Goal: Information Seeking & Learning: Check status

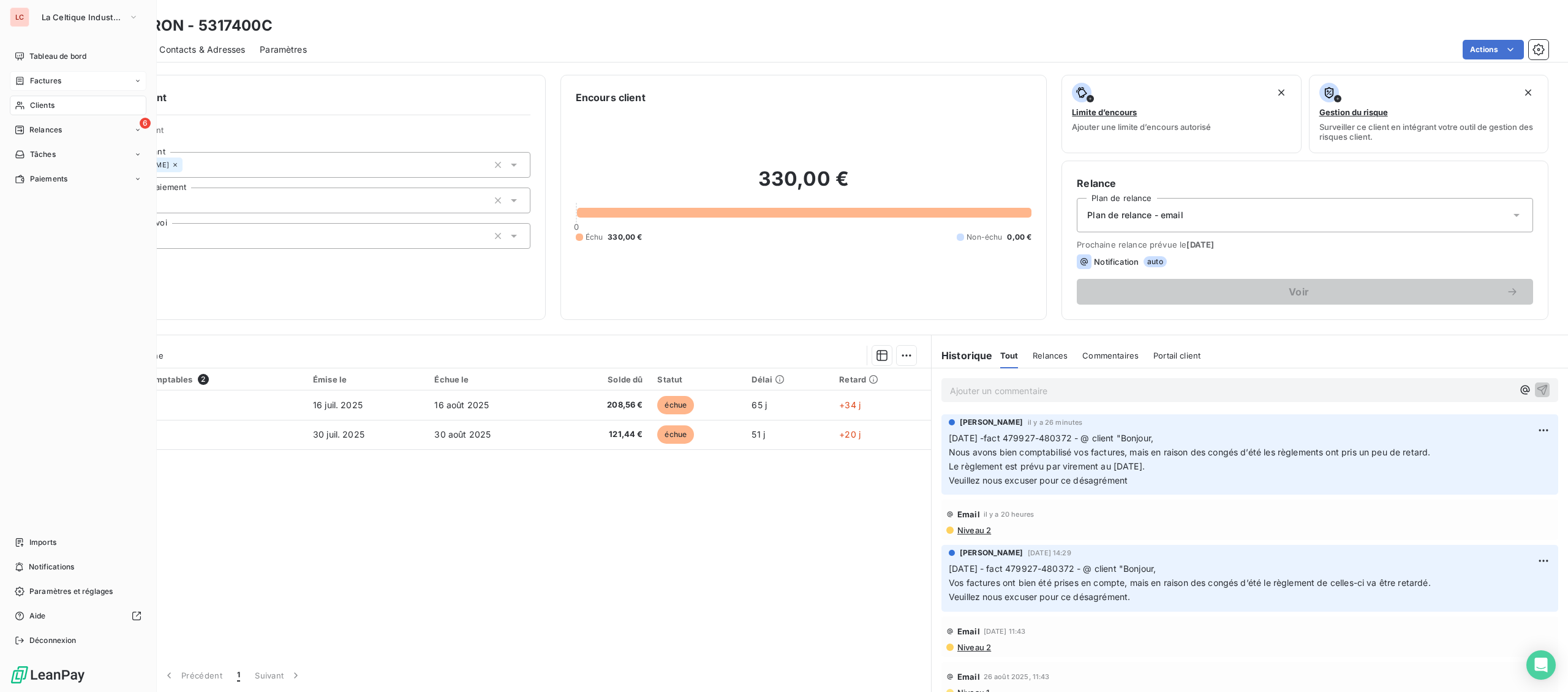
click at [20, 77] on icon at bounding box center [20, 80] width 10 height 10
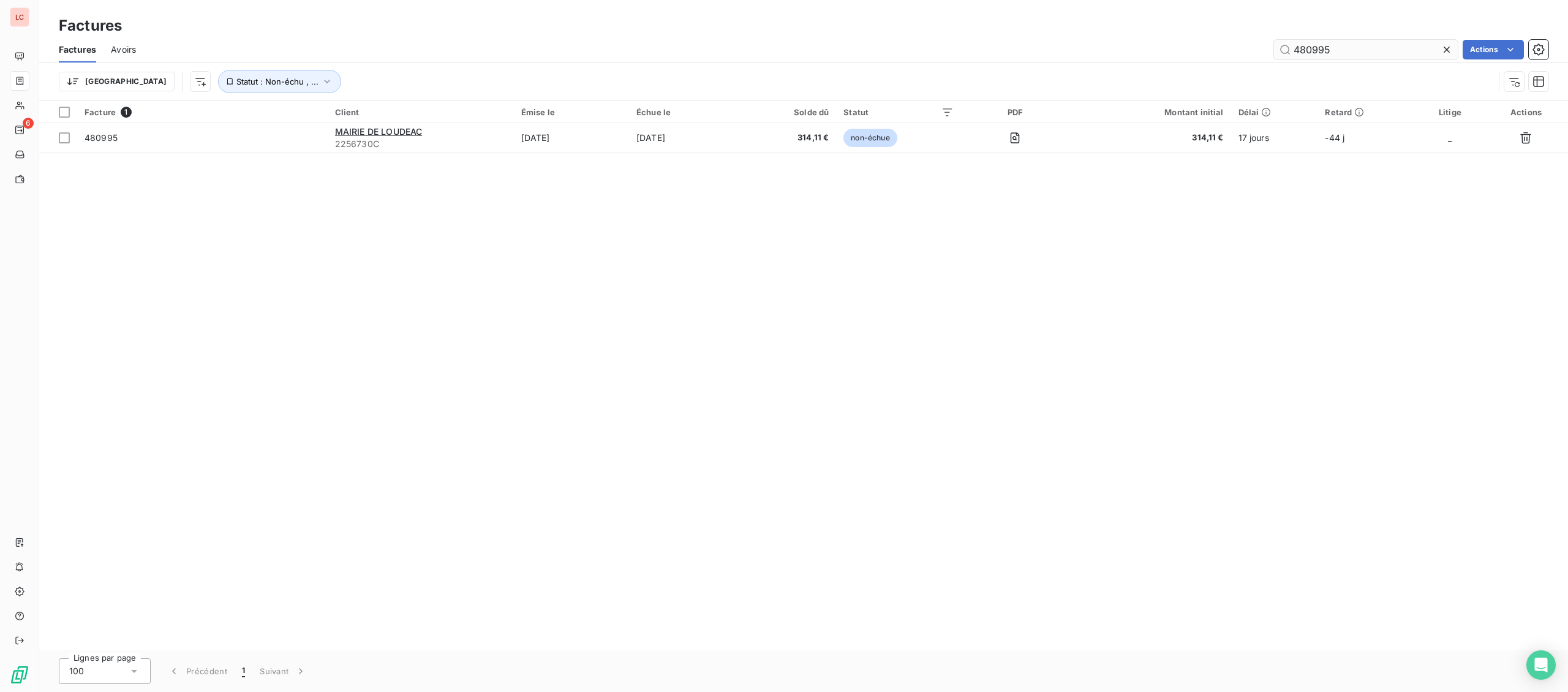
drag, startPoint x: 1338, startPoint y: 49, endPoint x: 1224, endPoint y: 42, distance: 114.2
click at [1274, 42] on input "480995" at bounding box center [1366, 49] width 184 height 20
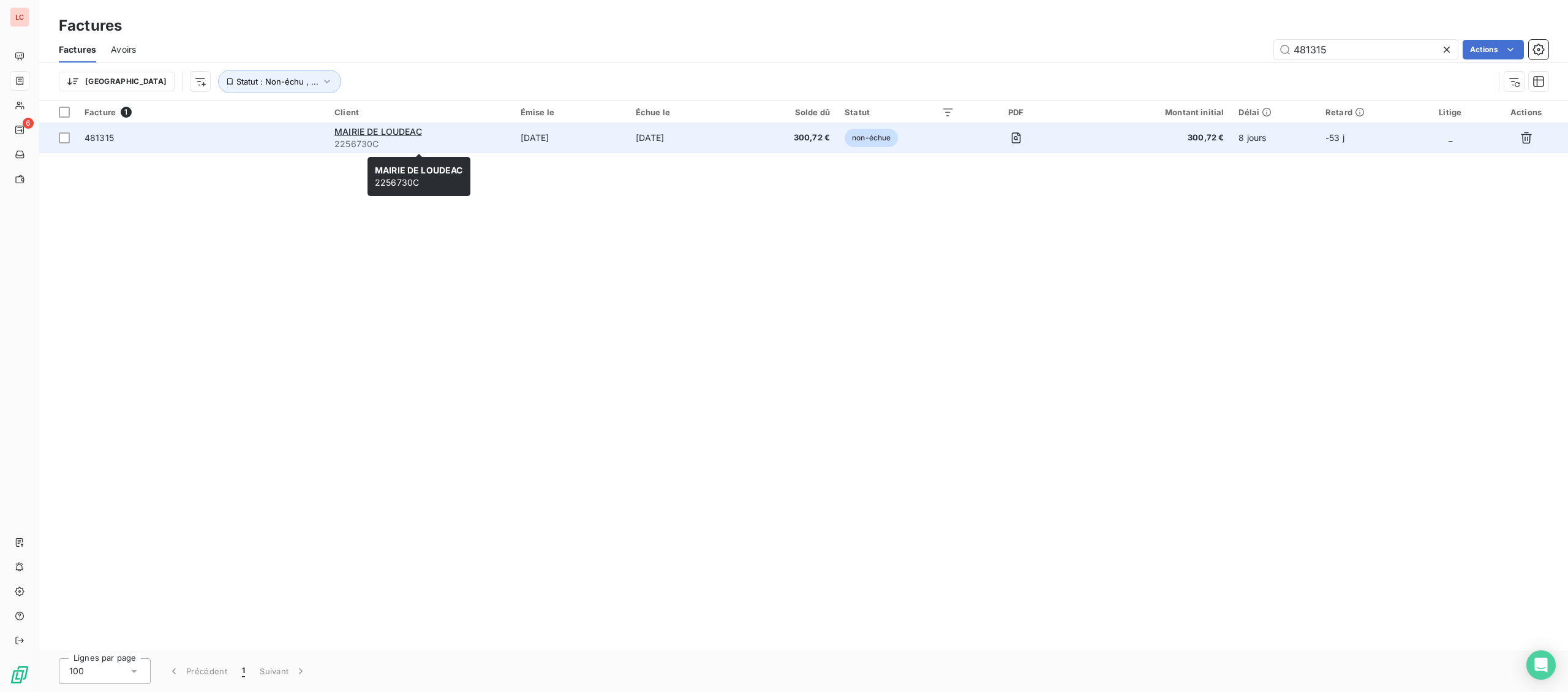
type input "481315"
click at [443, 144] on span "2256730C" at bounding box center [420, 144] width 171 height 12
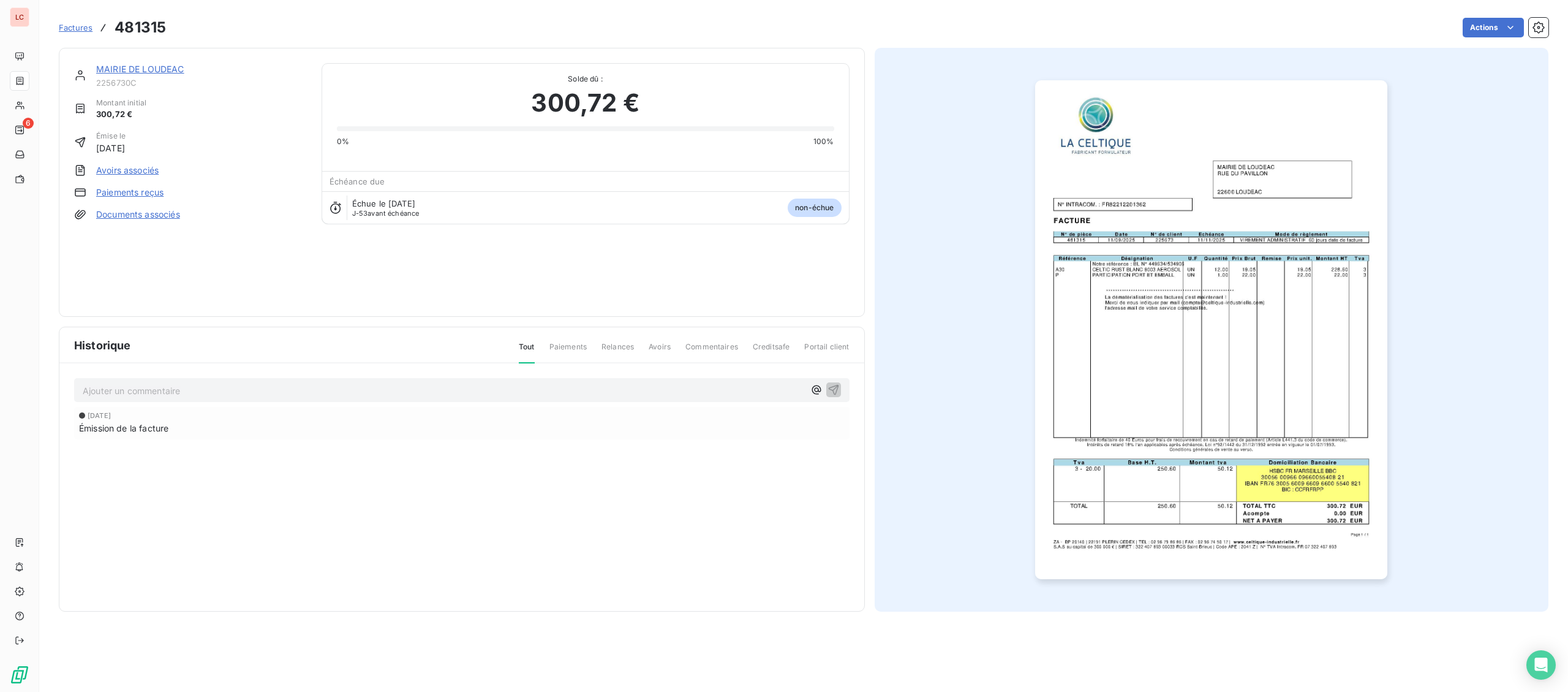
click at [165, 68] on link "MAIRIE DE LOUDEAC" at bounding box center [140, 69] width 88 height 10
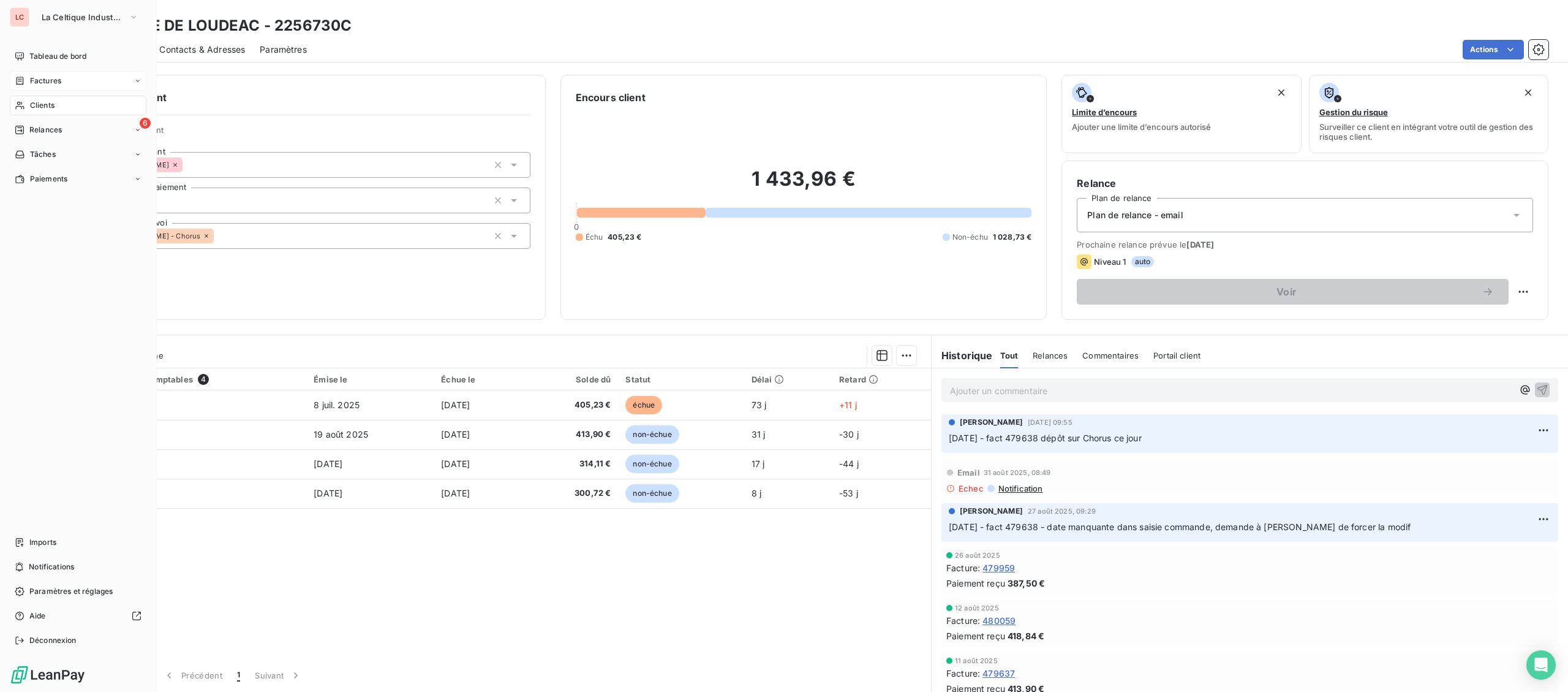
click at [23, 83] on icon at bounding box center [20, 80] width 8 height 8
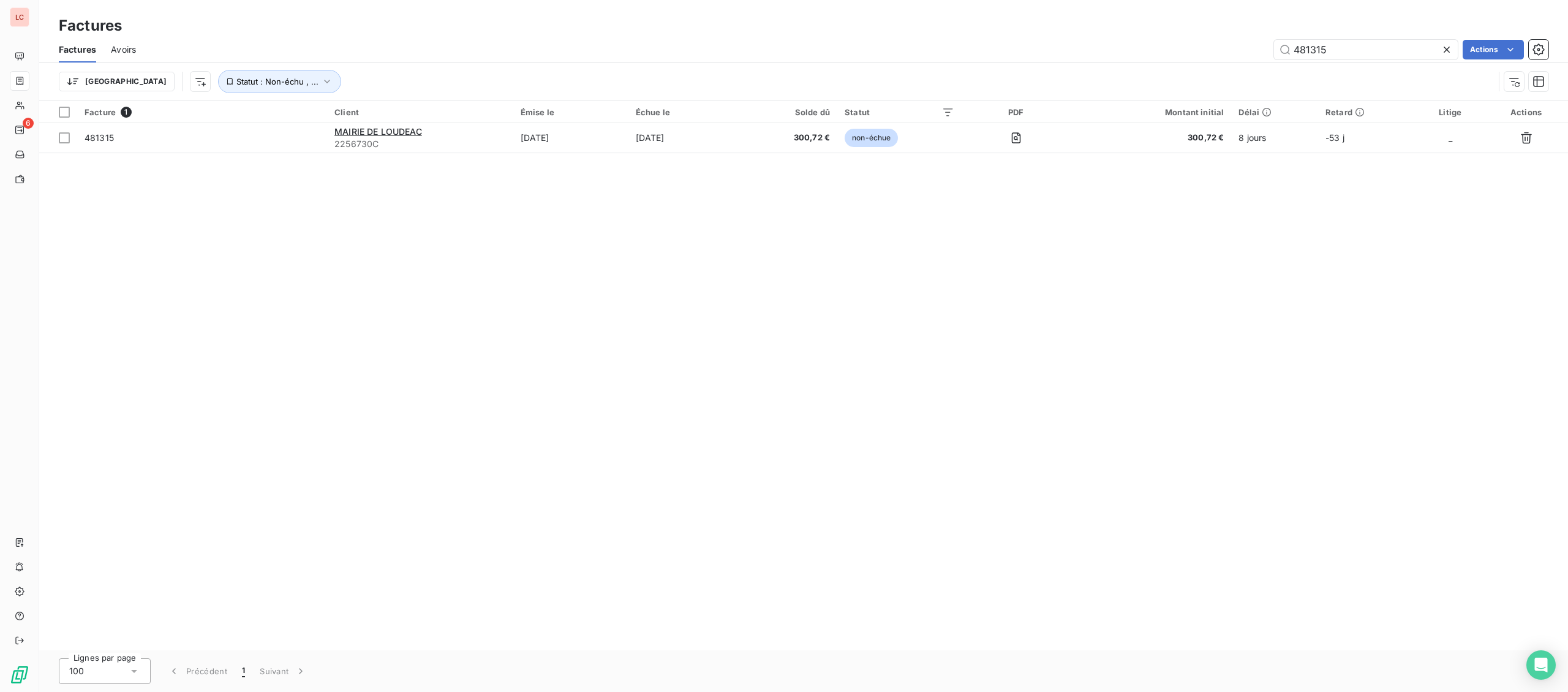
drag, startPoint x: 1342, startPoint y: 54, endPoint x: 1161, endPoint y: 29, distance: 182.7
click at [1289, 47] on input "481315" at bounding box center [1366, 49] width 184 height 20
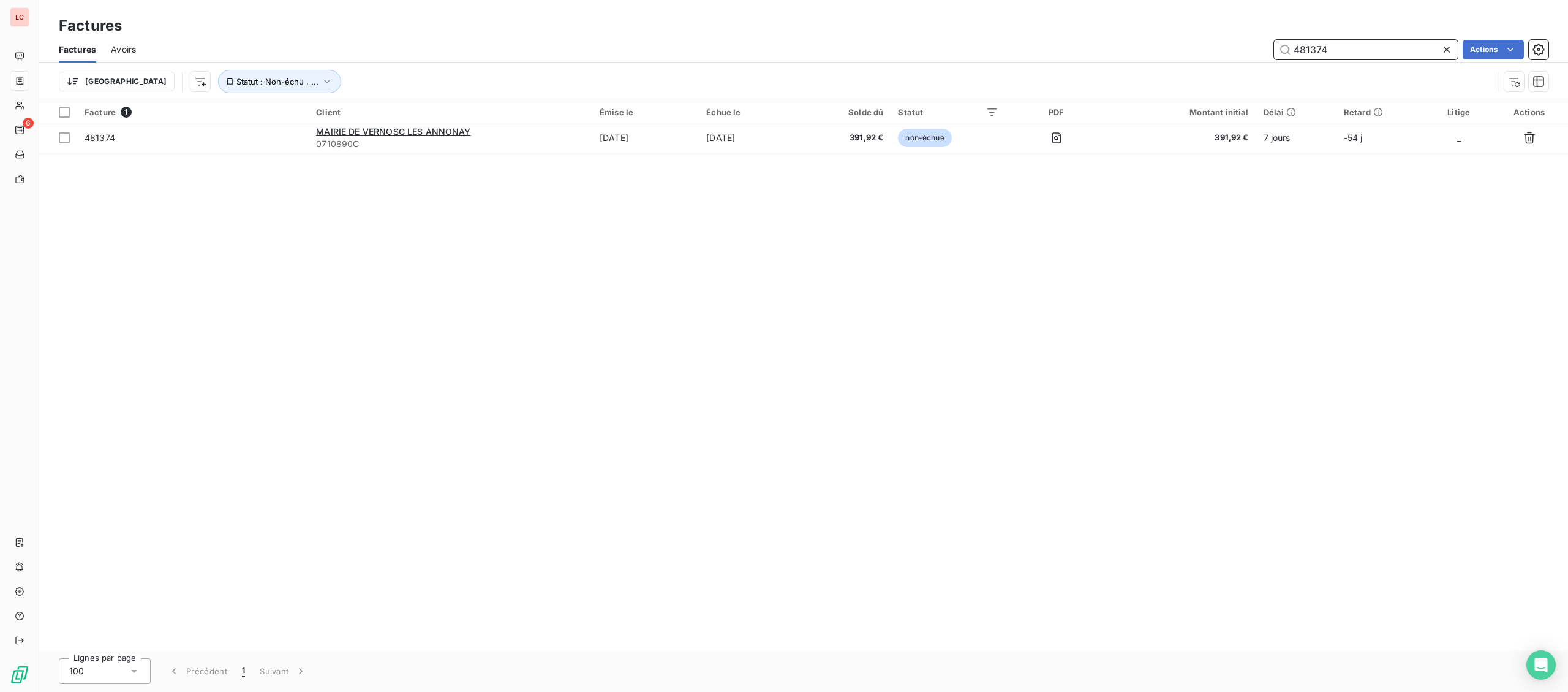
drag, startPoint x: 1325, startPoint y: 52, endPoint x: 1298, endPoint y: 44, distance: 28.2
click at [1298, 44] on input "481374" at bounding box center [1366, 49] width 184 height 20
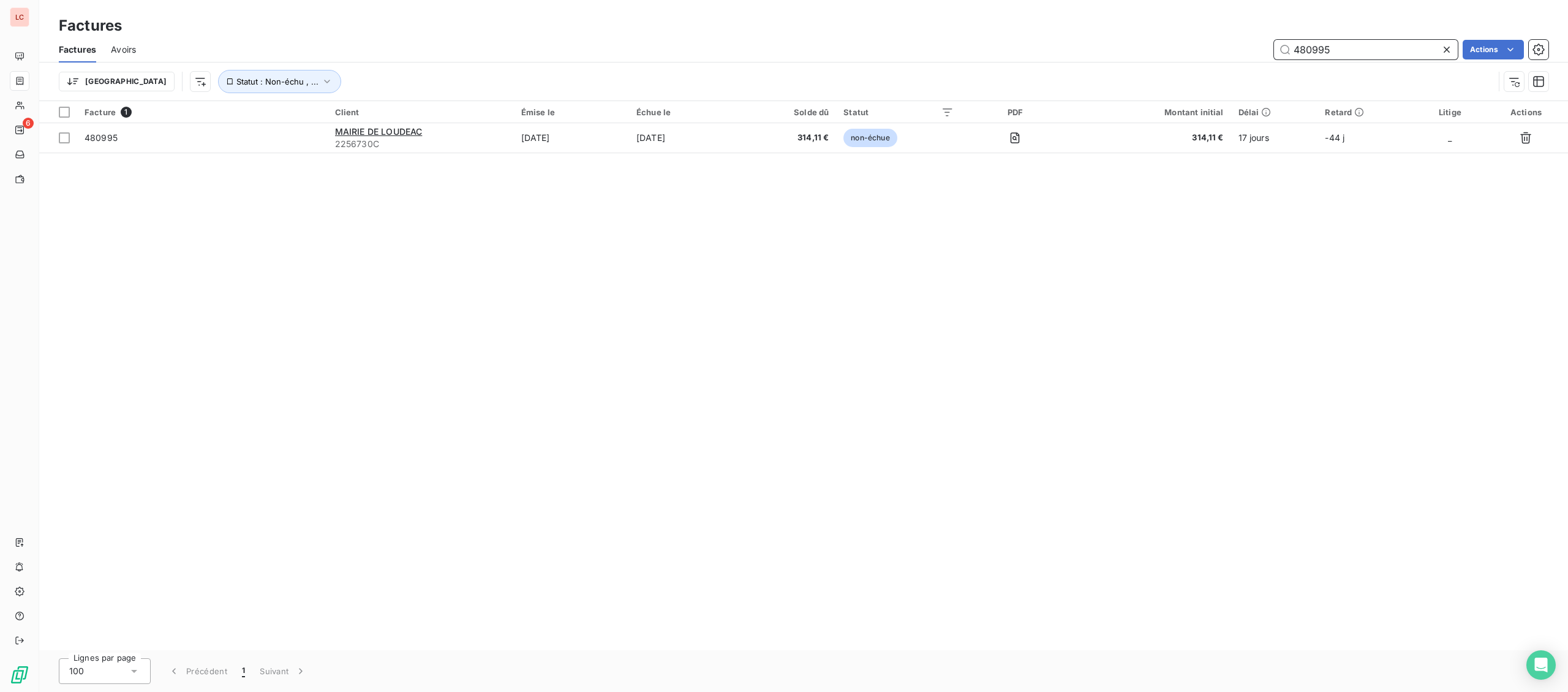
type input "480995"
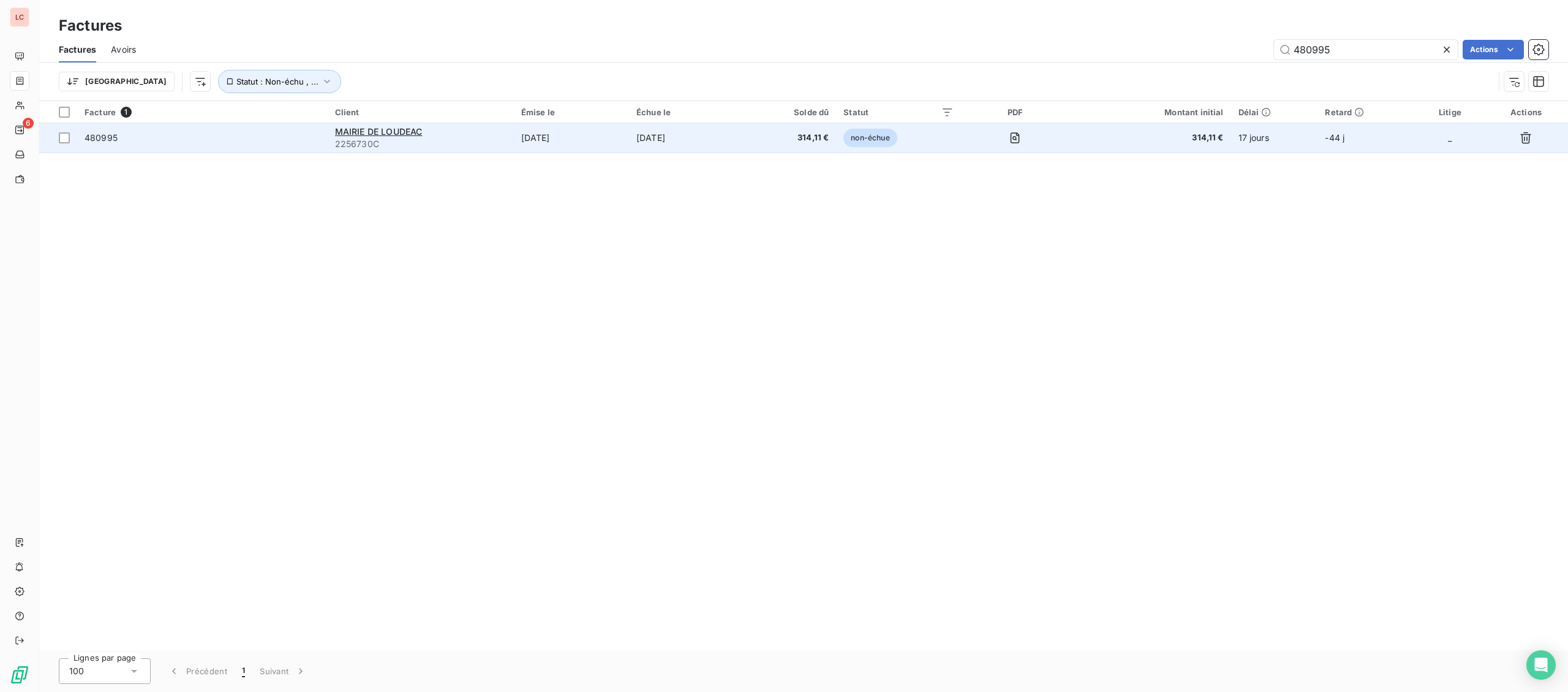
click at [429, 137] on div "MAIRIE DE LOUDEAC" at bounding box center [420, 132] width 172 height 12
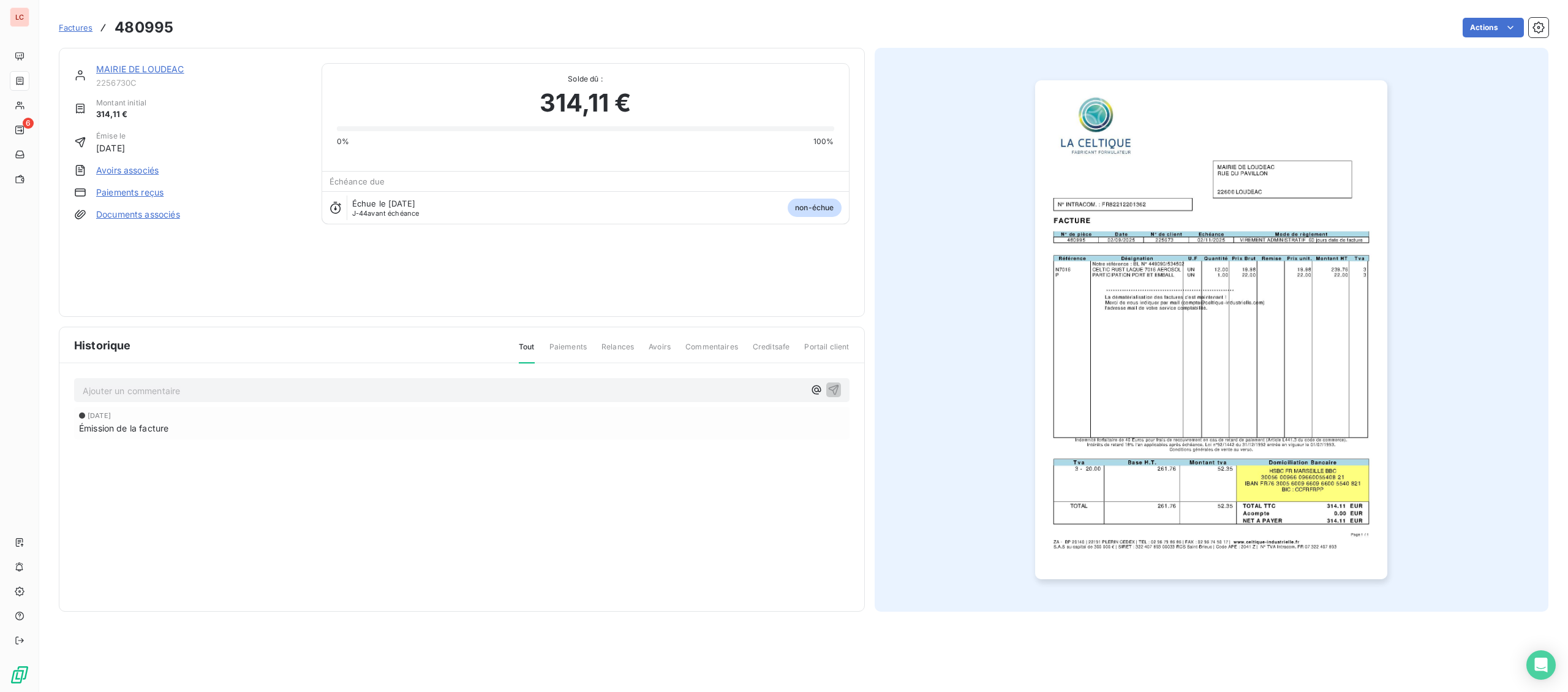
drag, startPoint x: 140, startPoint y: 59, endPoint x: 128, endPoint y: 66, distance: 13.9
click at [139, 59] on div "MAIRIE DE LOUDEAC 2256730C Montant initial 314,11 € Émise le [DATE] Avoirs asso…" at bounding box center [461, 182] width 806 height 269
click at [125, 69] on link "MAIRIE DE LOUDEAC" at bounding box center [140, 69] width 88 height 10
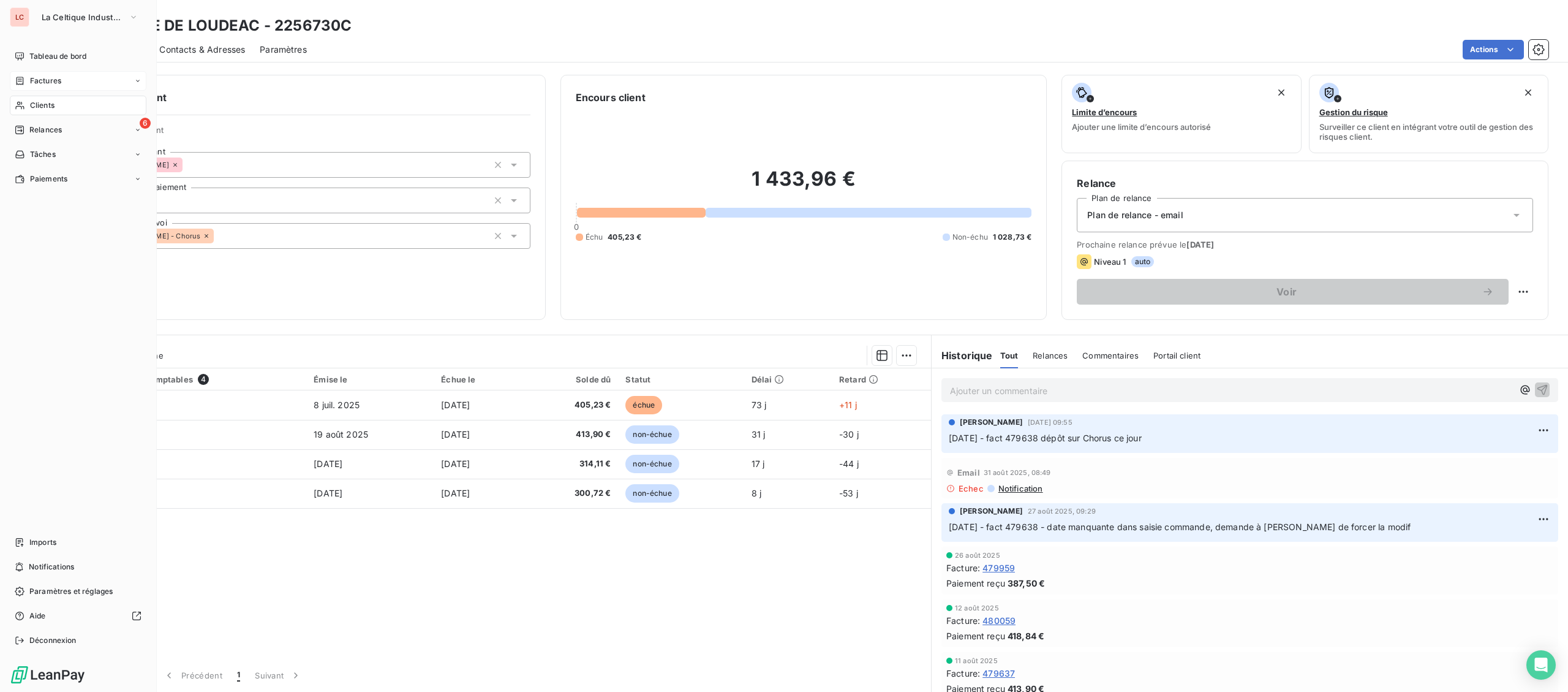
click at [27, 79] on div "Factures" at bounding box center [38, 80] width 47 height 11
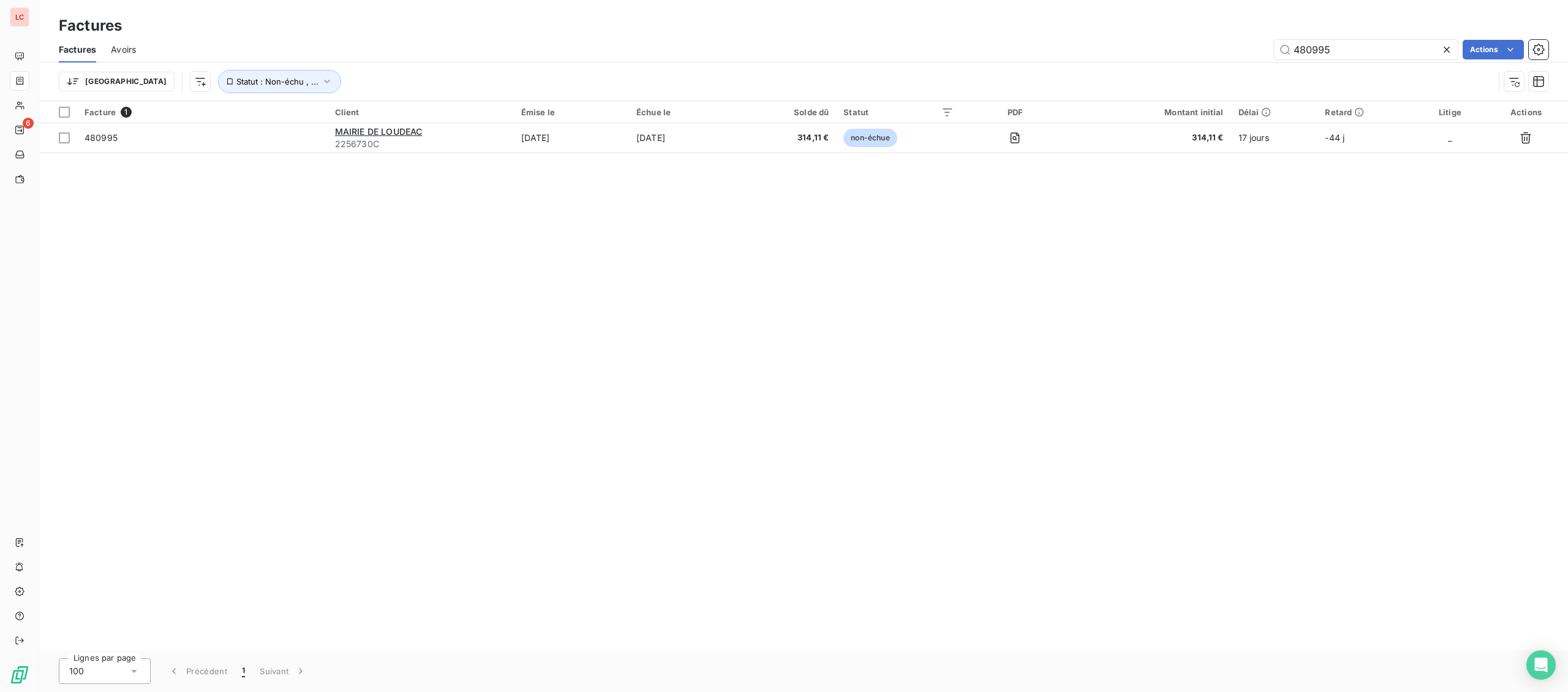
drag, startPoint x: 1327, startPoint y: 46, endPoint x: 1173, endPoint y: 46, distance: 154.0
click at [1274, 46] on input "480995" at bounding box center [1366, 49] width 184 height 20
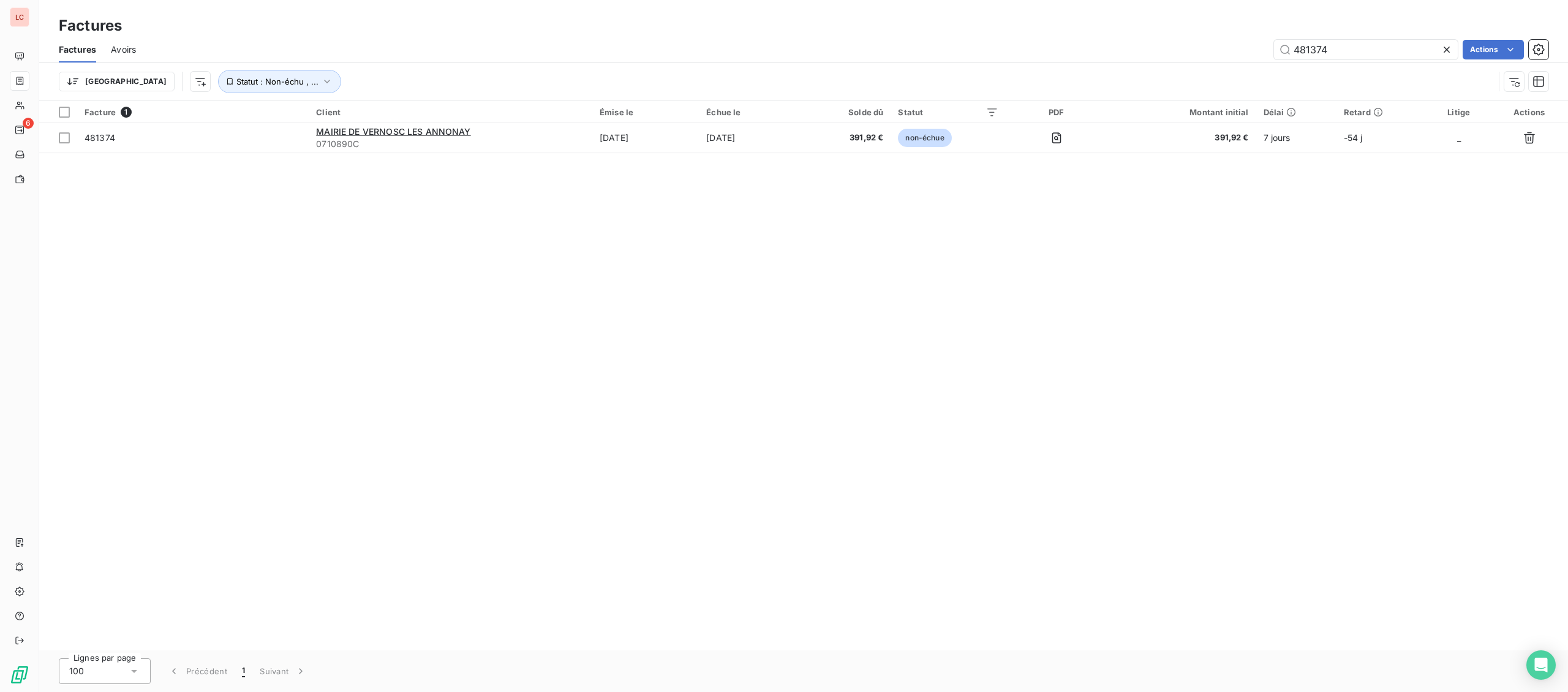
type input "481374"
click at [428, 154] on div "Facture 1 Client Émise le Échue le Solde dû Statut PDF Montant initial Délai Re…" at bounding box center [803, 375] width 1528 height 549
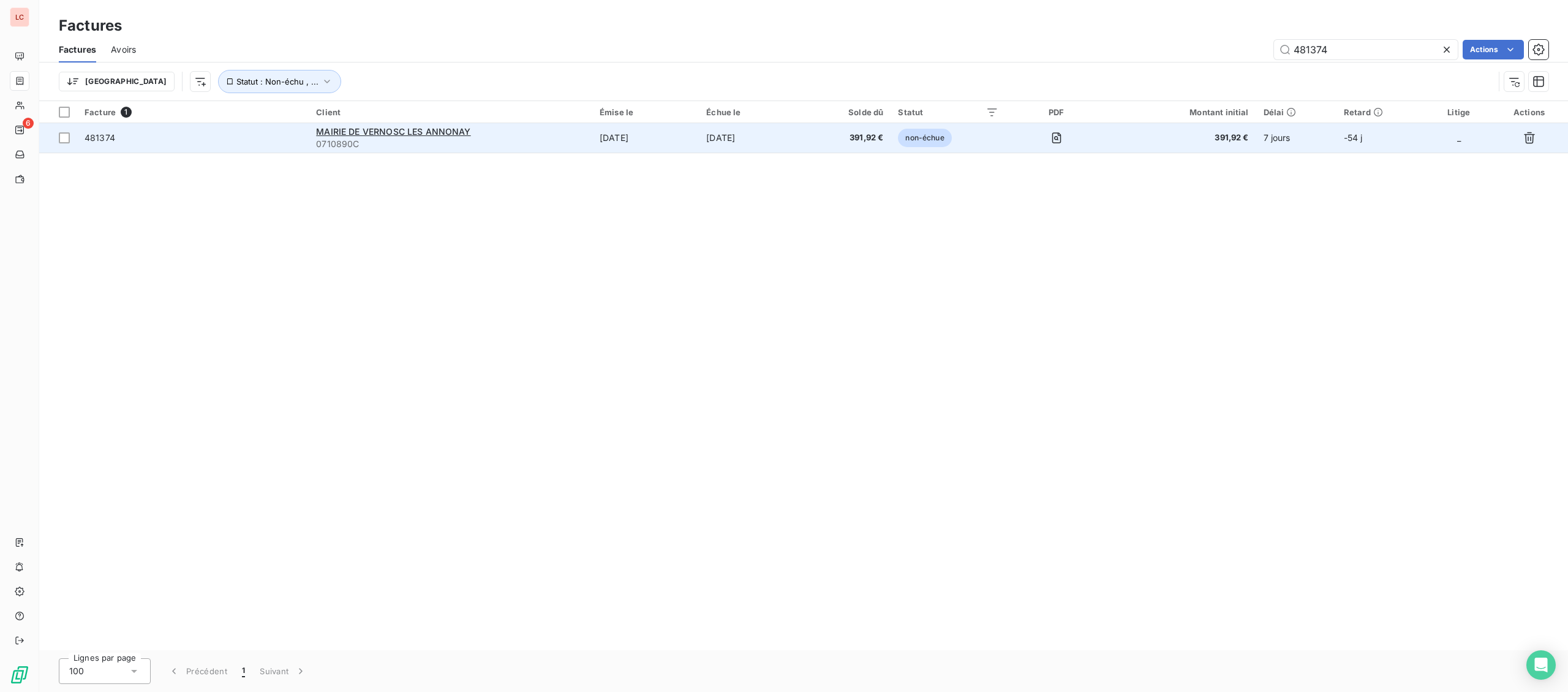
click at [433, 151] on td "MAIRIE DE VERNOSC LES ANNONAY 0710890C" at bounding box center [450, 138] width 283 height 29
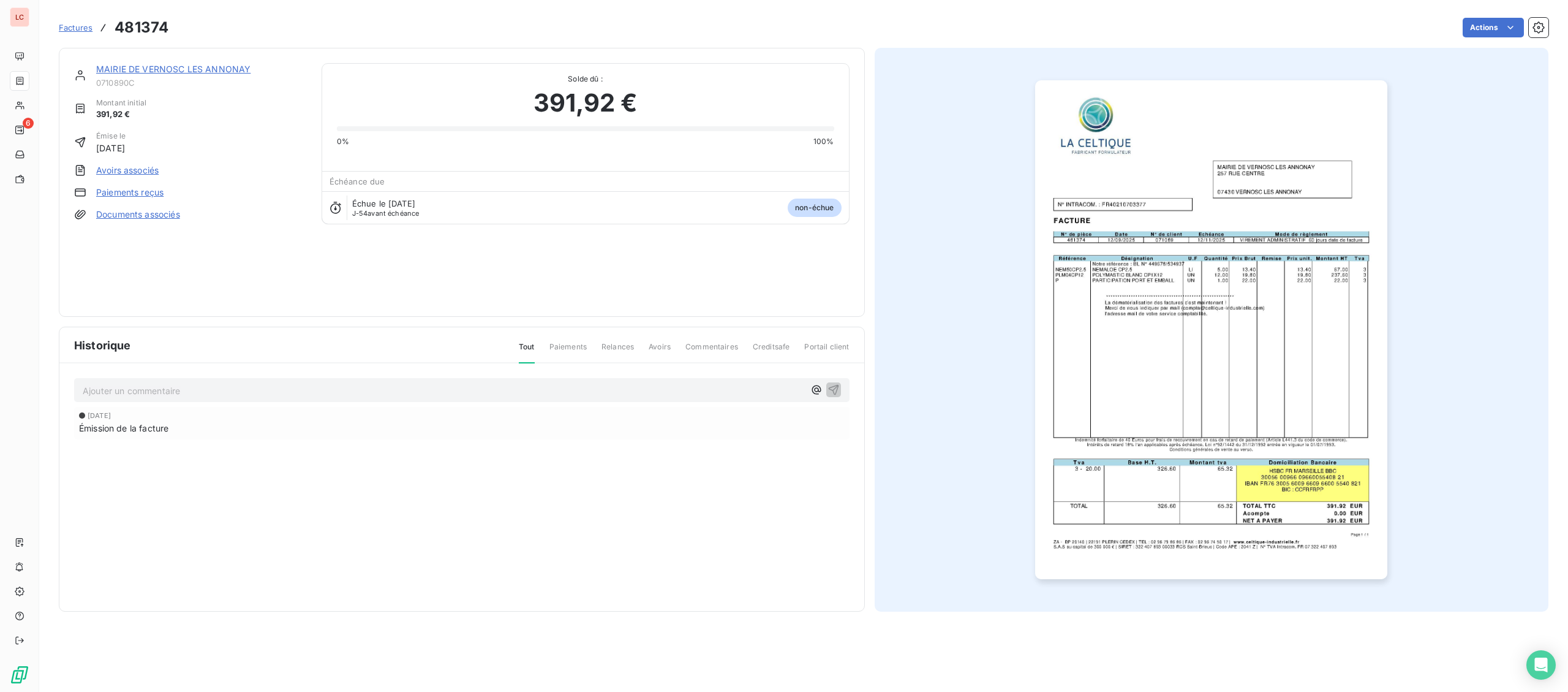
click at [214, 68] on link "MAIRIE DE VERNOSC LES ANNONAY" at bounding box center [174, 69] width 154 height 10
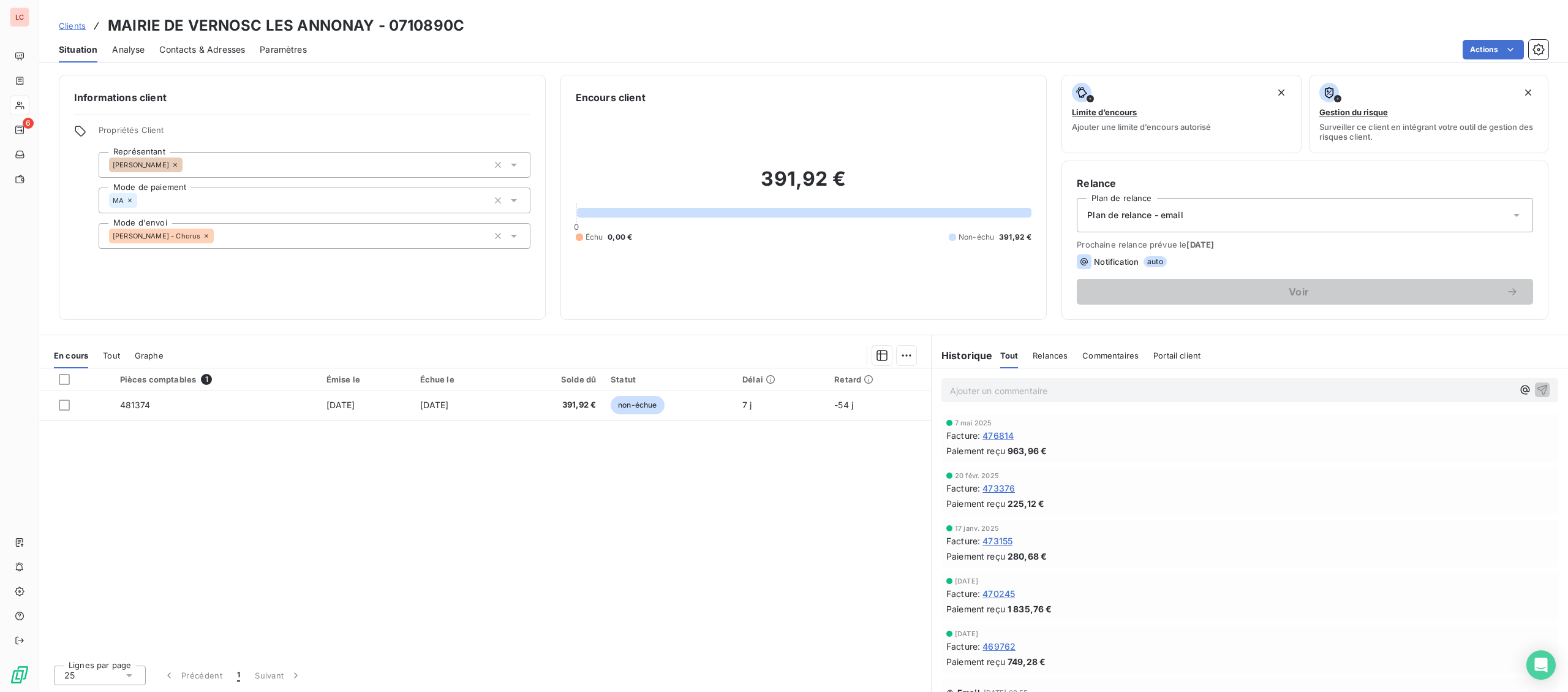
click at [1105, 398] on p "Ajouter un commentaire ﻿" at bounding box center [1231, 391] width 563 height 15
drag, startPoint x: 1435, startPoint y: 391, endPoint x: 943, endPoint y: 379, distance: 492.1
click at [943, 379] on div "[DATE] - fact 481374 - n'est pas sur Chorus car date manquante dans la saisie, …" at bounding box center [1250, 389] width 617 height 23
copy span "[DATE] - fact 481374 - n'est pas sur Chorus car date manquante dans la saisie, …"
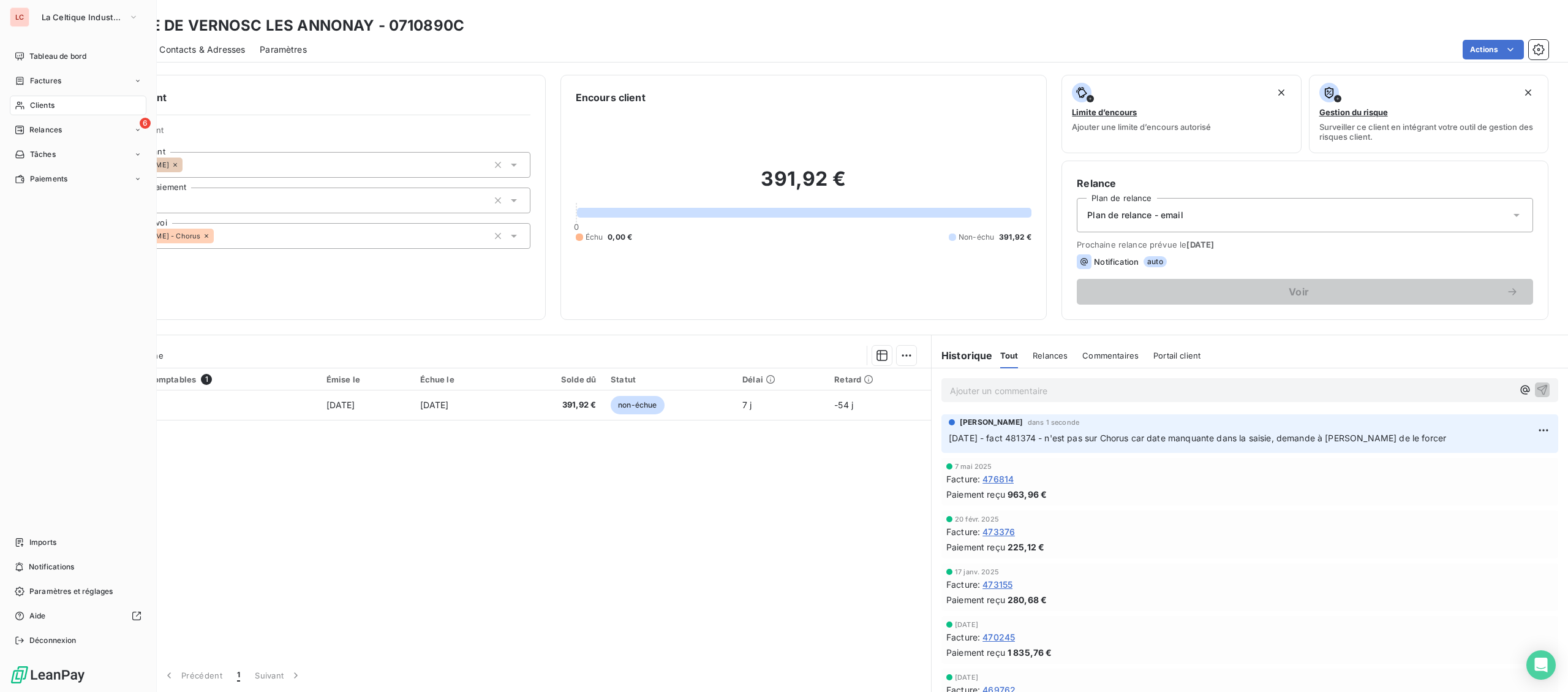
click at [22, 103] on icon at bounding box center [20, 105] width 10 height 10
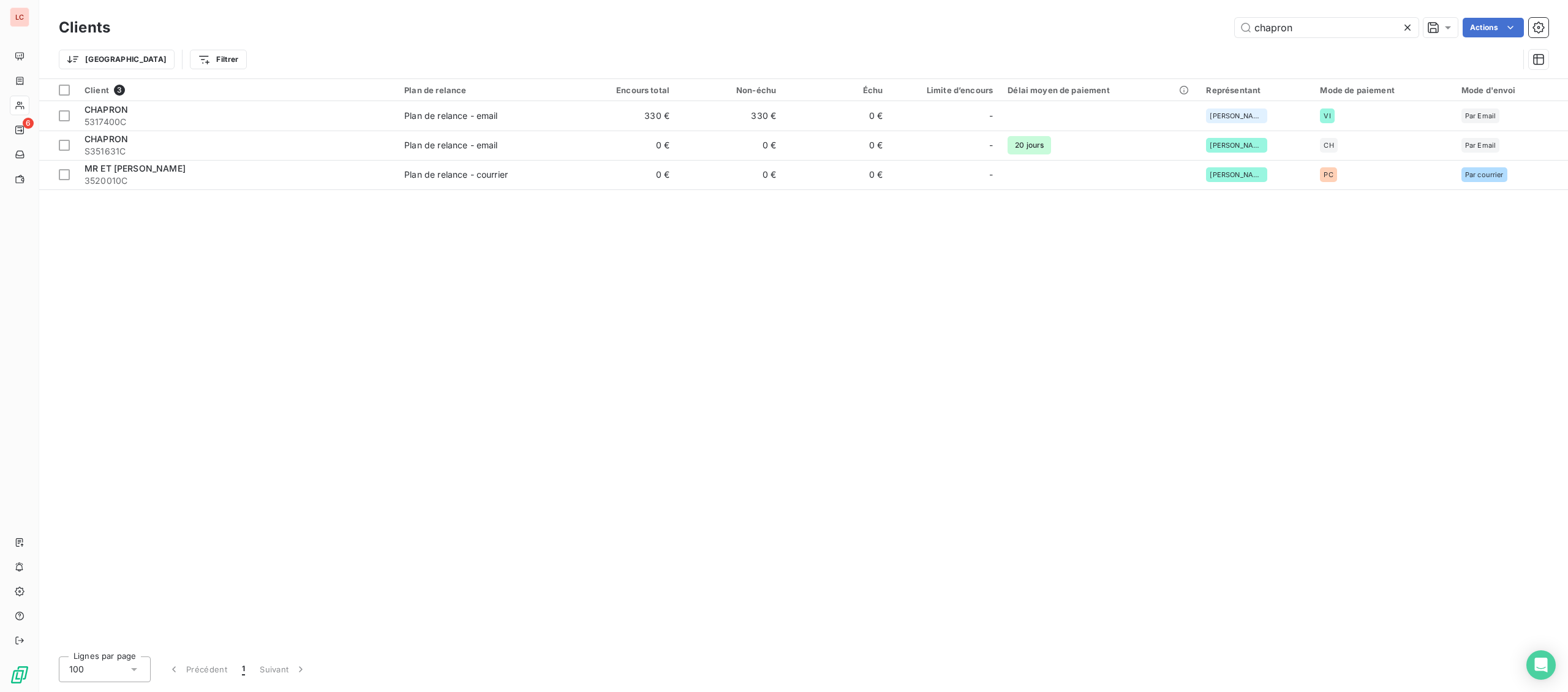
drag, startPoint x: 1298, startPoint y: 20, endPoint x: 1090, endPoint y: 0, distance: 209.0
click at [1234, 18] on input "chapron" at bounding box center [1326, 27] width 184 height 20
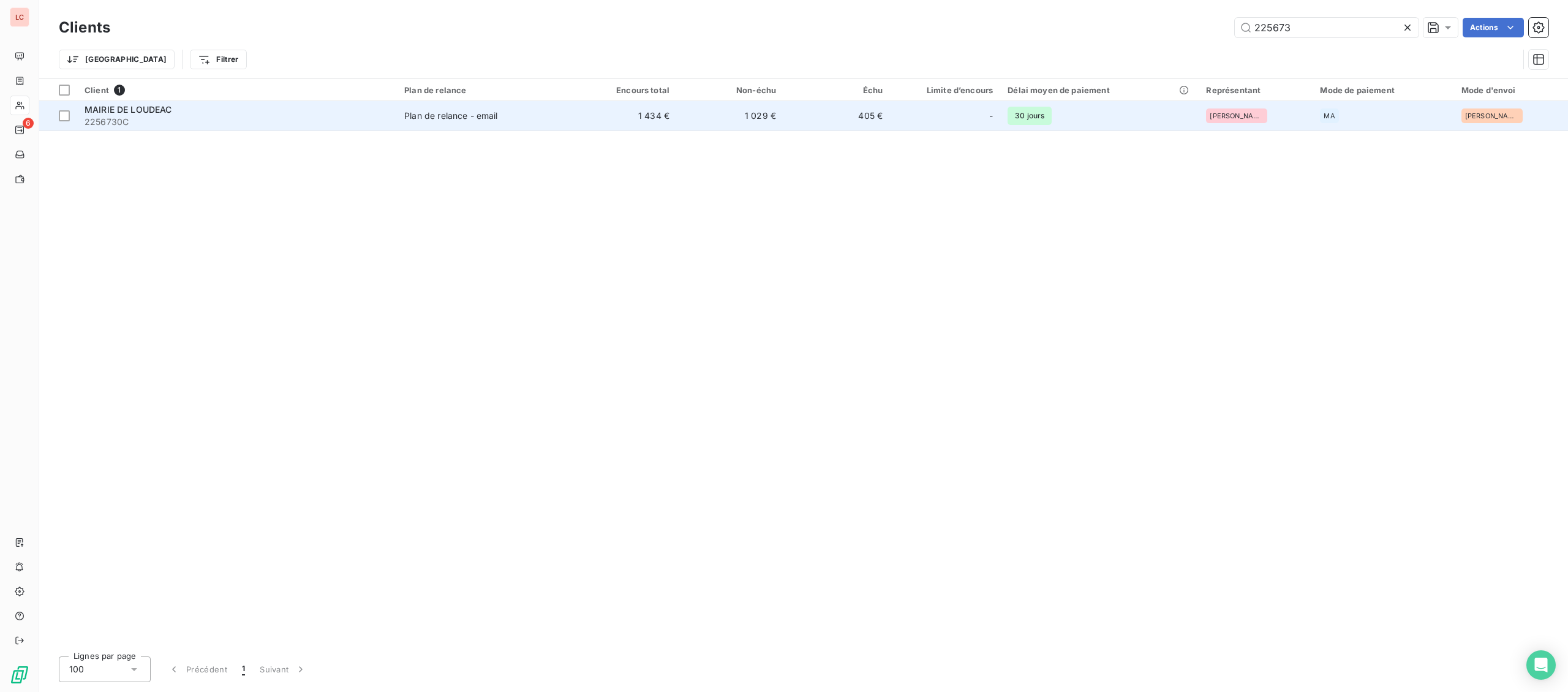
type input "225673"
click at [417, 115] on div "Plan de relance - email" at bounding box center [451, 116] width 93 height 12
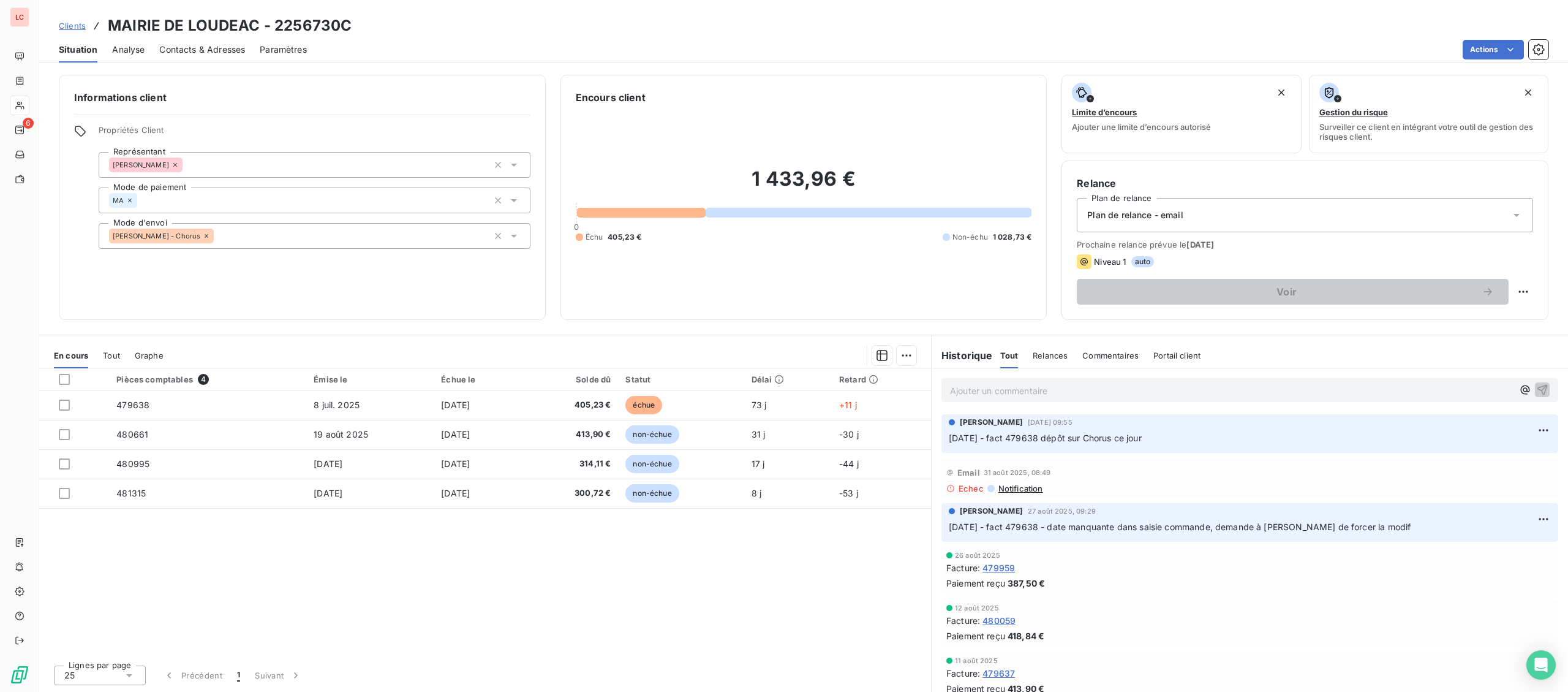
click at [1003, 389] on p "Ajouter un commentaire ﻿" at bounding box center [1231, 391] width 563 height 15
drag, startPoint x: 1024, startPoint y: 392, endPoint x: 1054, endPoint y: 394, distance: 30.1
click at [1054, 394] on span "[DATE] - fact 481374 - n'est pas sur Chorus car date manquante dans la saisie, …" at bounding box center [1199, 389] width 498 height 10
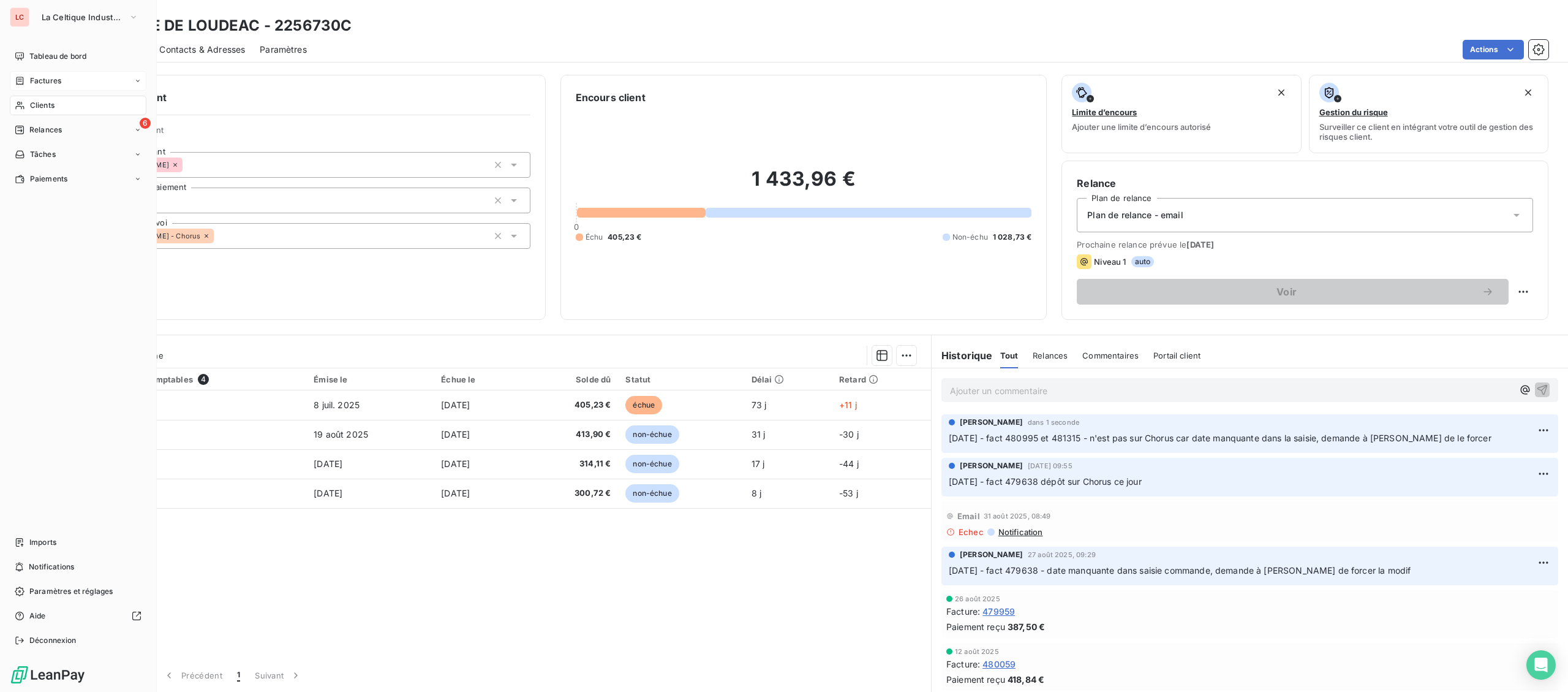
click at [54, 83] on span "Factures" at bounding box center [45, 80] width 31 height 11
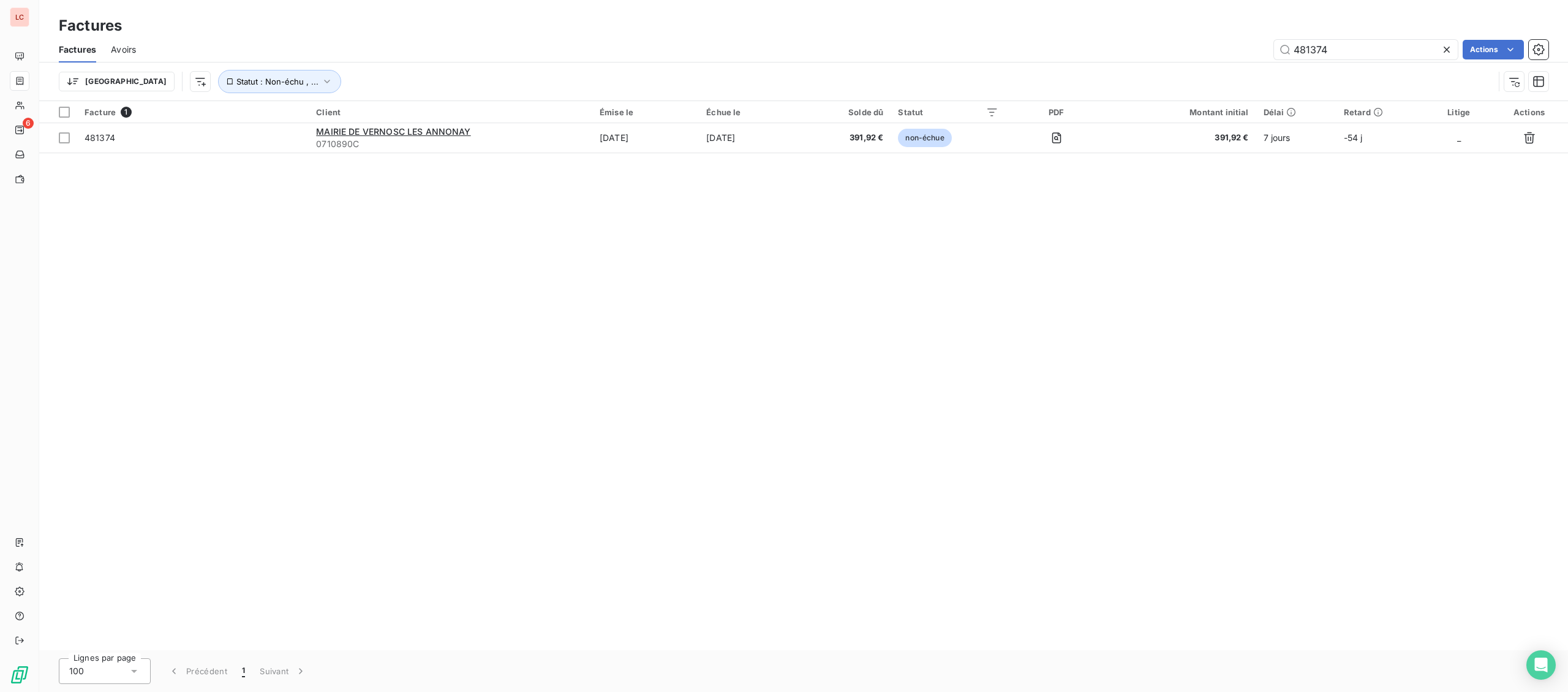
drag, startPoint x: 1384, startPoint y: 49, endPoint x: 1200, endPoint y: 22, distance: 186.0
click at [1274, 47] on input "481374" at bounding box center [1366, 49] width 184 height 20
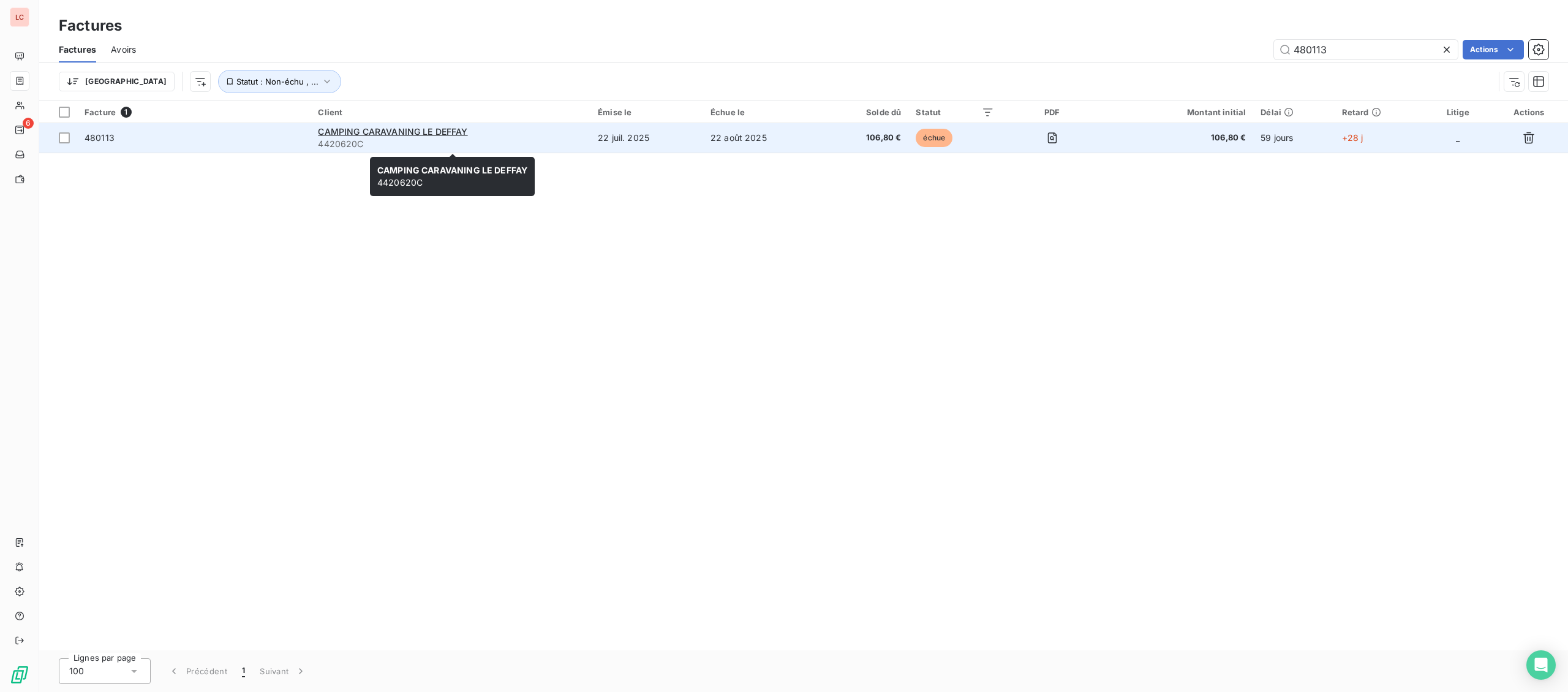
type input "480113"
click at [404, 139] on span "4420620C" at bounding box center [450, 144] width 265 height 12
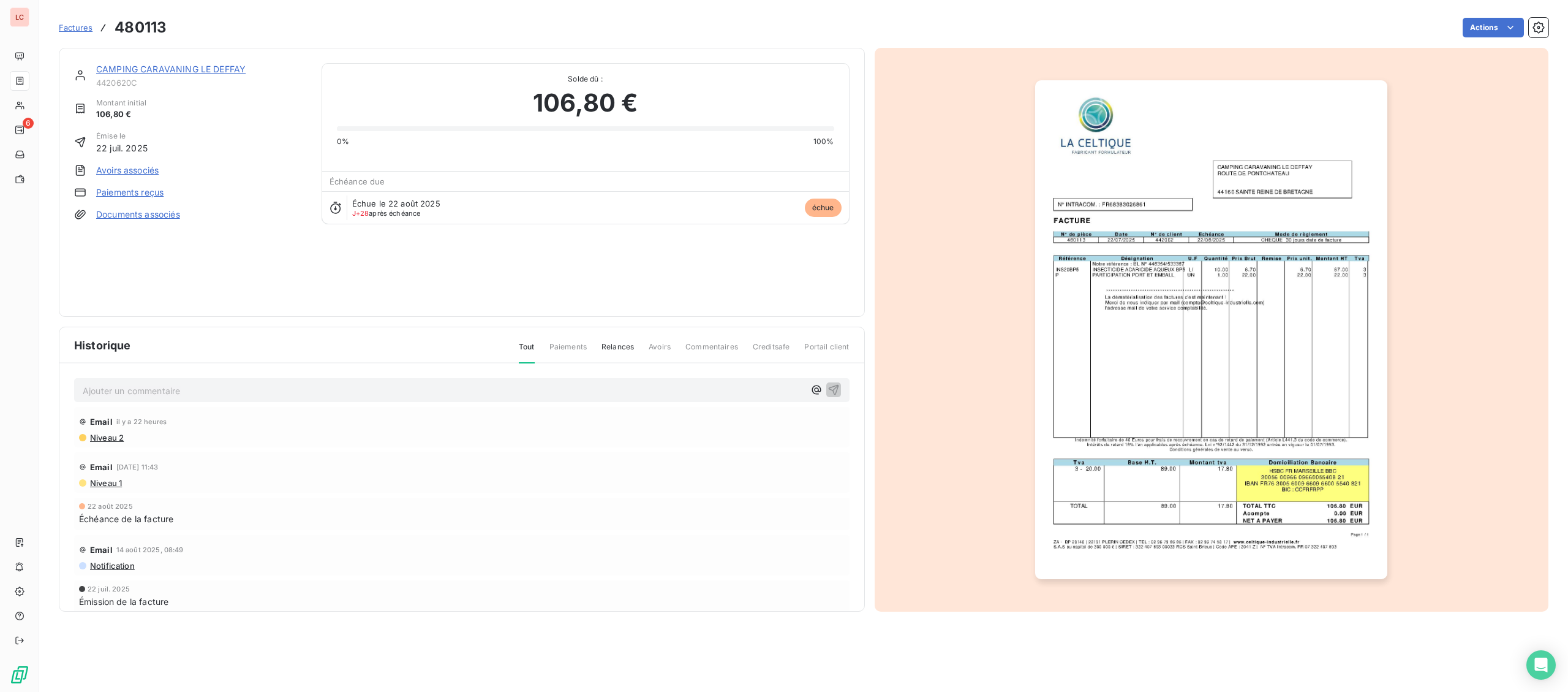
click at [222, 71] on link "CAMPING CARAVANING LE DEFFAY" at bounding box center [171, 69] width 149 height 10
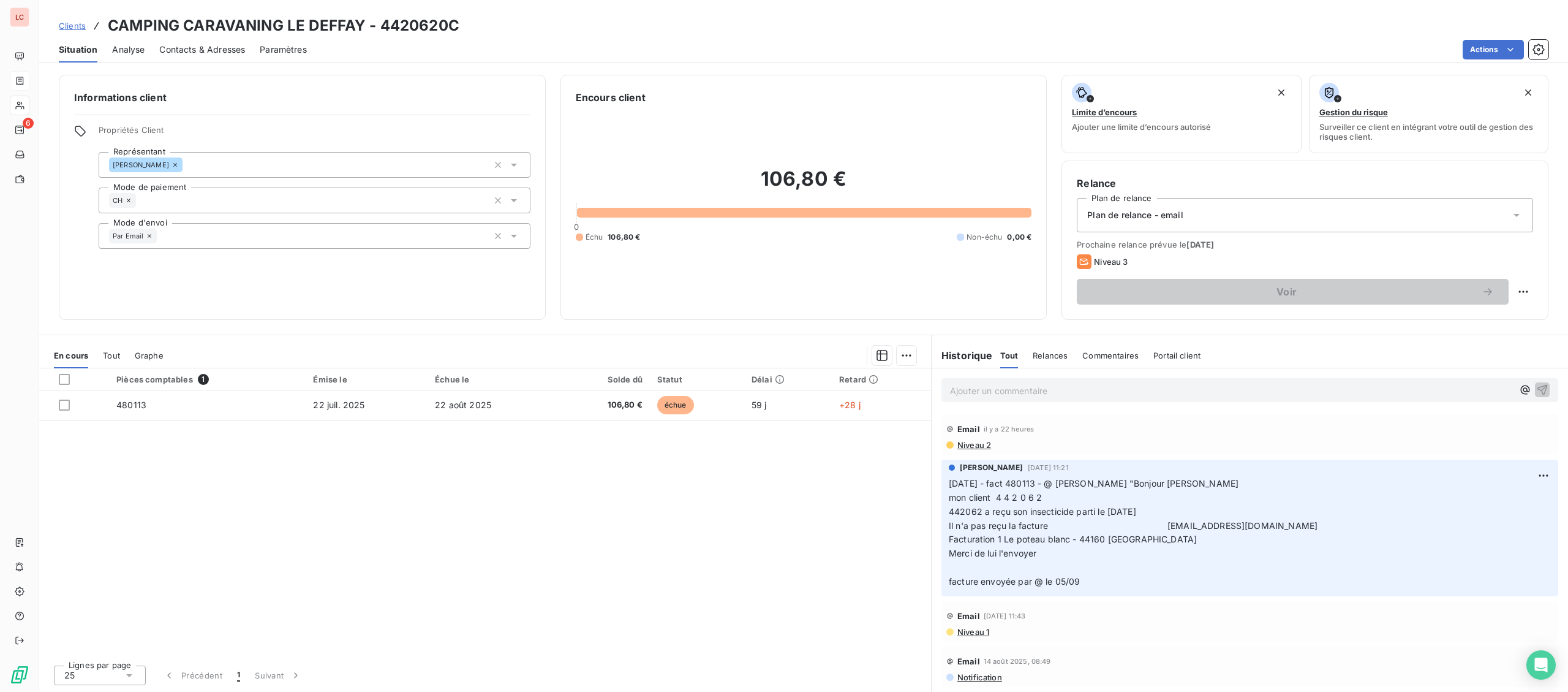
click at [1100, 373] on div "Ajouter un commentaire ﻿" at bounding box center [1249, 390] width 636 height 43
click at [1102, 392] on p "Ajouter un commentaire ﻿" at bounding box center [1231, 391] width 563 height 15
click at [1097, 391] on p "[DATE] -fact 480113 @ client "" at bounding box center [1231, 390] width 563 height 14
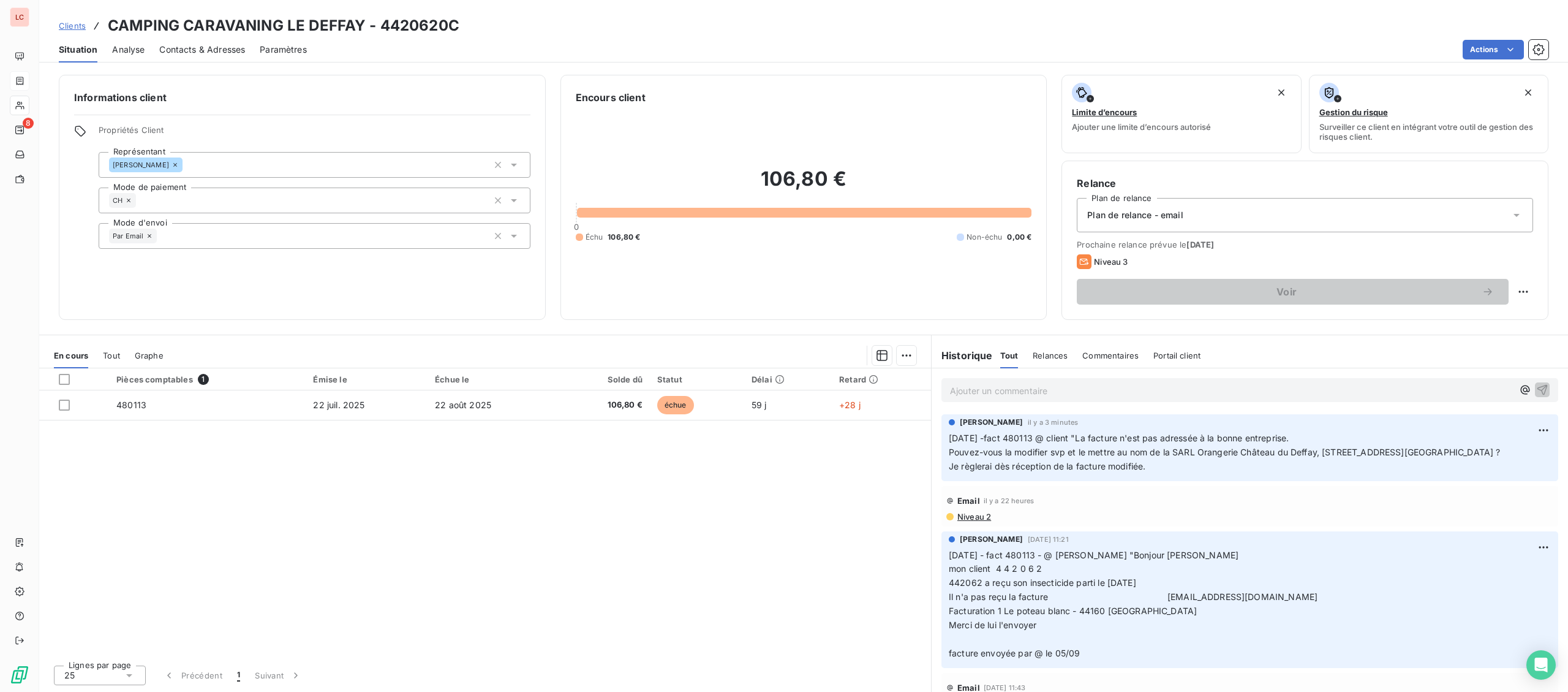
click at [1198, 463] on p "[DATE] -fact 480113 @ client "La facture n'est pas adressée à la bonne entrepri…" at bounding box center [1250, 453] width 602 height 42
click at [1541, 421] on html "LC 8 Clients CAMPING CARAVANING LE DEFFAY - 4420620C Situation Analyse Contacts…" at bounding box center [784, 346] width 1568 height 692
click at [1512, 456] on div "Editer" at bounding box center [1514, 458] width 69 height 20
click at [1340, 467] on p "[DATE] -fact 480113 @ client "La facture n'est pas adressée à la bonne entrepri…" at bounding box center [1241, 453] width 585 height 42
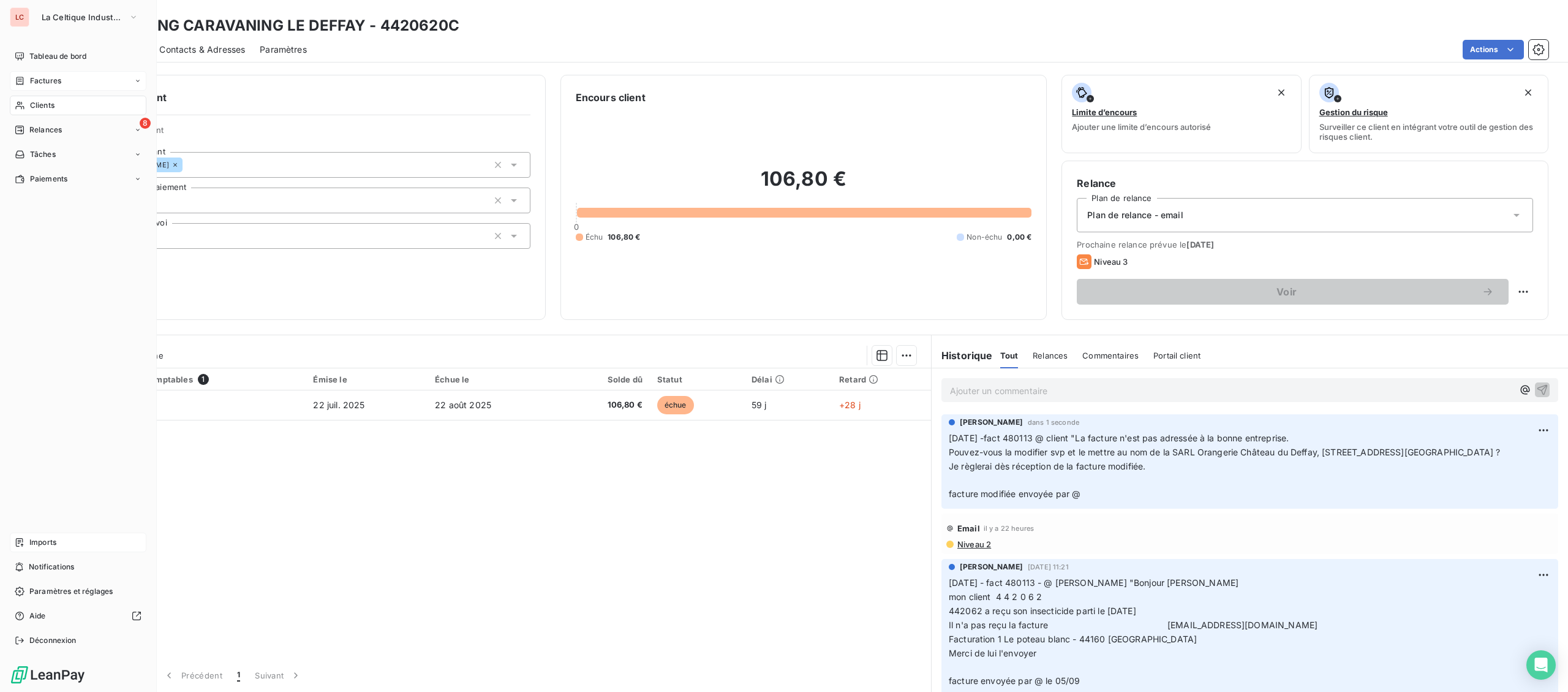
click at [23, 545] on icon at bounding box center [20, 542] width 8 height 8
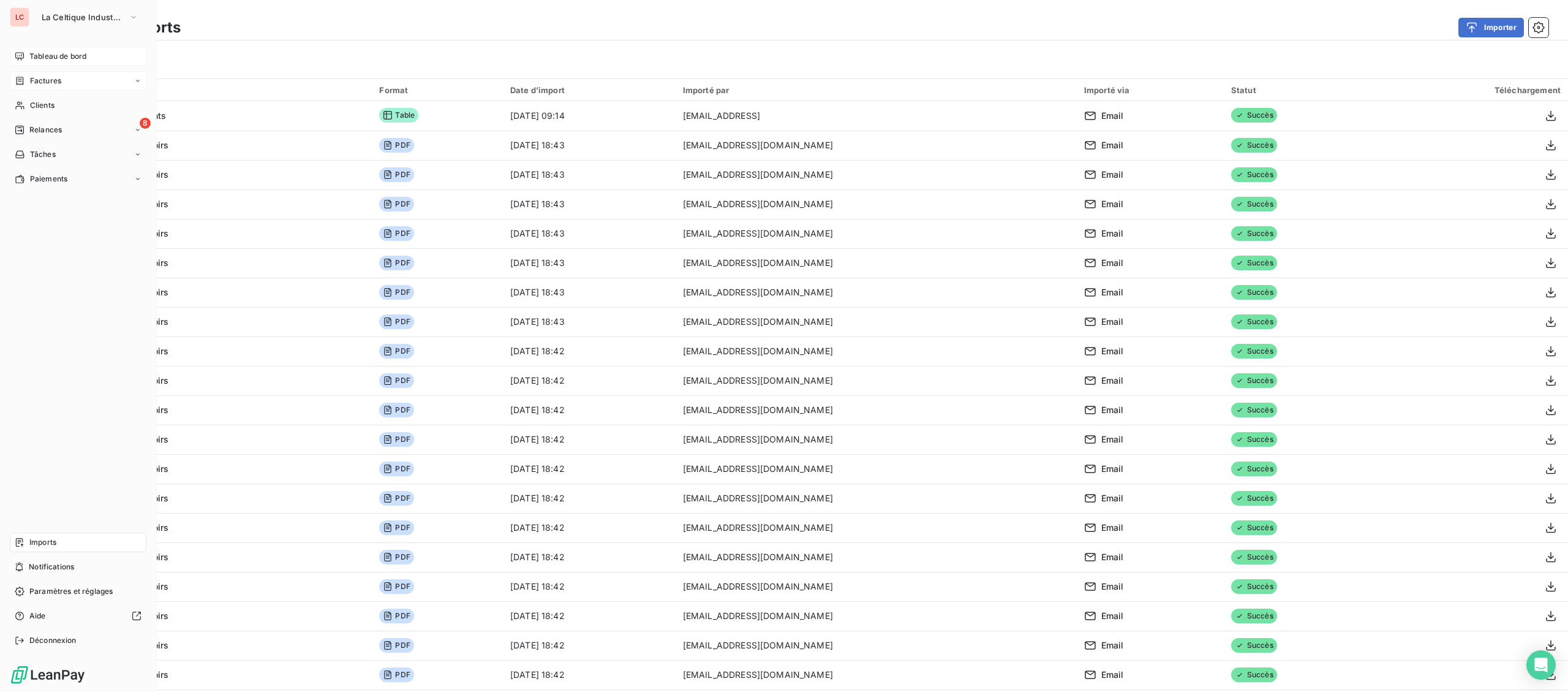
click at [23, 56] on icon at bounding box center [19, 56] width 10 height 10
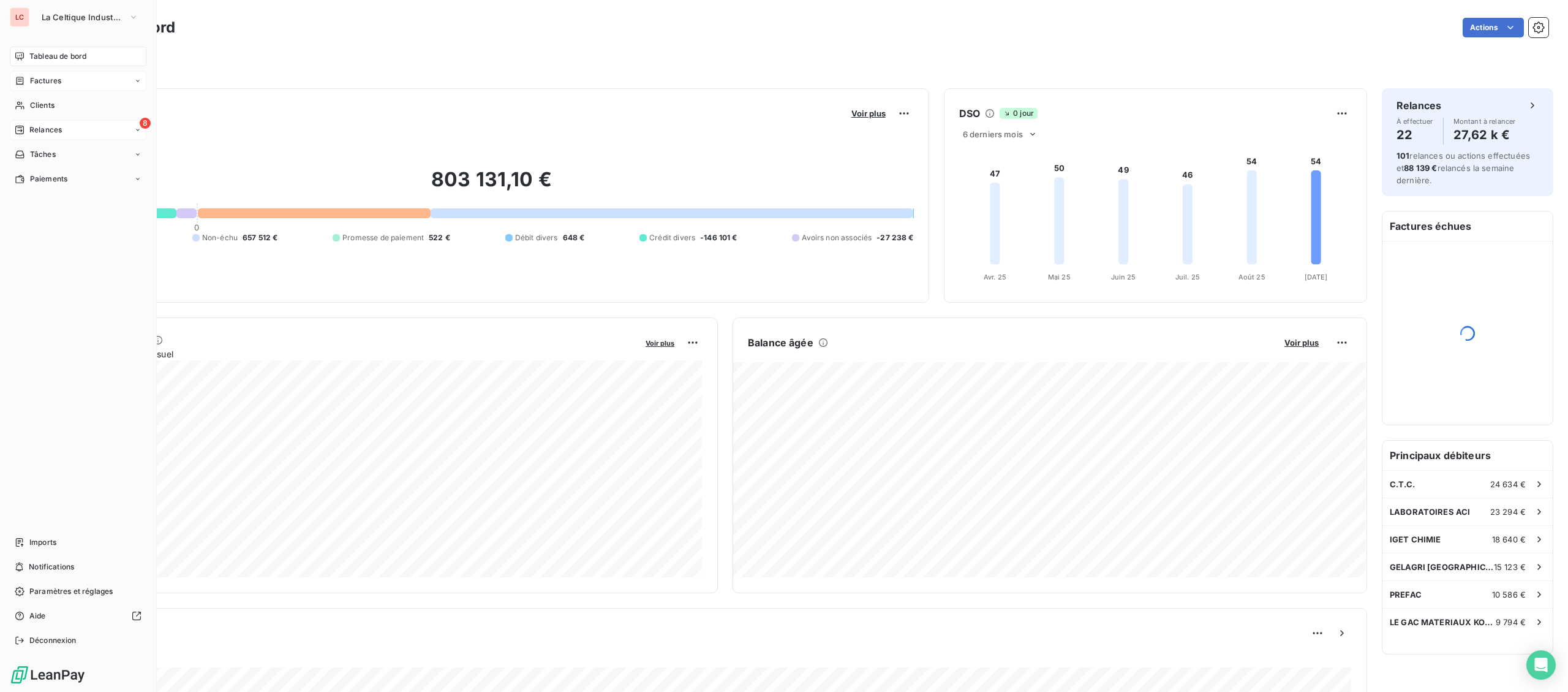
click at [25, 125] on div "Relances" at bounding box center [38, 130] width 47 height 11
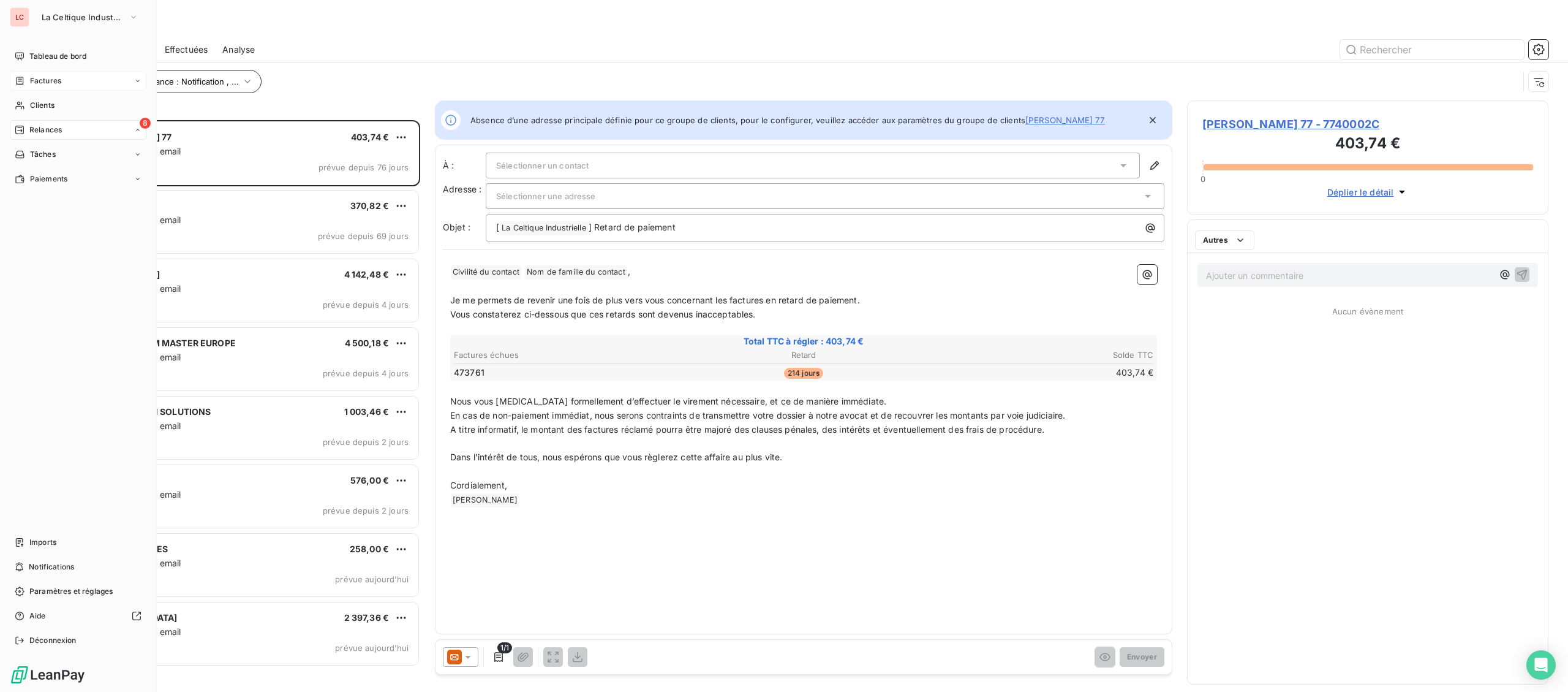
scroll to position [572, 360]
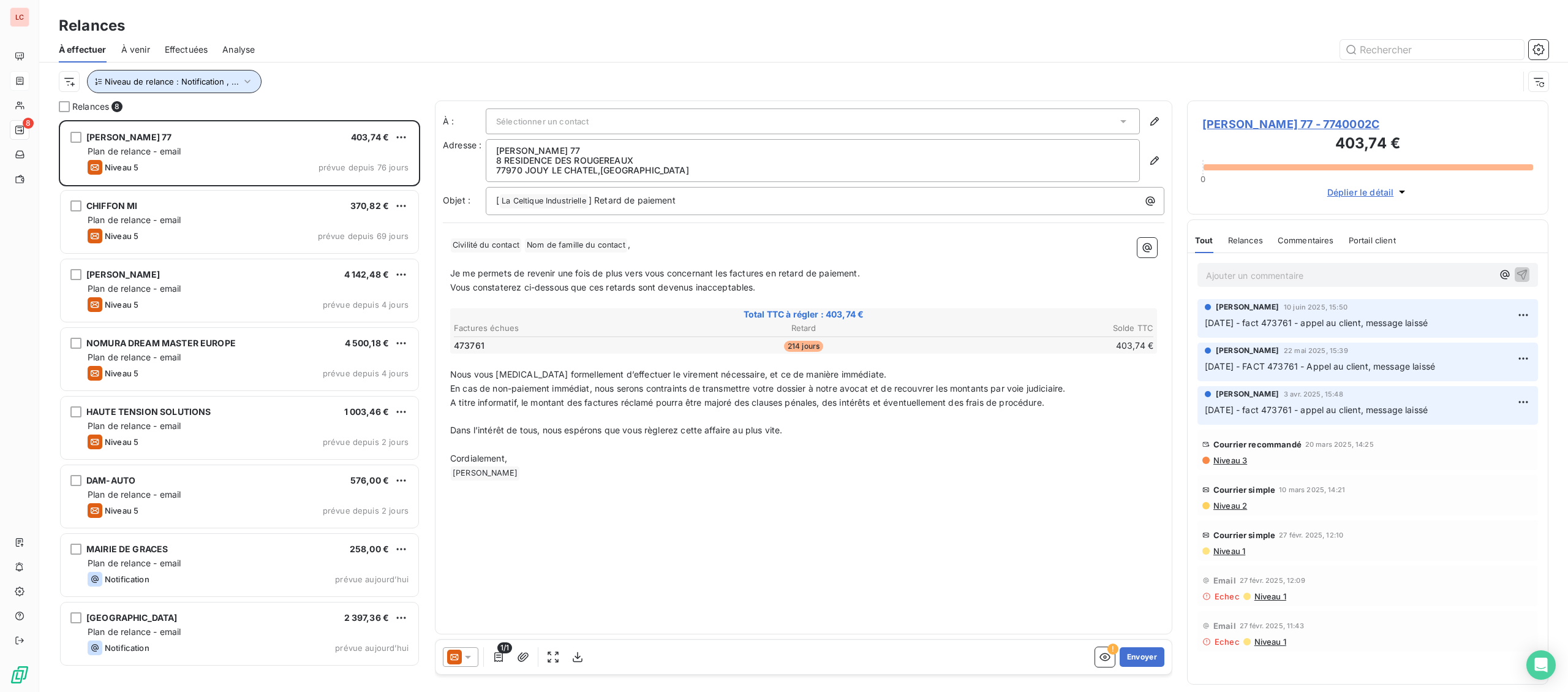
drag, startPoint x: 189, startPoint y: 79, endPoint x: 178, endPoint y: 84, distance: 12.1
click at [187, 79] on span "Niveau de relance : Notification , ..." at bounding box center [172, 81] width 134 height 10
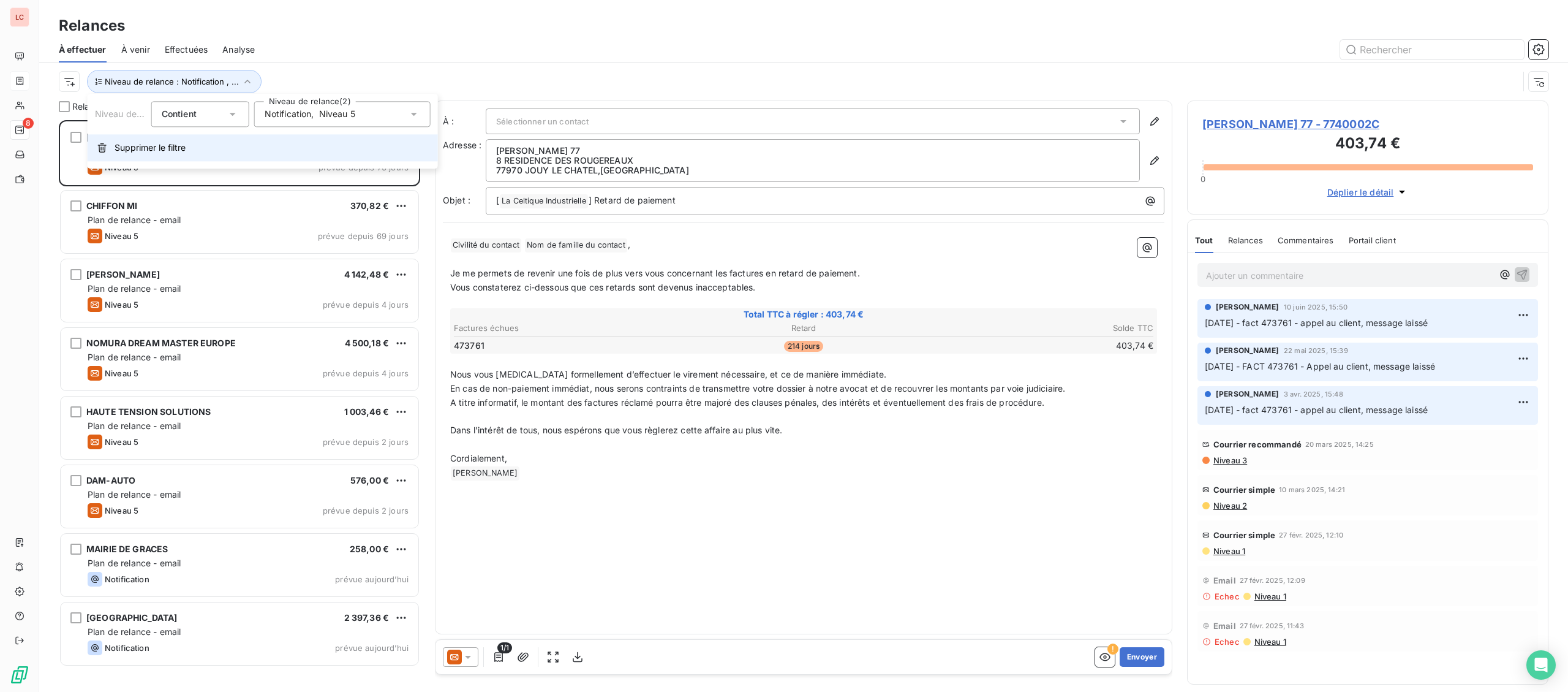
click at [112, 146] on button "Supprimer le filtre" at bounding box center [262, 147] width 350 height 27
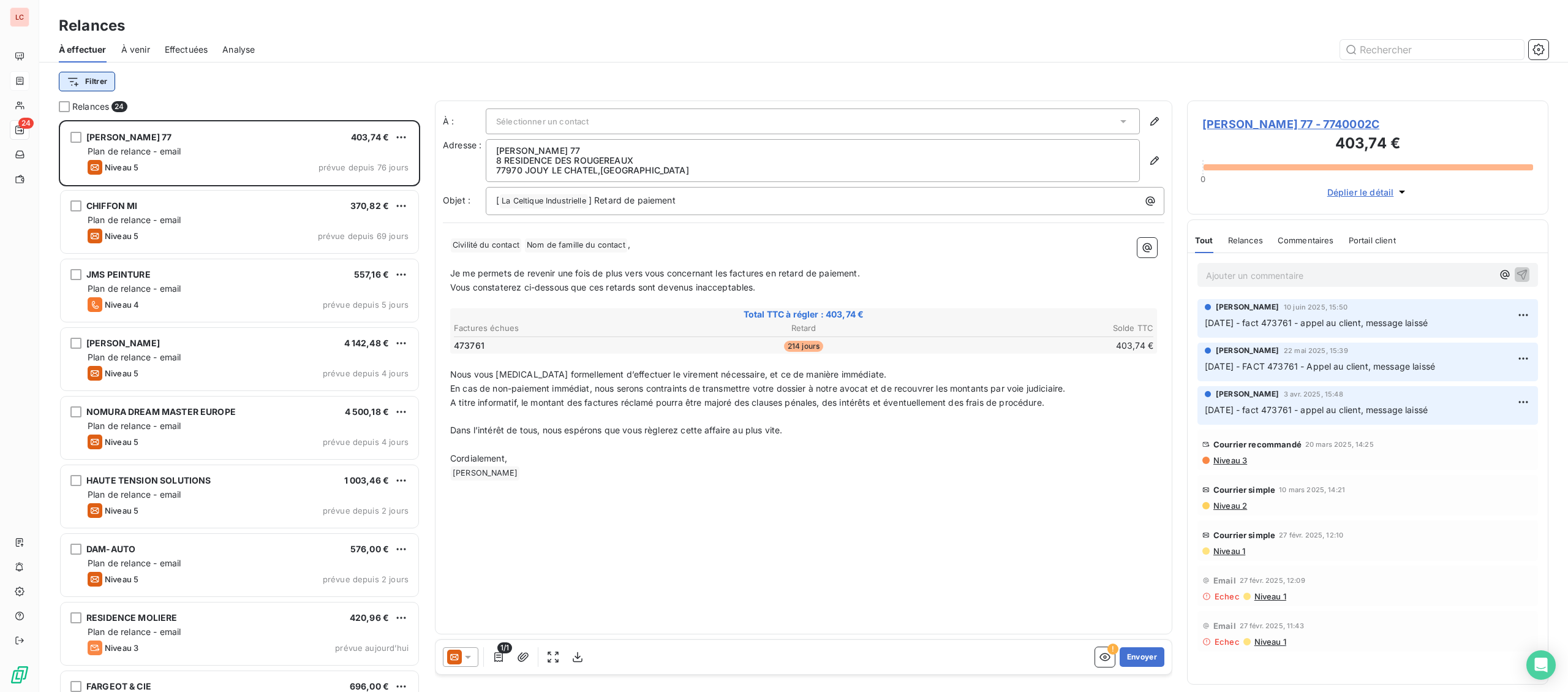
click at [93, 84] on html "LC 24 Relances À effectuer À venir Effectuées Analyse Filtrer Relances 24 [PERS…" at bounding box center [784, 346] width 1568 height 692
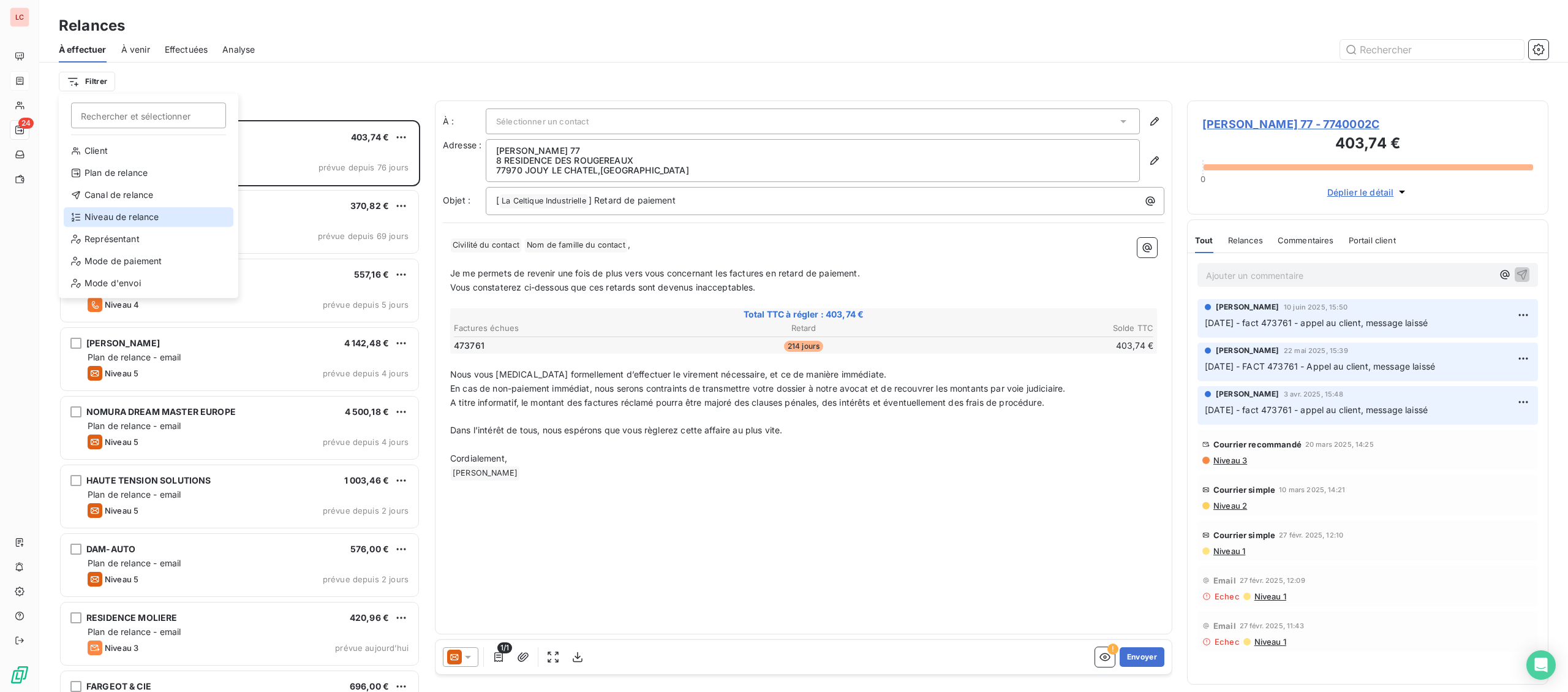
click at [132, 214] on div "Niveau de relance" at bounding box center [149, 216] width 170 height 20
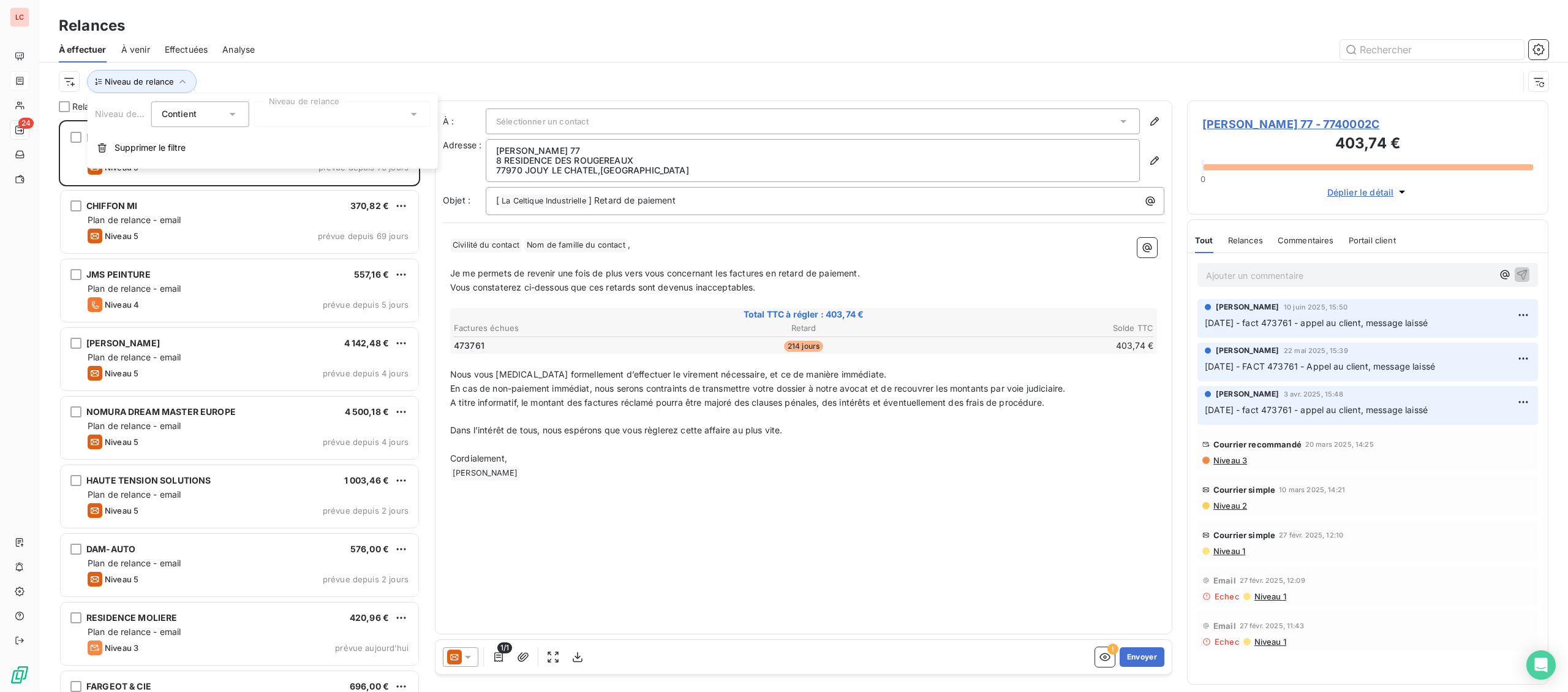
click at [299, 117] on div at bounding box center [342, 114] width 176 height 26
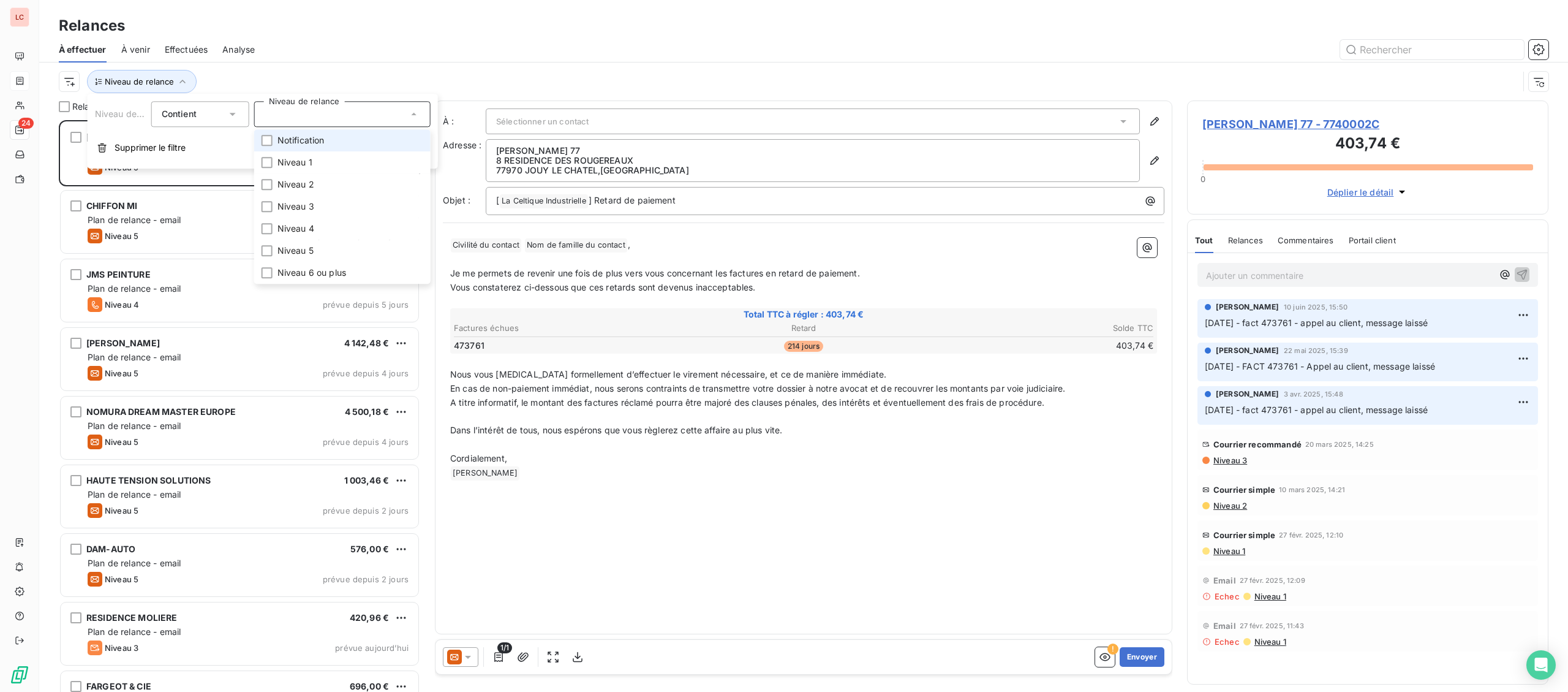
click at [288, 143] on span "Notification" at bounding box center [301, 140] width 47 height 12
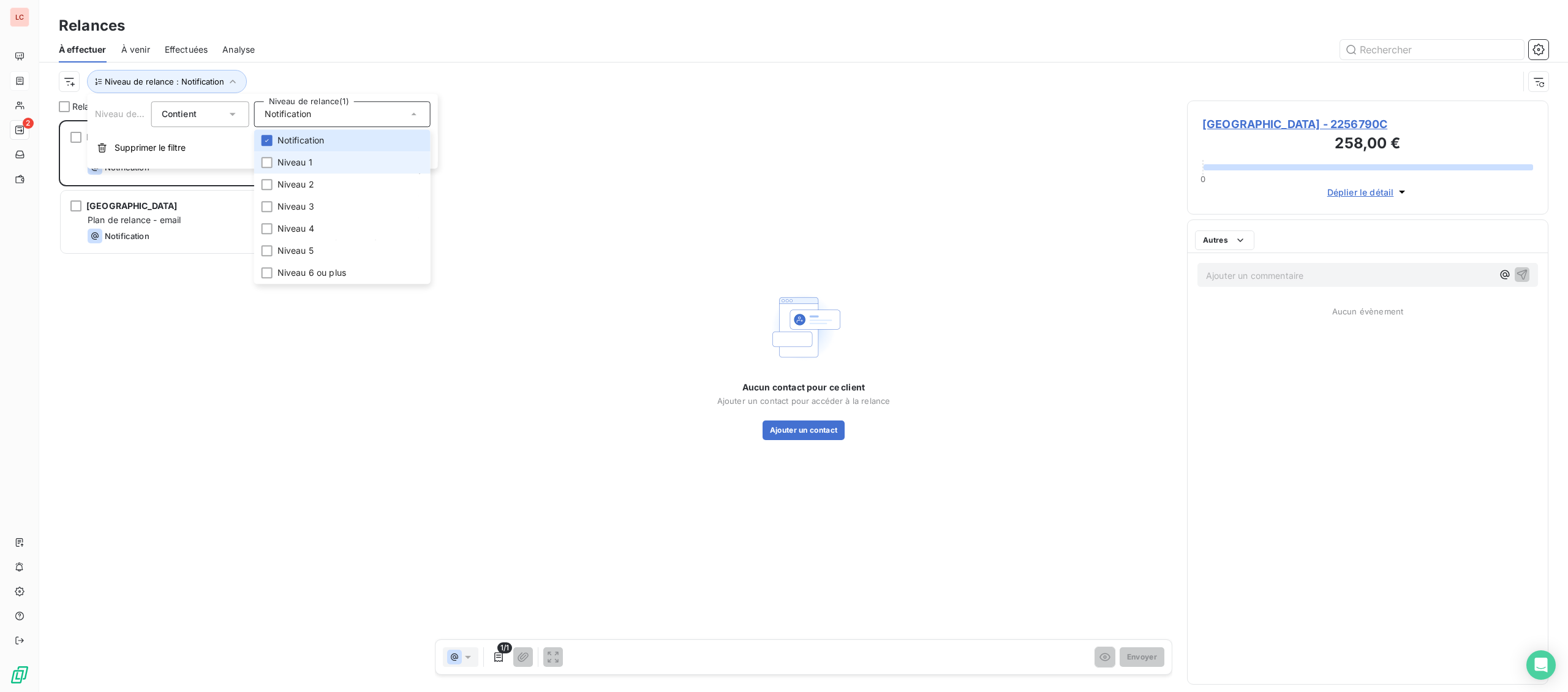
scroll to position [572, 360]
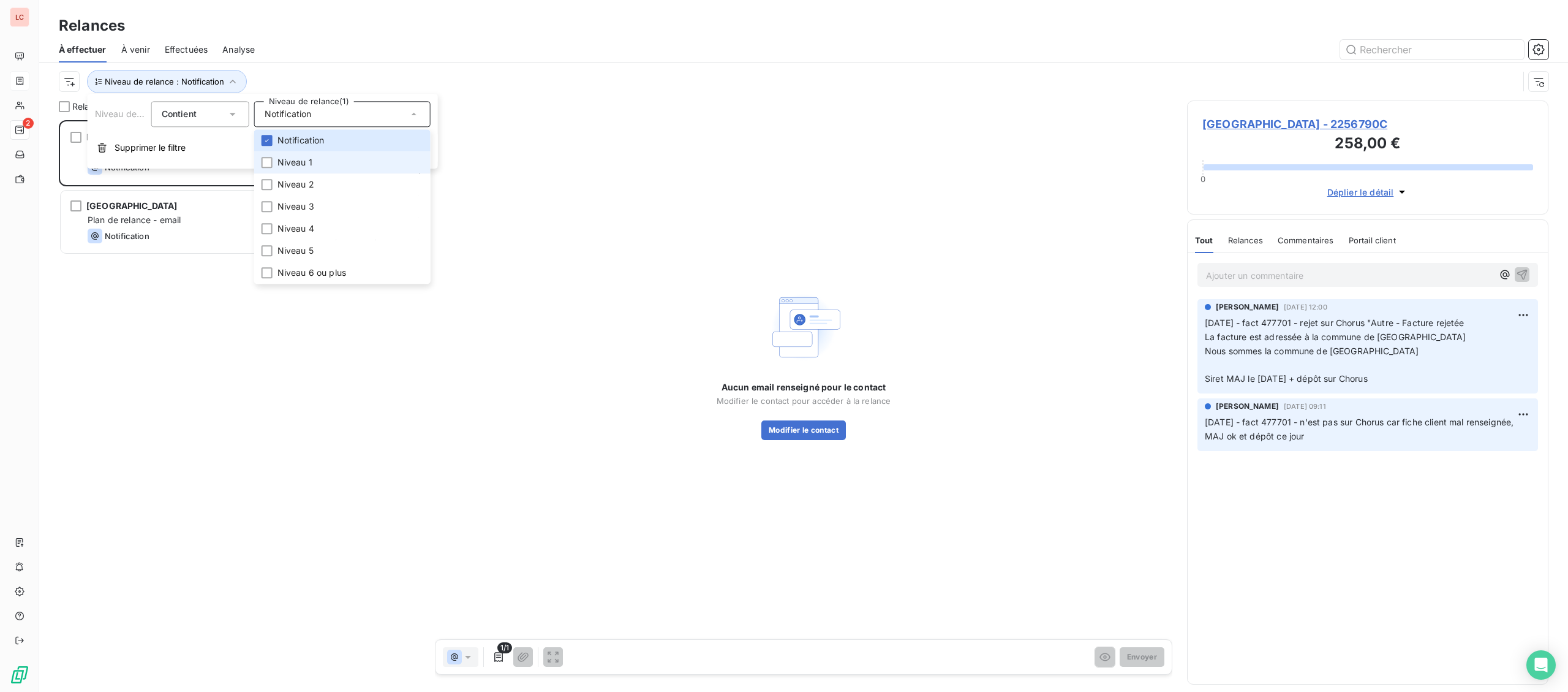
click at [289, 152] on li "Niveau 1" at bounding box center [342, 162] width 176 height 22
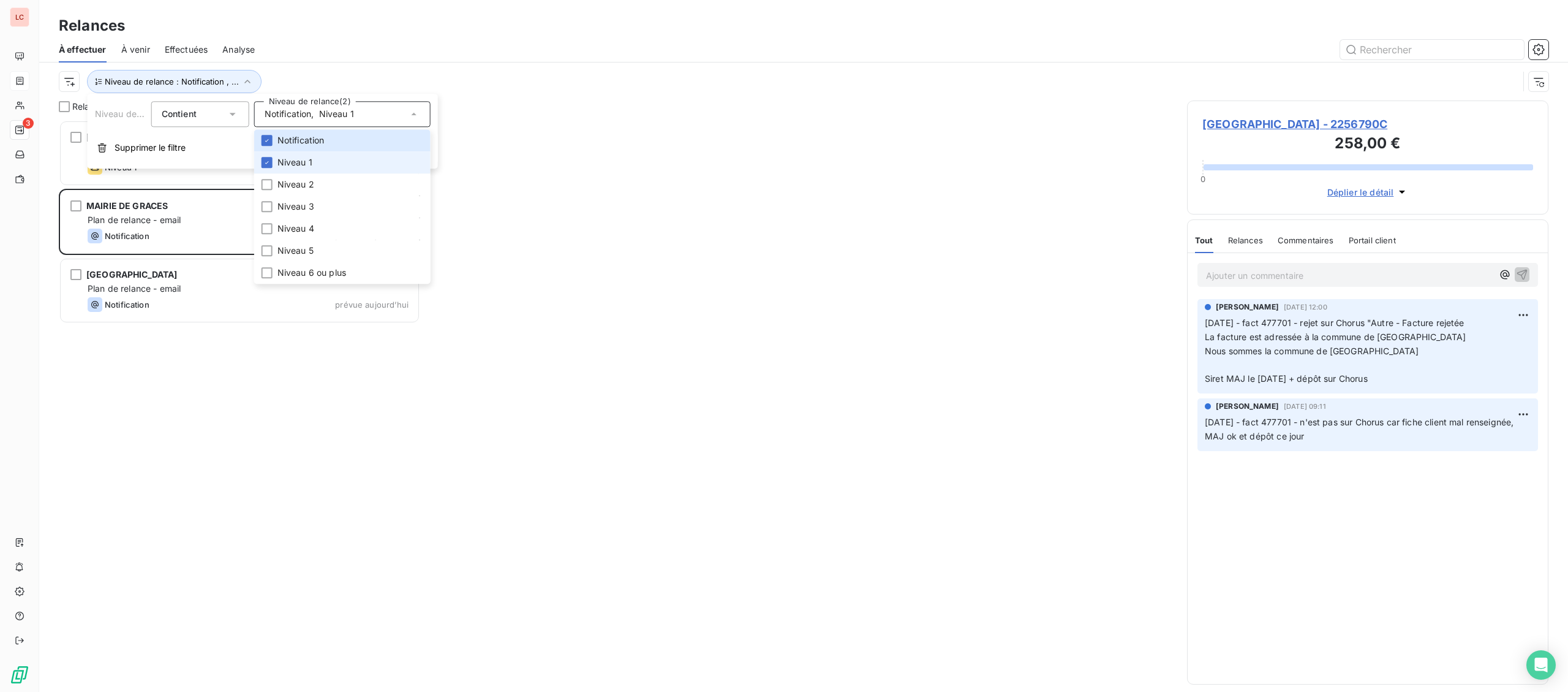
click at [287, 160] on span "Niveau 1" at bounding box center [295, 162] width 35 height 12
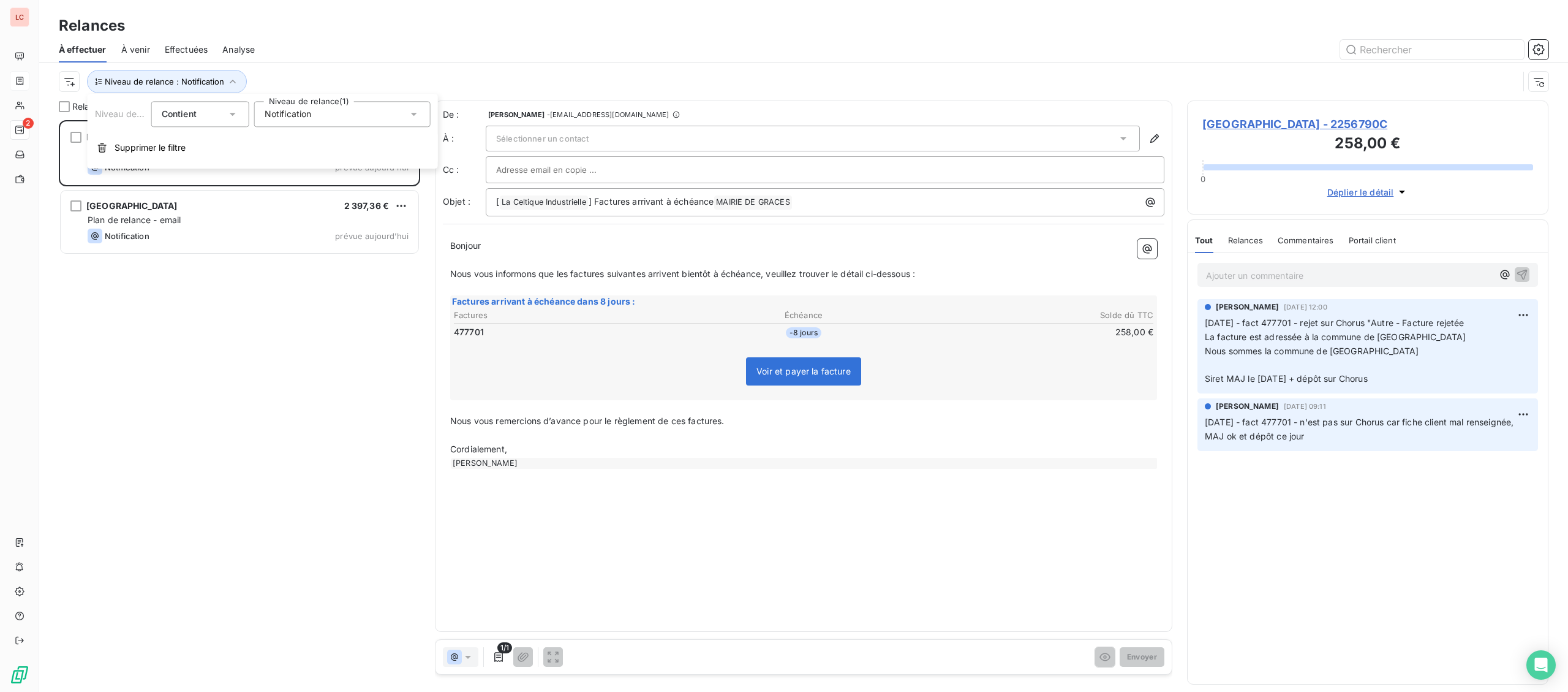
click at [299, 117] on span "Notification" at bounding box center [288, 114] width 47 height 12
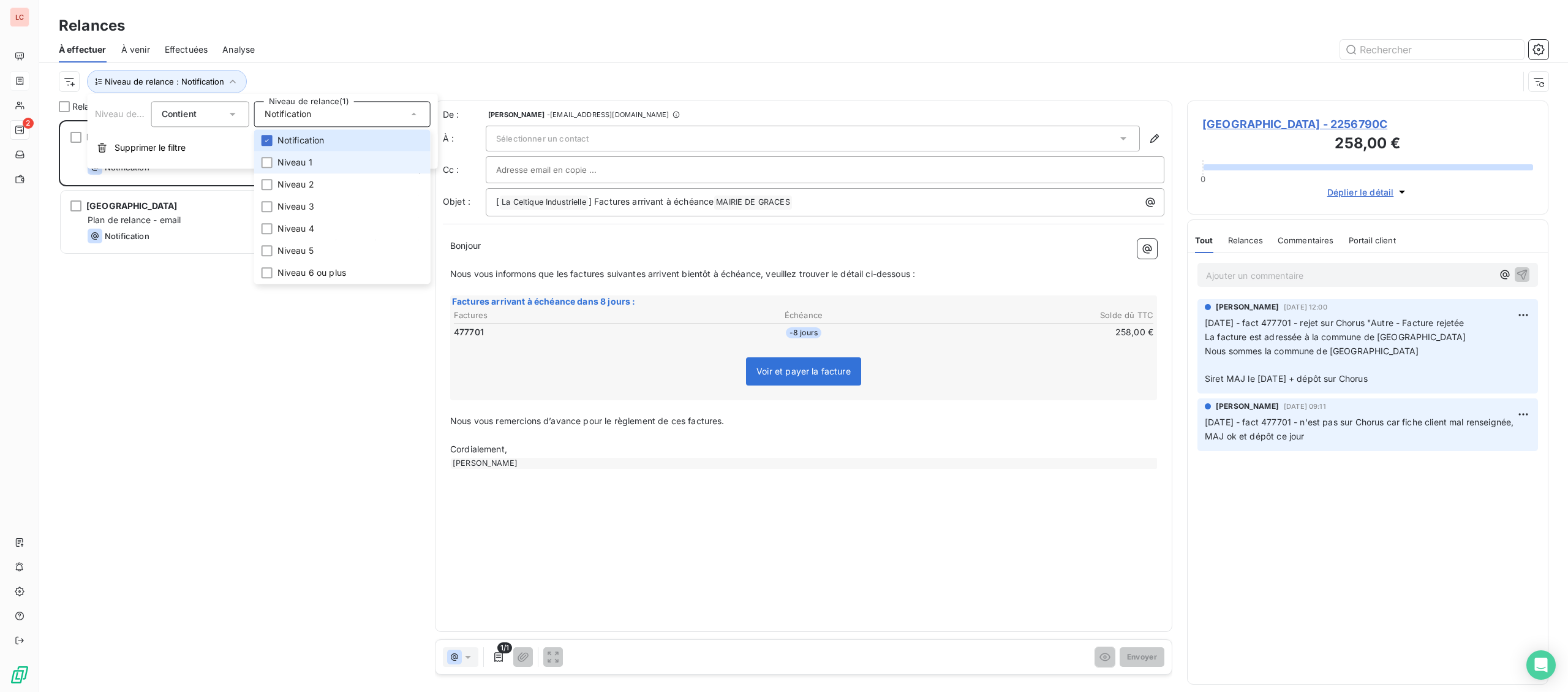
click at [297, 156] on li "Niveau 1" at bounding box center [342, 162] width 176 height 22
click at [299, 145] on span "Notification" at bounding box center [301, 140] width 47 height 12
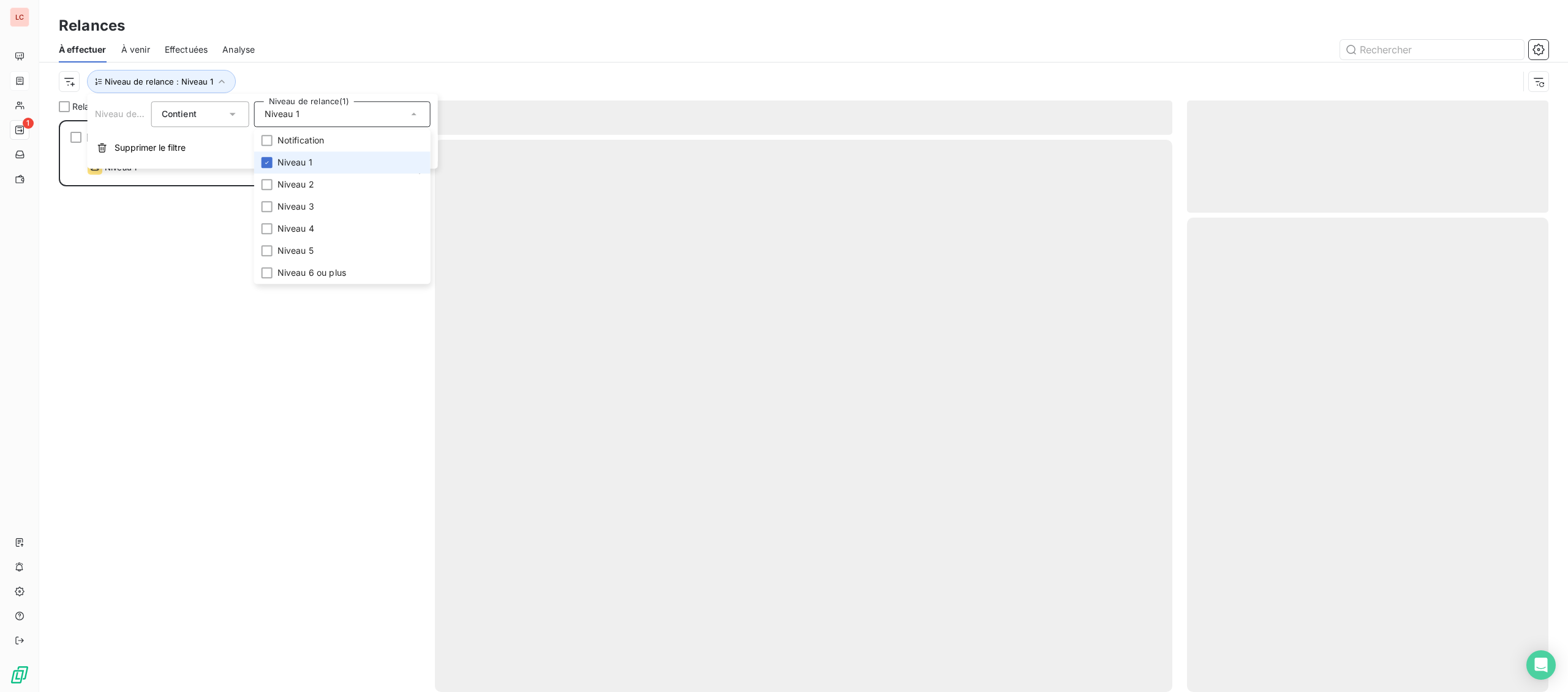
scroll to position [572, 360]
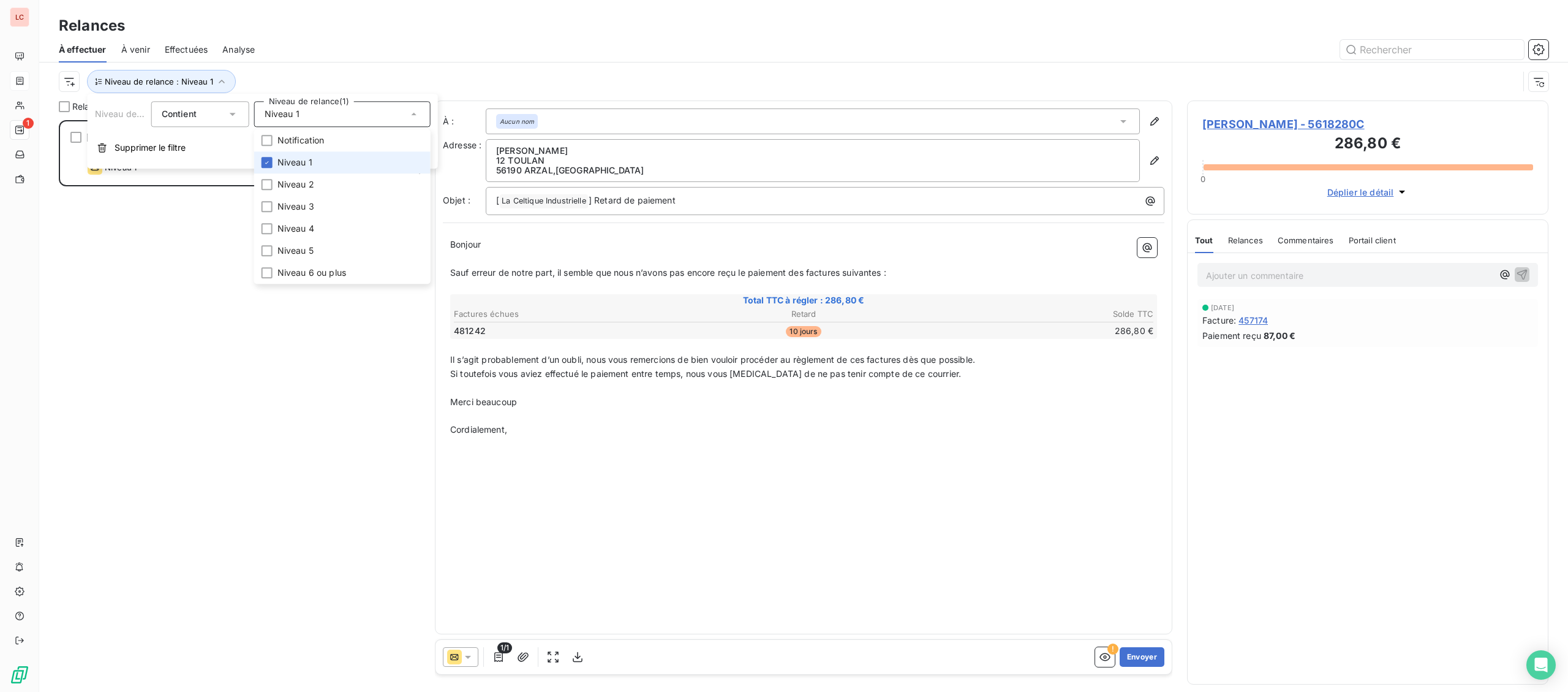
click at [293, 164] on span "Niveau 1" at bounding box center [295, 162] width 35 height 12
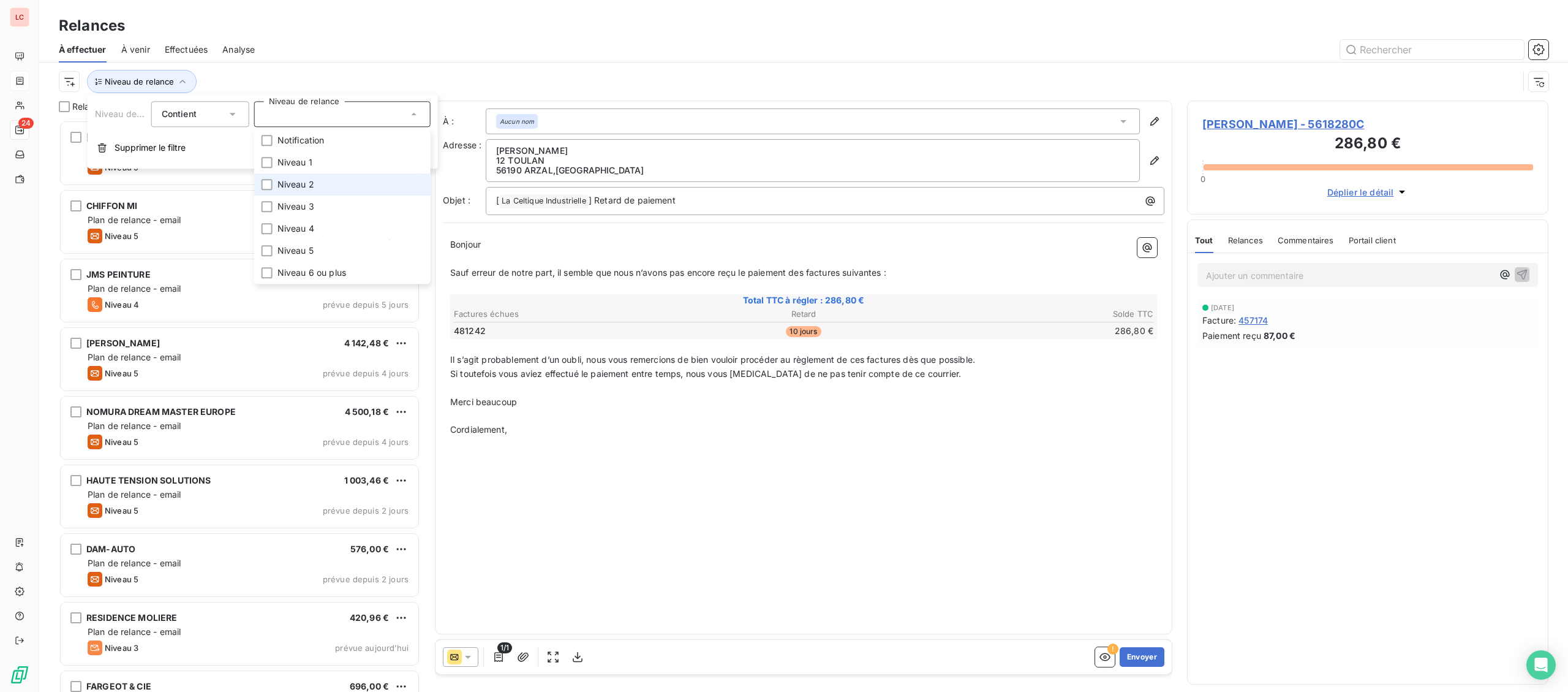
click at [290, 189] on span "Niveau 2" at bounding box center [296, 184] width 37 height 12
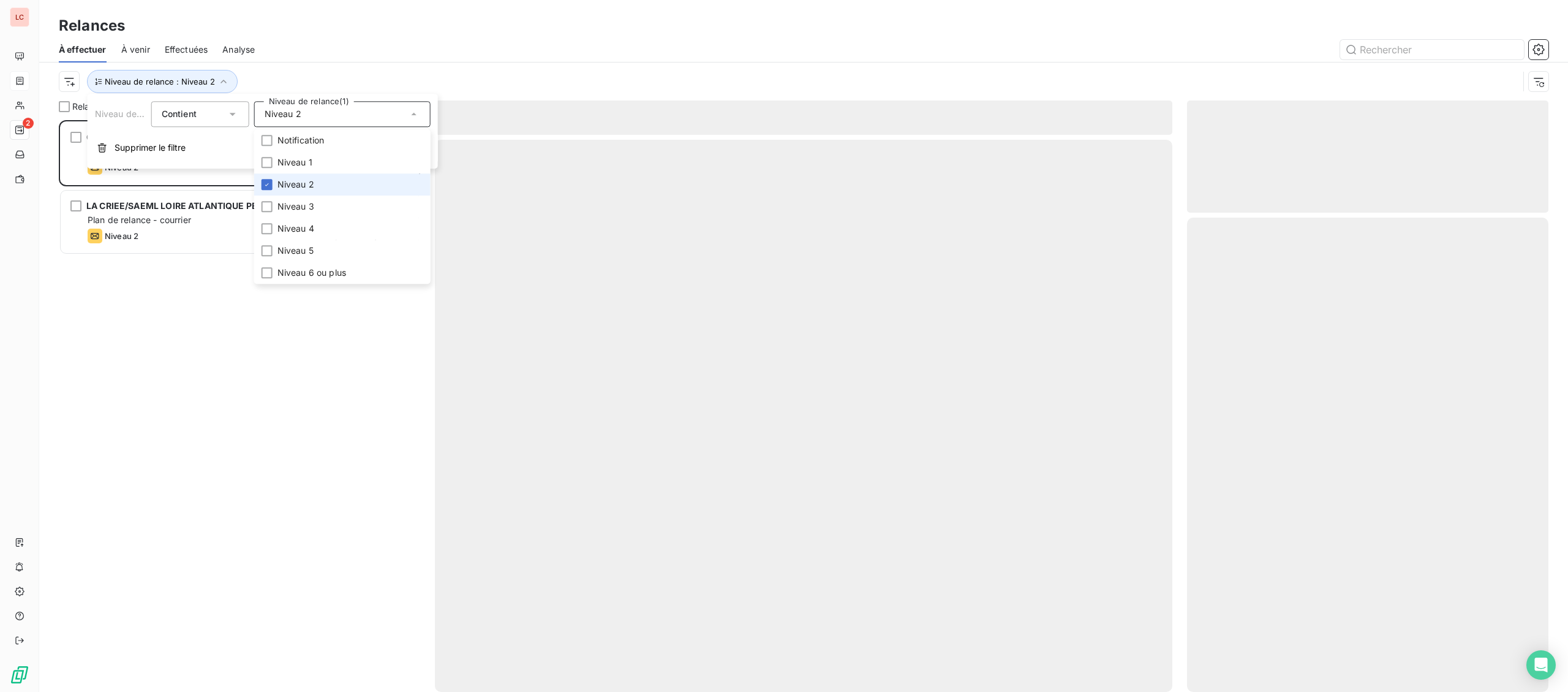
scroll to position [572, 360]
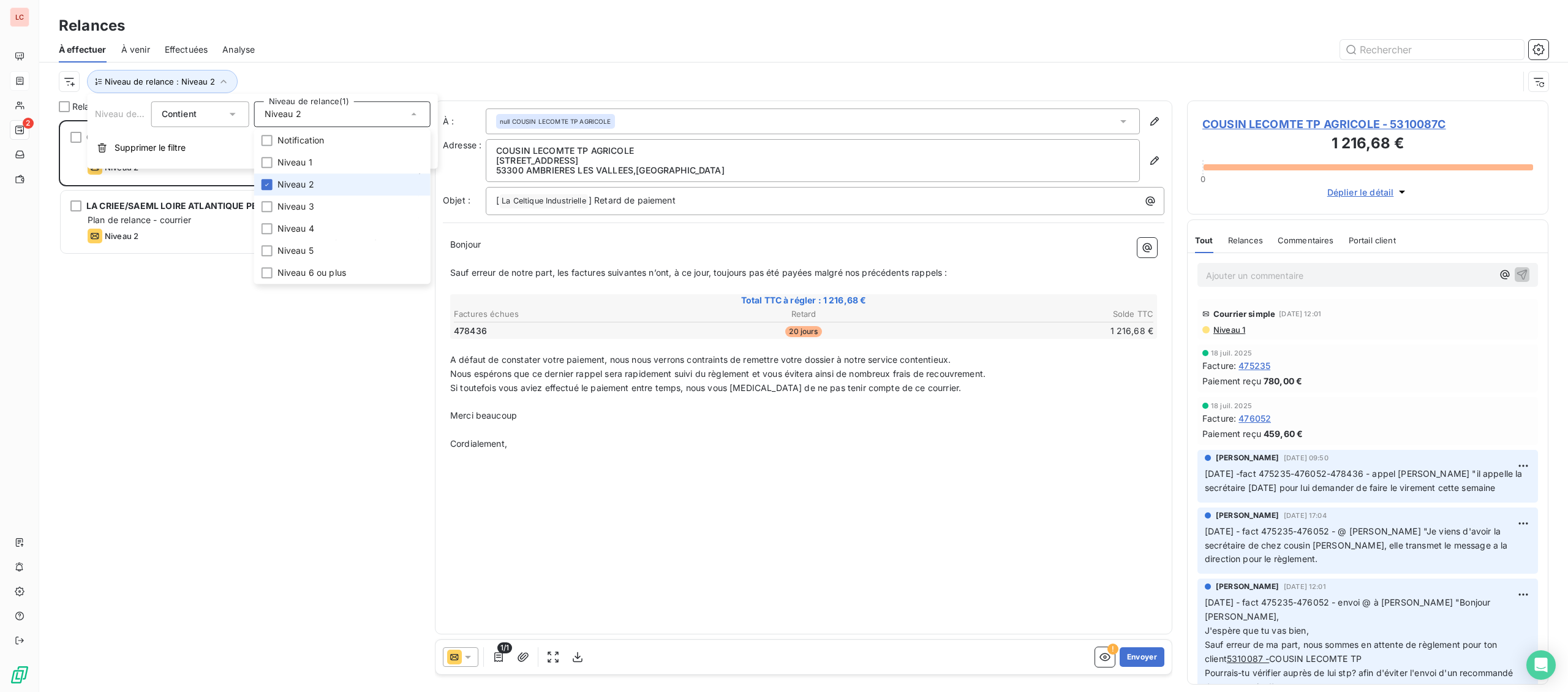
click at [290, 189] on span "Niveau 2" at bounding box center [296, 184] width 37 height 12
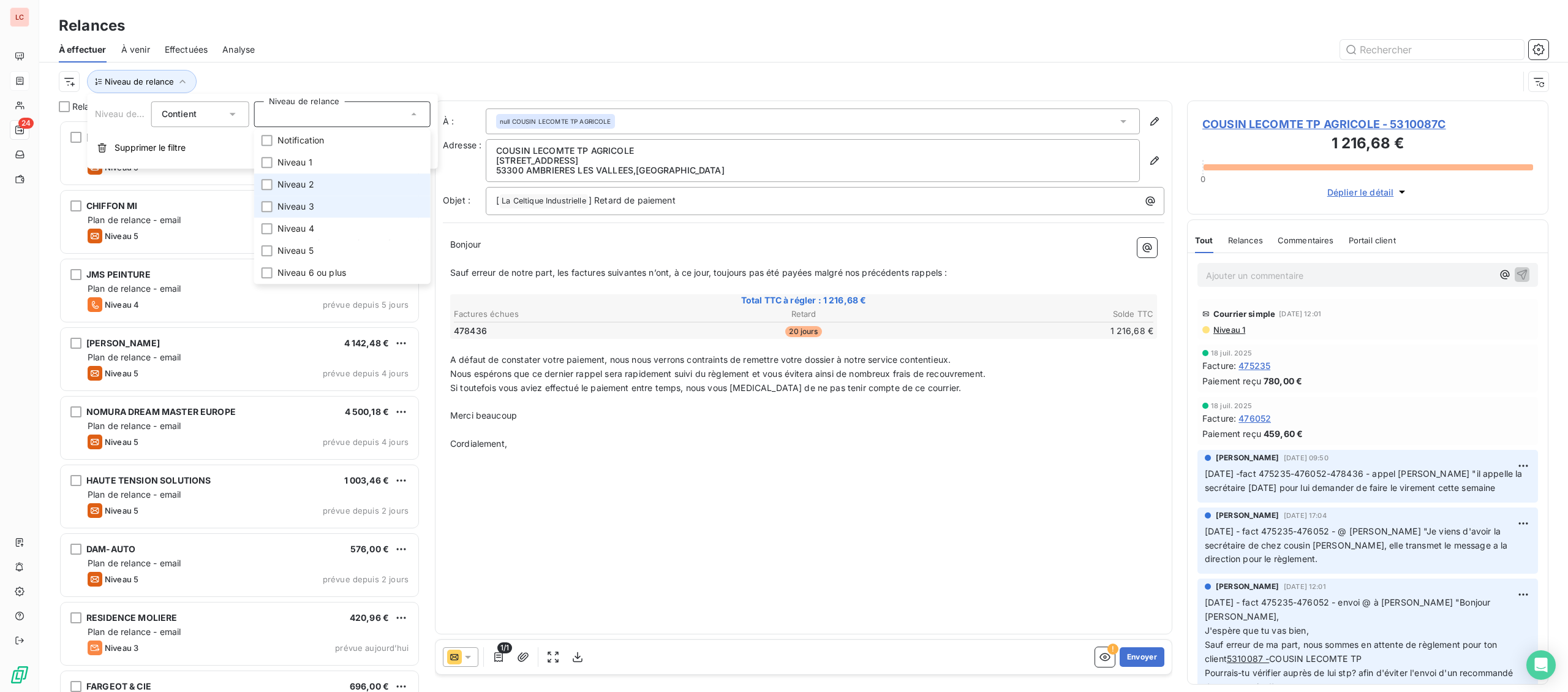
click at [283, 211] on span "Niveau 3" at bounding box center [296, 206] width 37 height 12
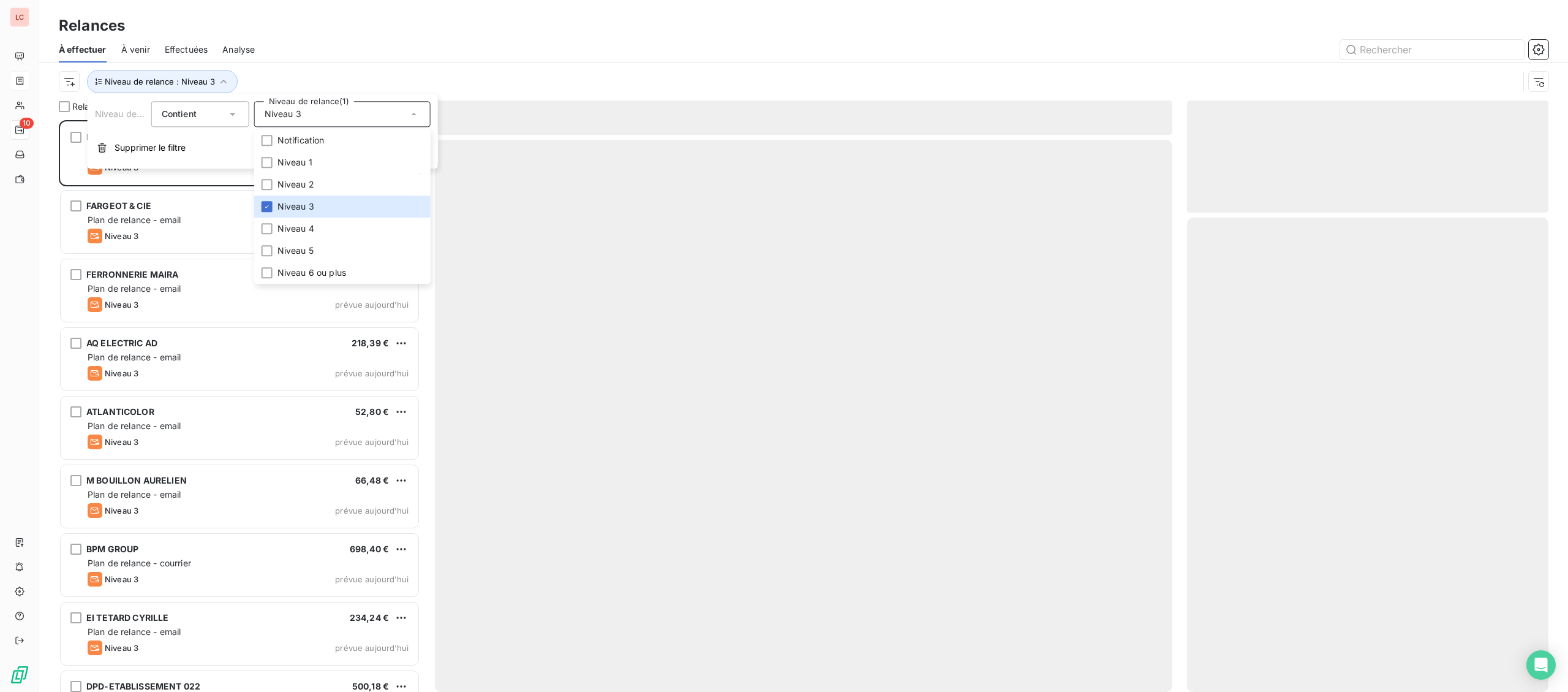
scroll to position [572, 360]
click at [306, 54] on div at bounding box center [908, 49] width 1278 height 20
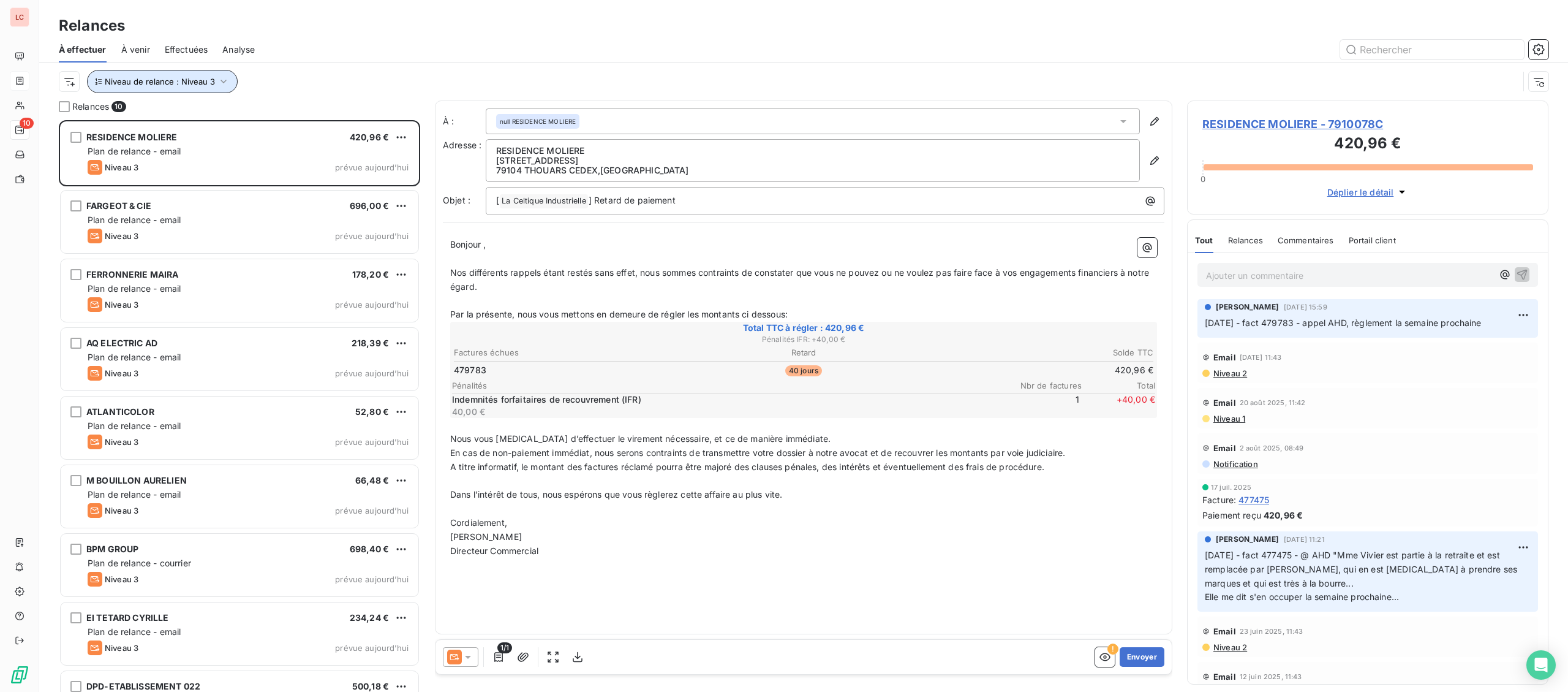
click at [172, 84] on span "Niveau de relance : Niveau 3" at bounding box center [159, 81] width 110 height 10
click at [276, 115] on span "Niveau 3" at bounding box center [283, 114] width 37 height 12
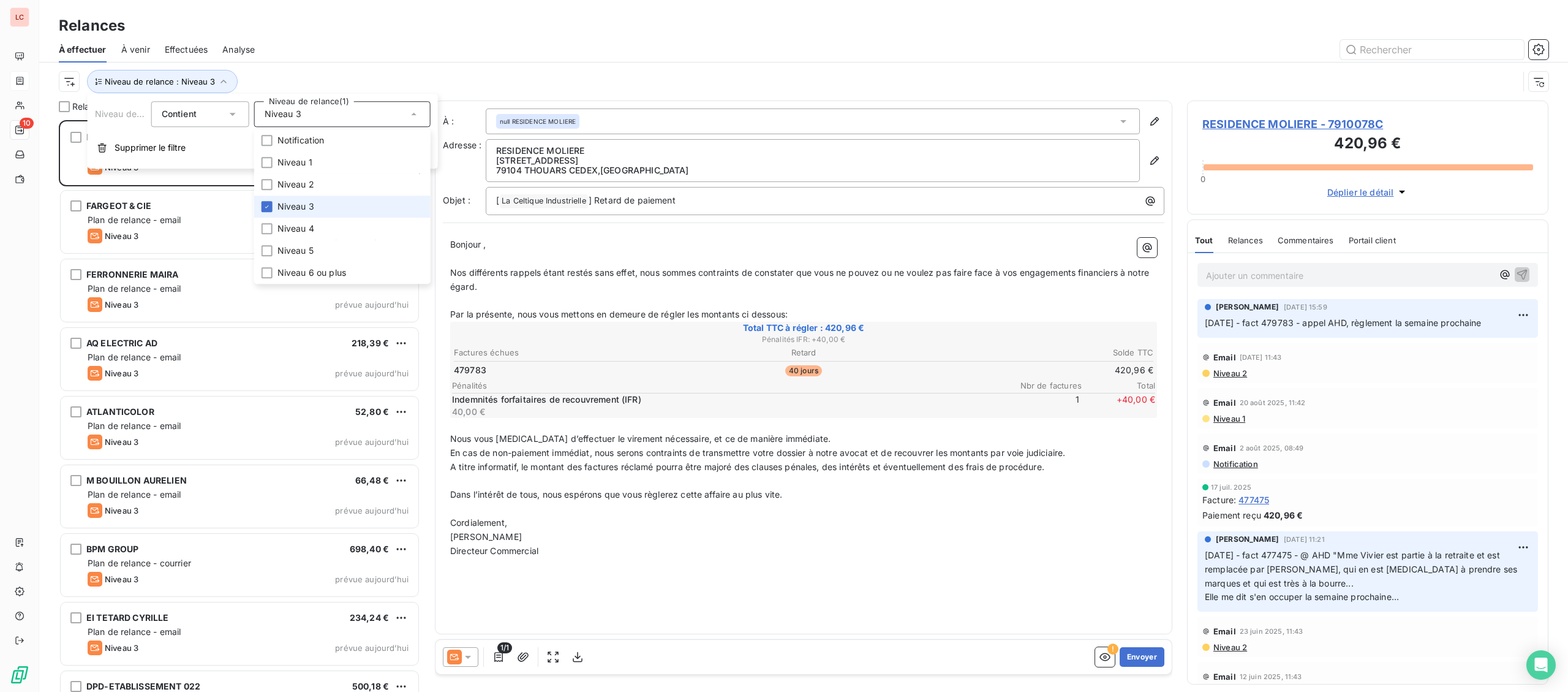
click at [295, 206] on span "Niveau 3" at bounding box center [296, 206] width 37 height 12
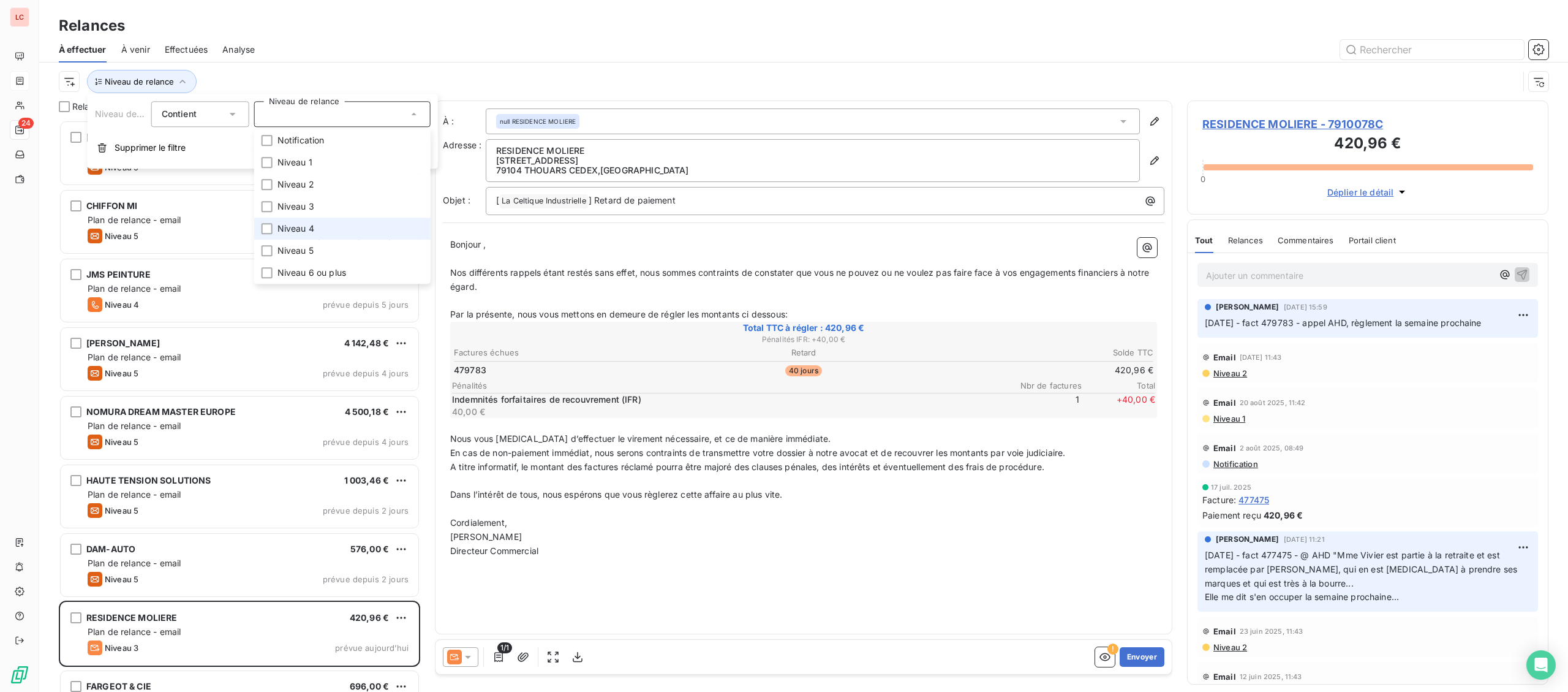
click at [293, 229] on span "Niveau 4" at bounding box center [296, 228] width 37 height 12
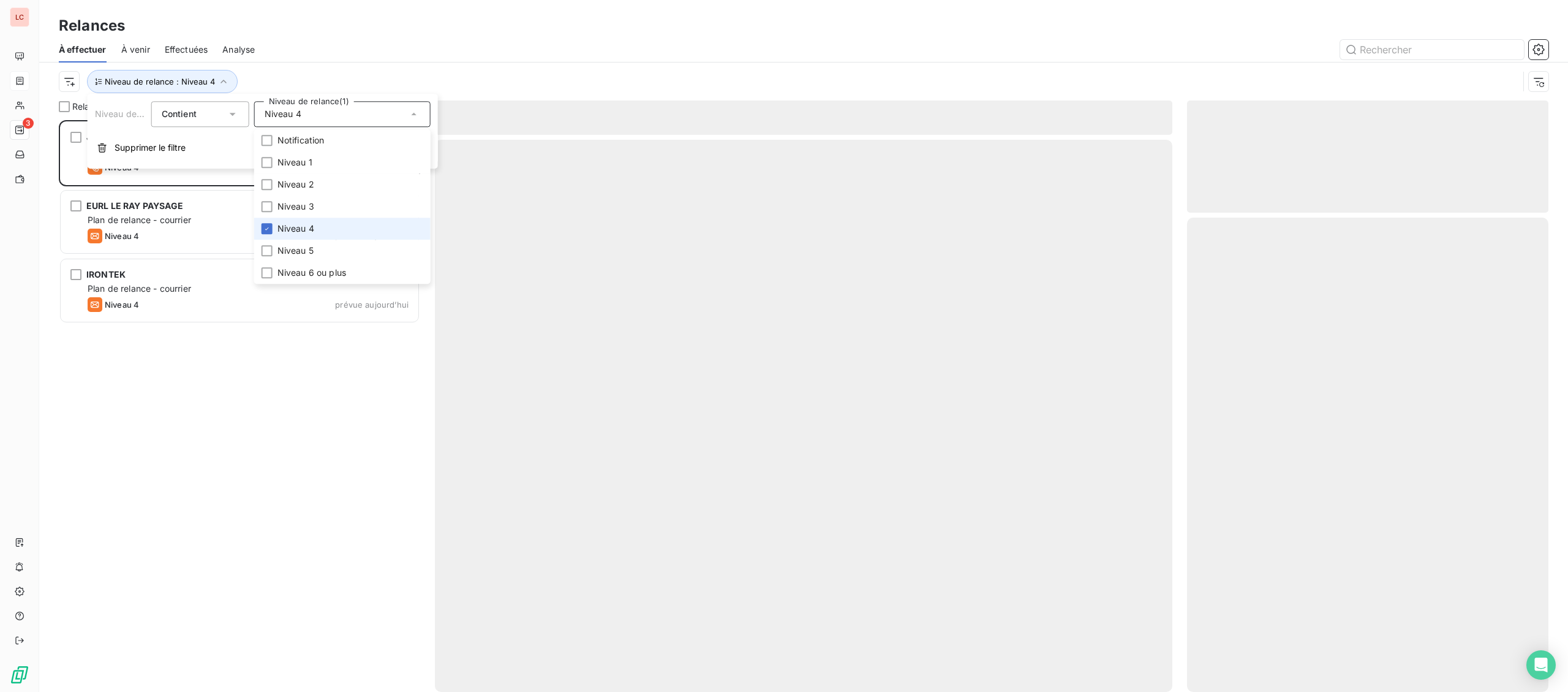
scroll to position [572, 360]
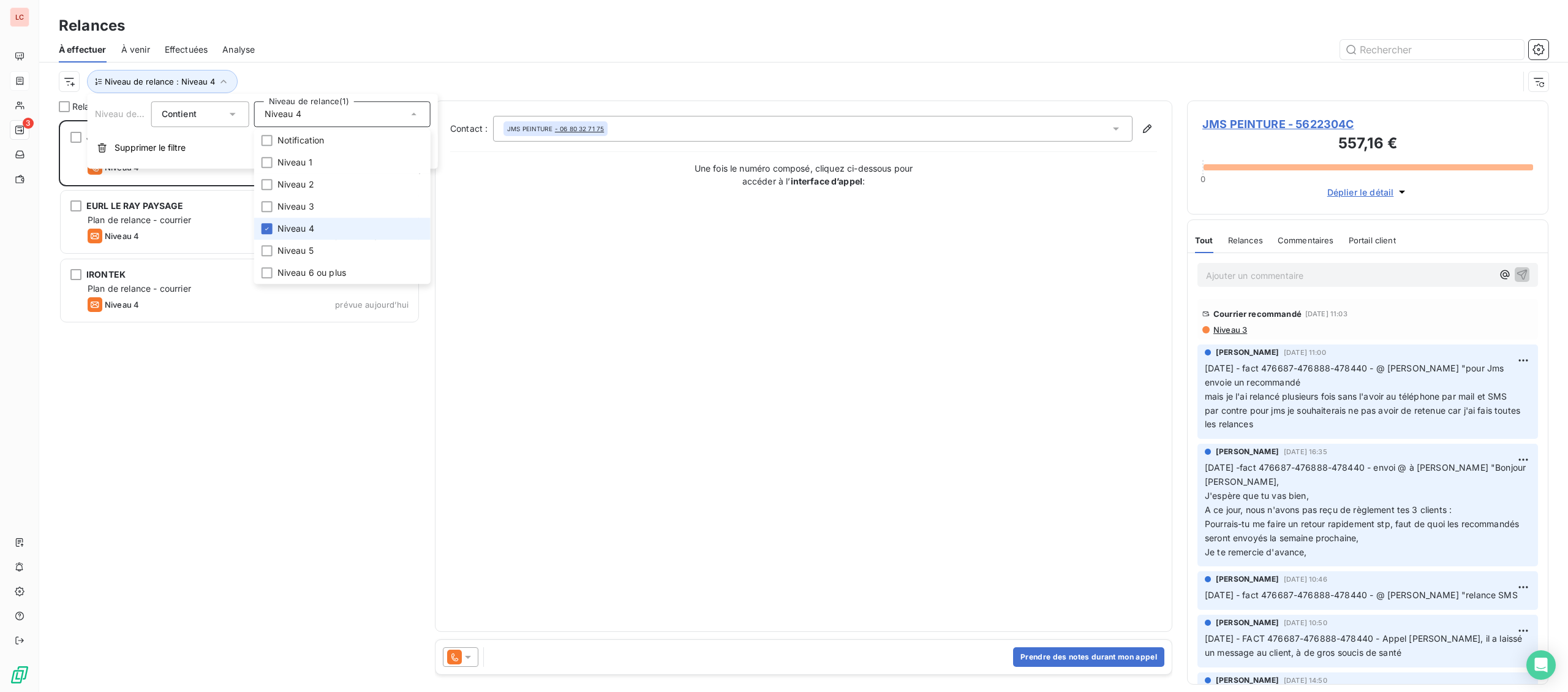
click at [293, 229] on span "Niveau 4" at bounding box center [296, 228] width 37 height 12
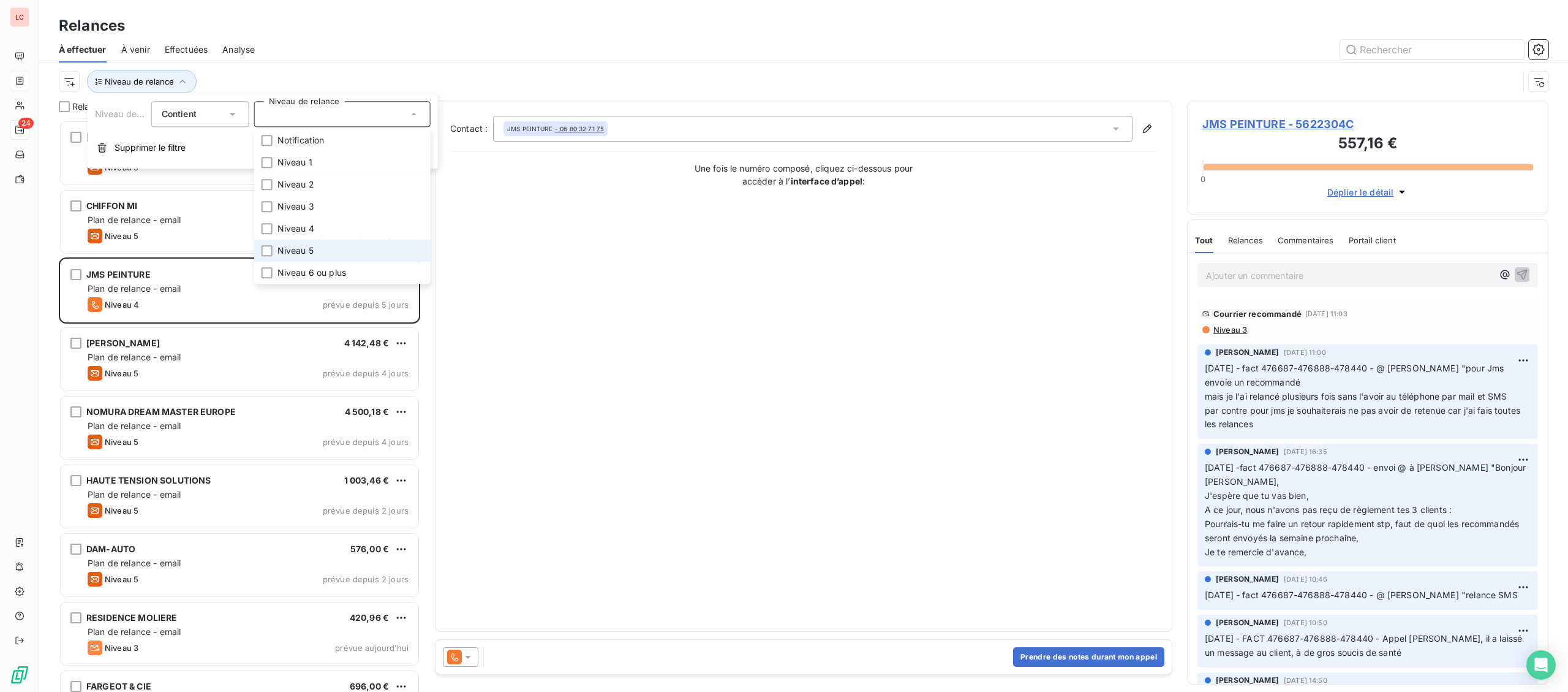
click at [294, 250] on span "Niveau 5" at bounding box center [295, 250] width 36 height 12
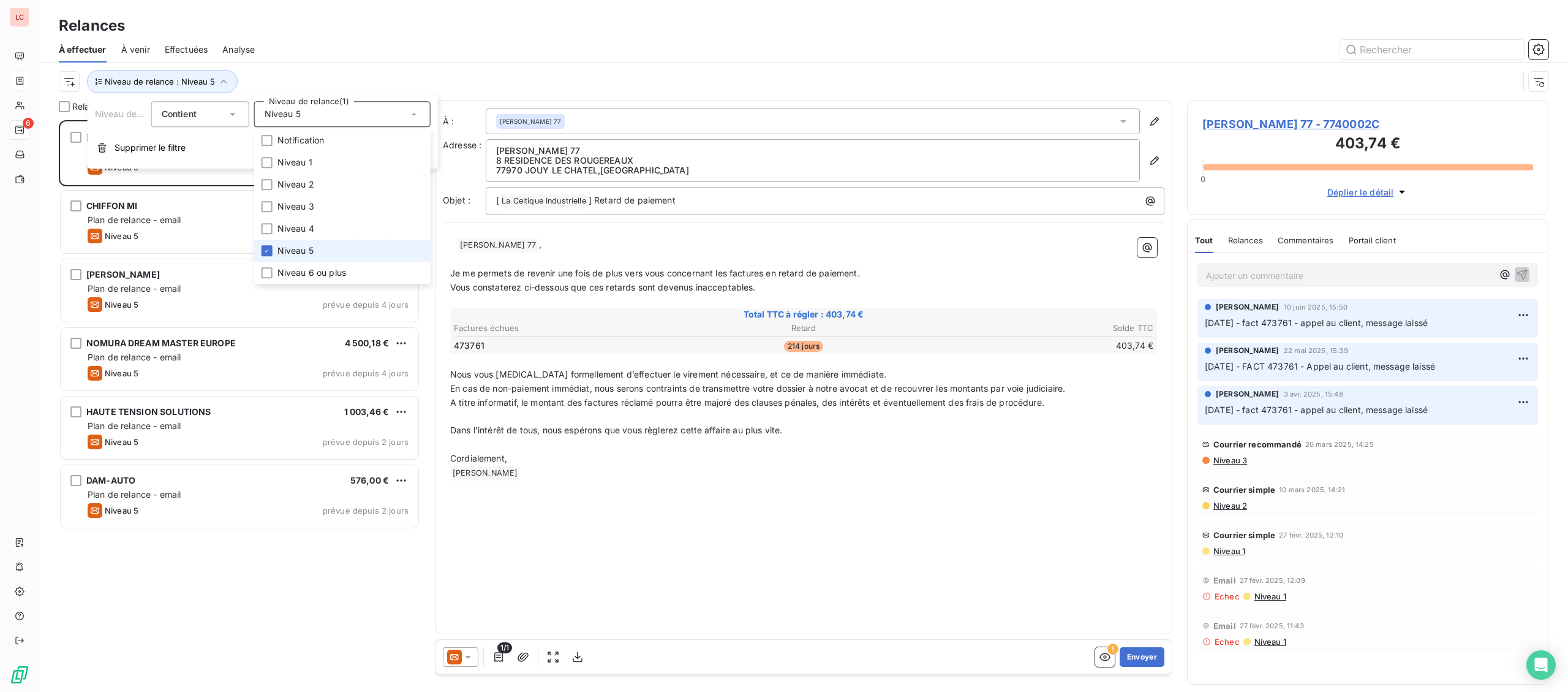
scroll to position [572, 360]
click at [294, 250] on span "Niveau 5" at bounding box center [295, 250] width 36 height 12
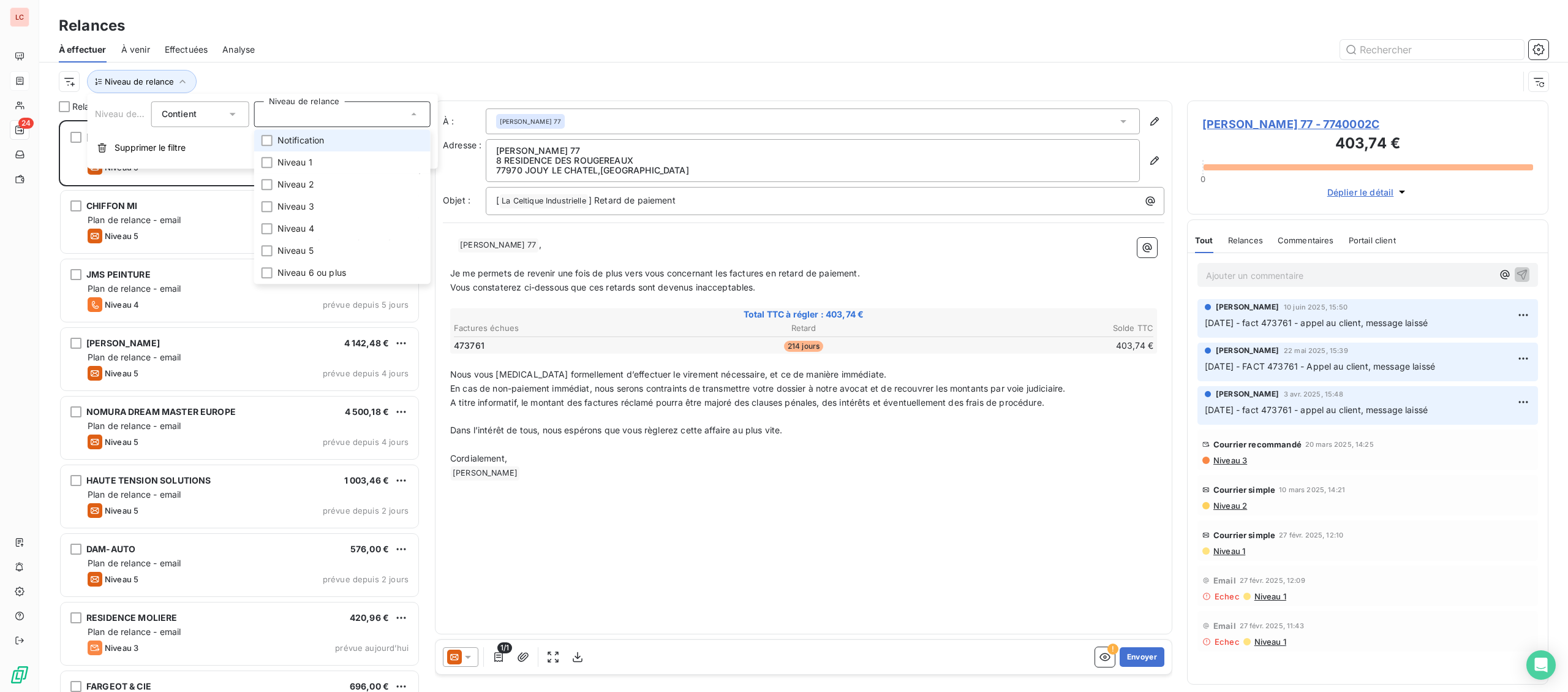
click at [299, 145] on span "Notification" at bounding box center [301, 140] width 47 height 12
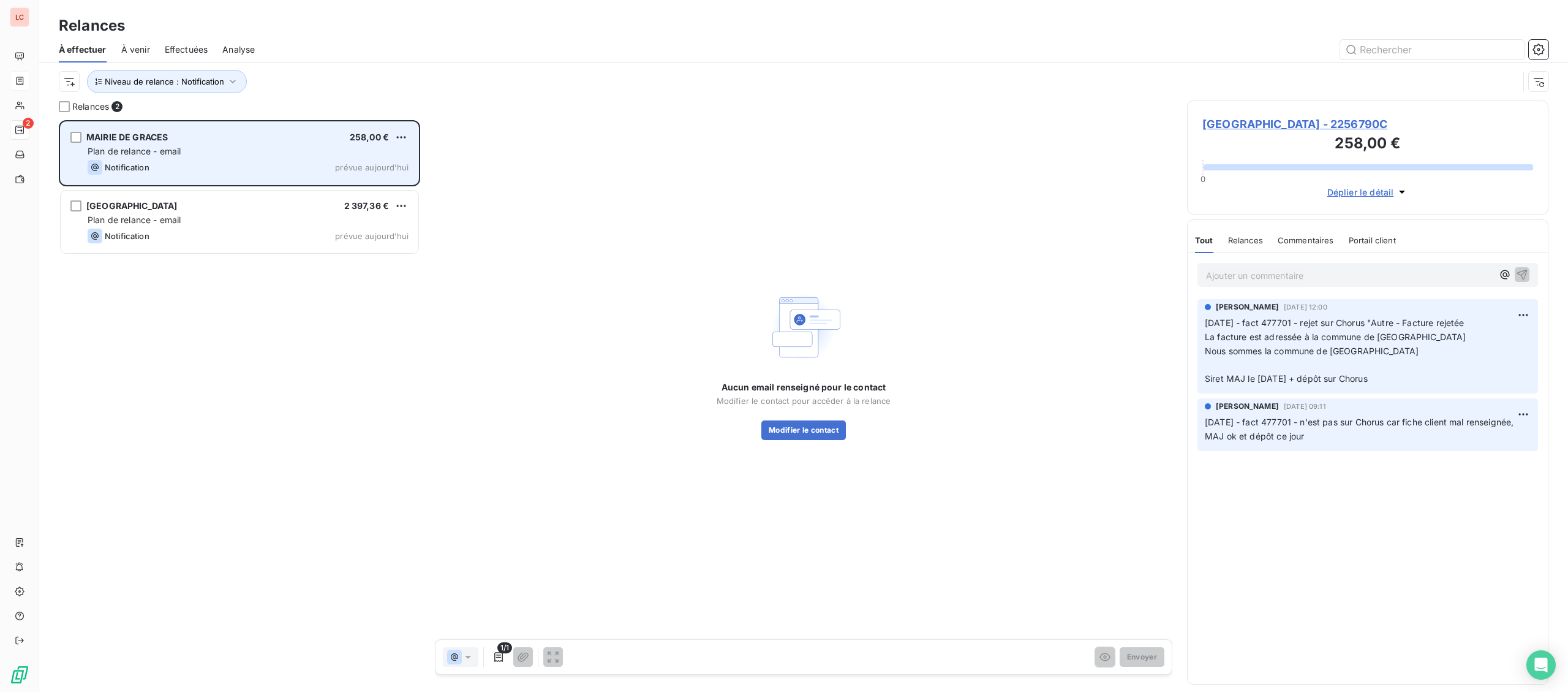
click at [226, 182] on div "MAIRIE DE GRACES 258,00 € Plan de relance - email Notification prévue [DATE]" at bounding box center [239, 153] width 358 height 63
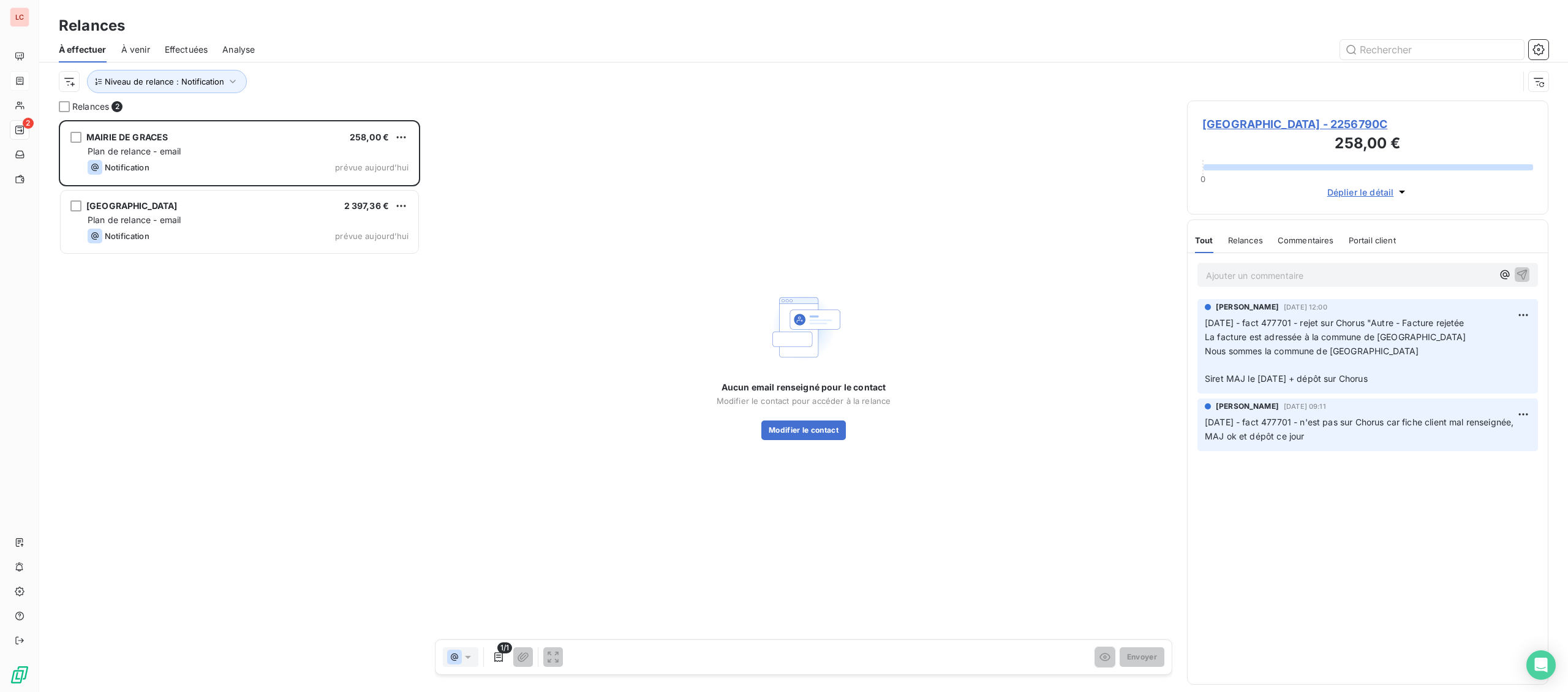
click at [1257, 122] on span "[GEOGRAPHIC_DATA] - 2256790C" at bounding box center [1367, 124] width 330 height 17
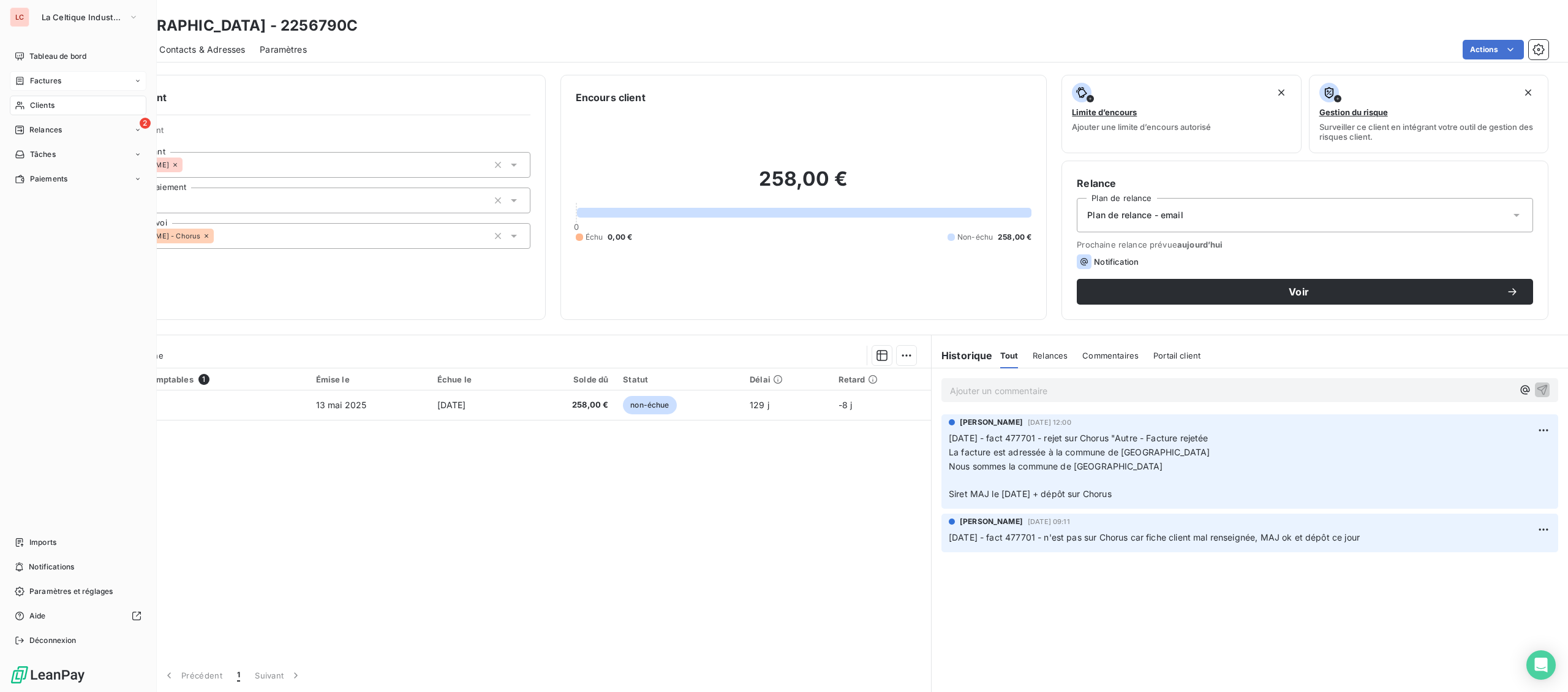
click at [34, 102] on span "Clients" at bounding box center [42, 105] width 24 height 11
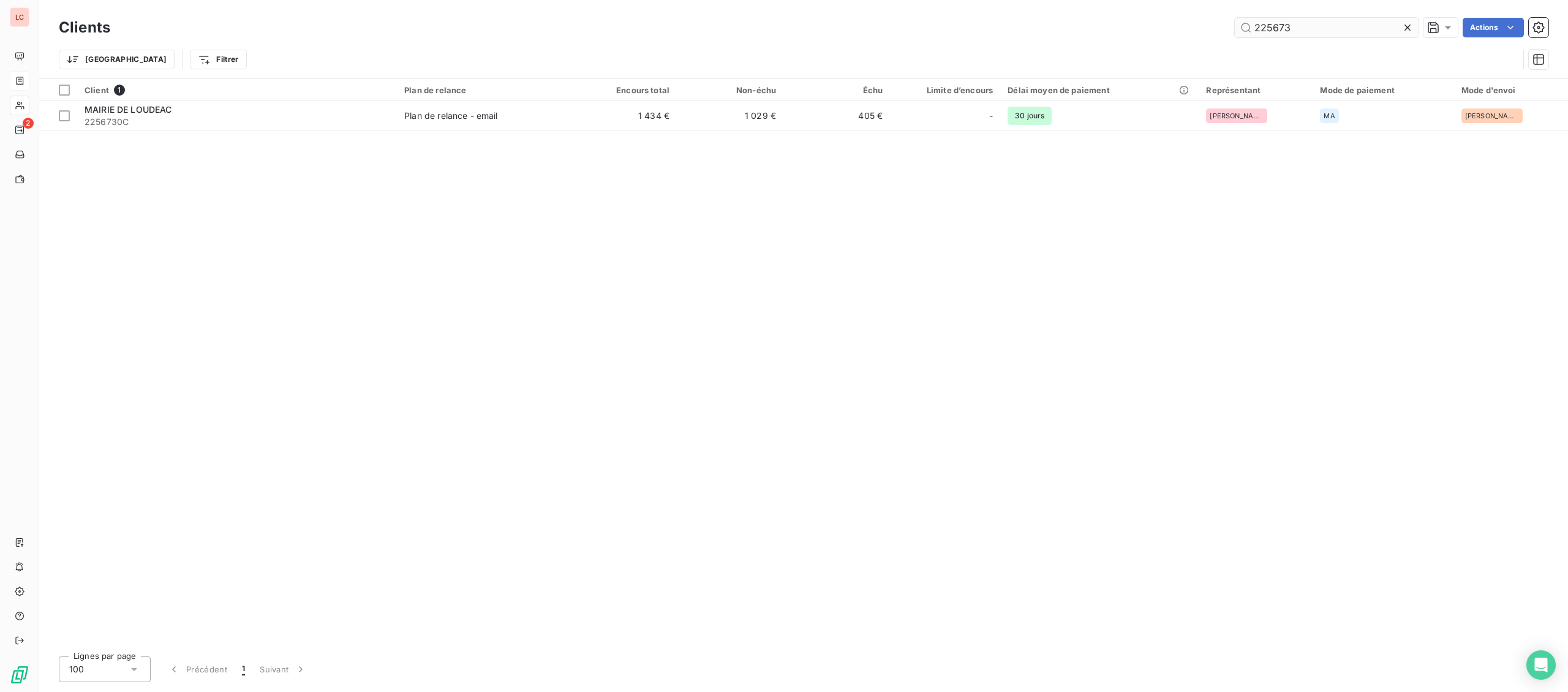
drag, startPoint x: 1310, startPoint y: 20, endPoint x: 1126, endPoint y: 19, distance: 184.0
click at [1234, 19] on input "225673" at bounding box center [1326, 27] width 184 height 20
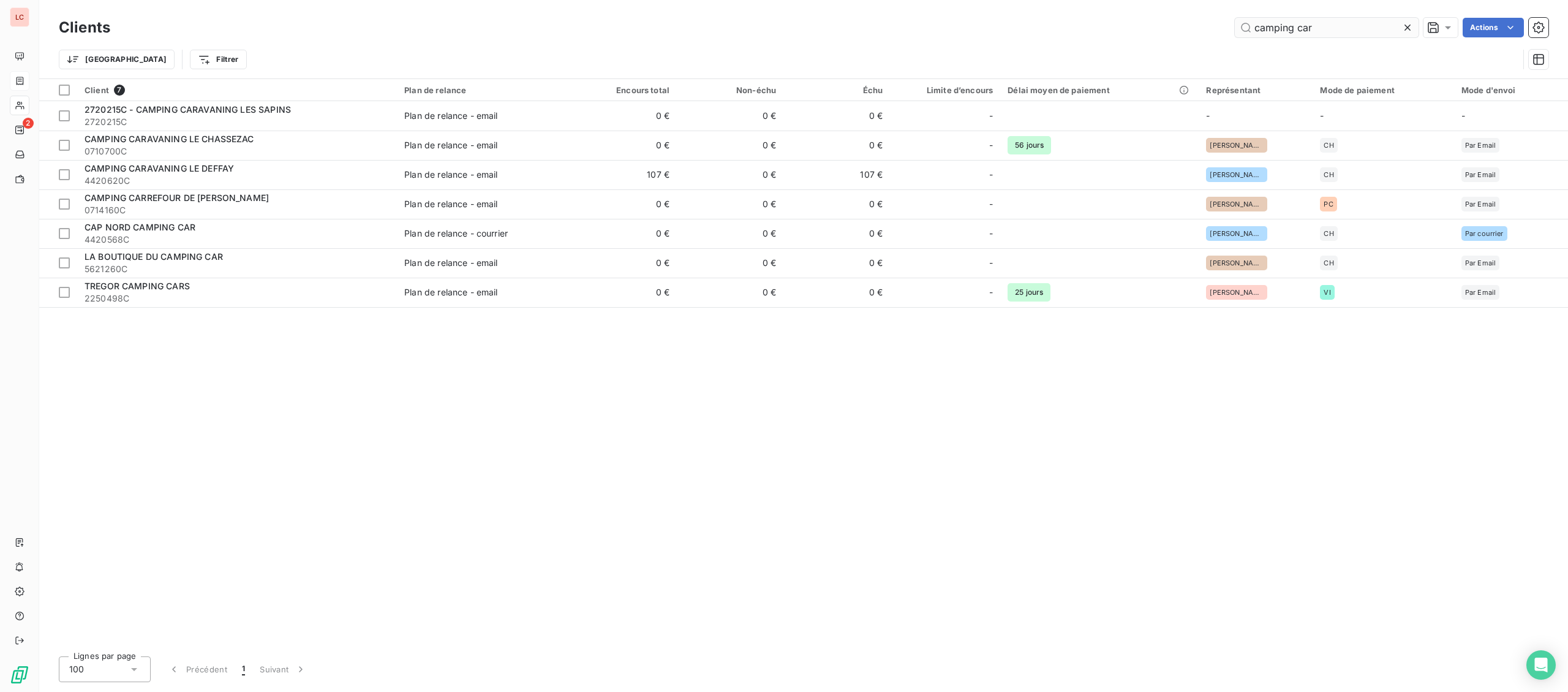
click at [1335, 25] on input "camping car" at bounding box center [1326, 27] width 184 height 20
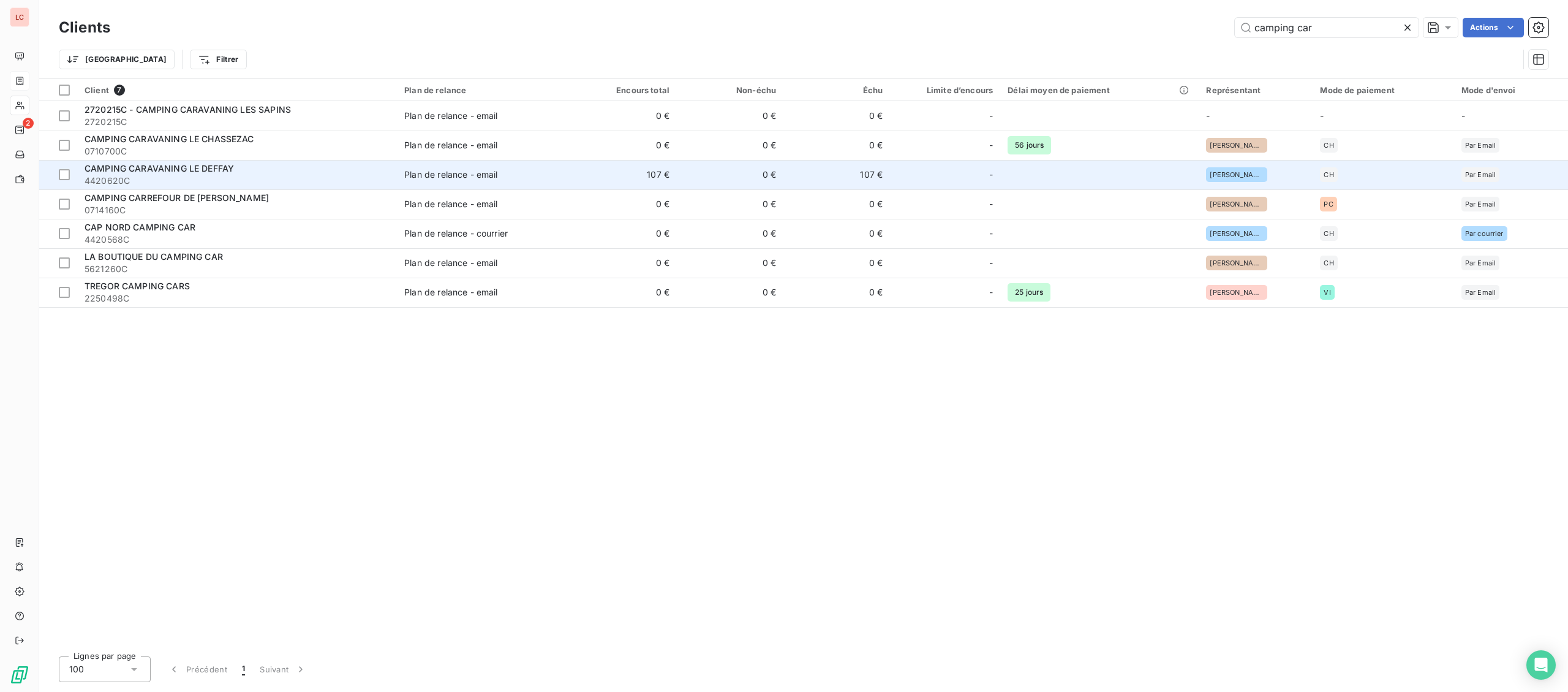
type input "camping car"
click at [275, 167] on div "CAMPING CARAVANING LE DEFFAY" at bounding box center [237, 168] width 305 height 12
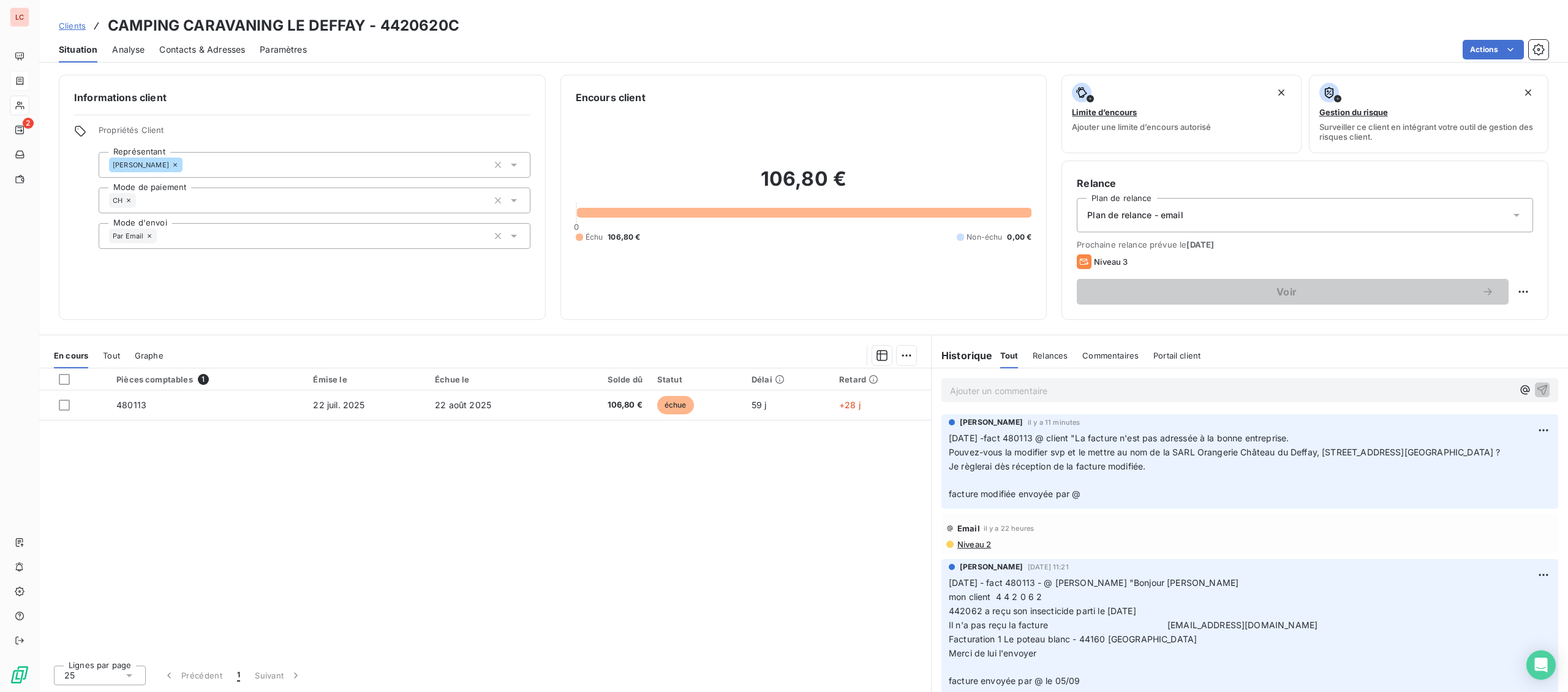
click at [1026, 377] on div "Ajouter un commentaire ﻿" at bounding box center [1249, 390] width 636 height 43
click at [1019, 392] on p "Ajouter un commentaire ﻿" at bounding box center [1231, 391] width 563 height 15
click at [1018, 393] on p "Ajouter un commentaire ﻿" at bounding box center [1231, 391] width 563 height 15
click at [1078, 385] on p "Ajouter un commentaire ﻿" at bounding box center [1231, 391] width 563 height 15
click at [1142, 391] on p "[DATE] -fact 480113 - @ client "" at bounding box center [1231, 390] width 563 height 14
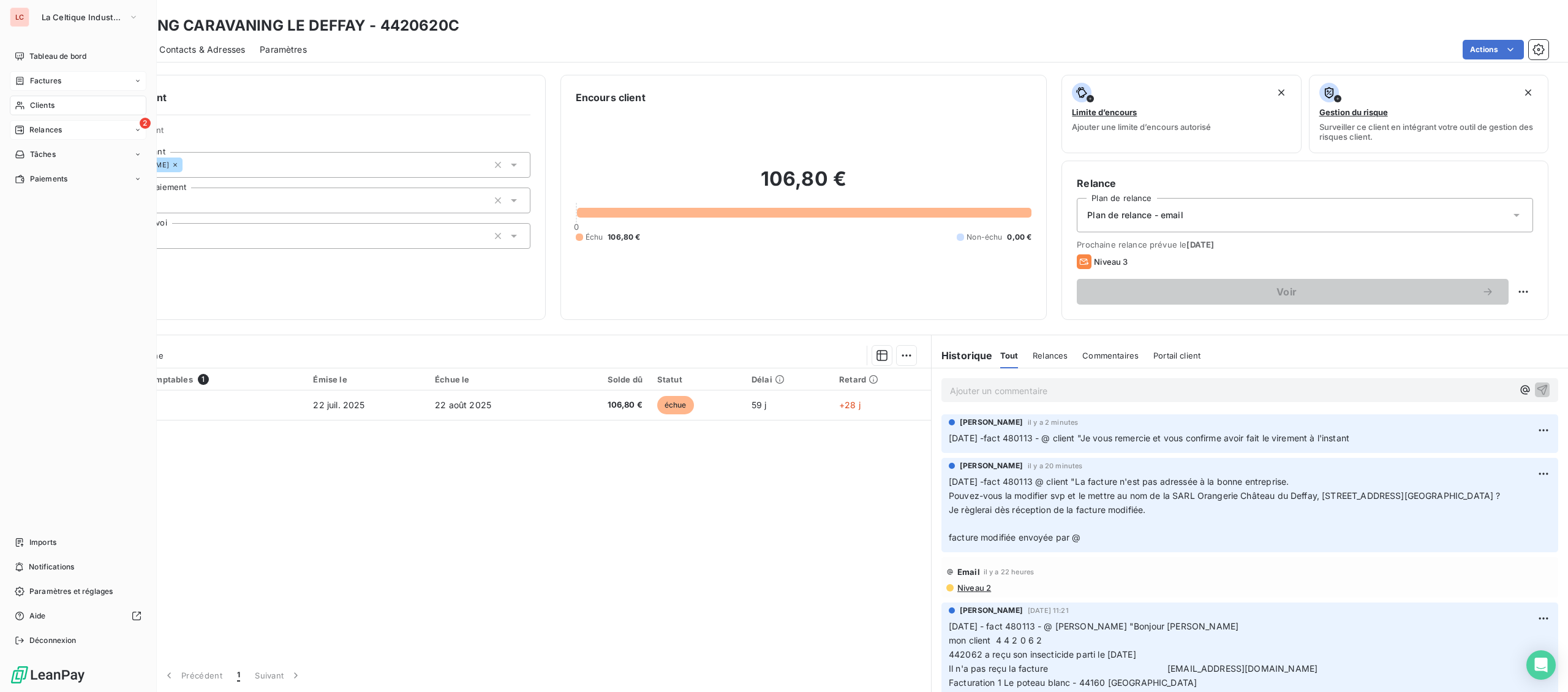
click at [23, 125] on icon at bounding box center [19, 130] width 10 height 10
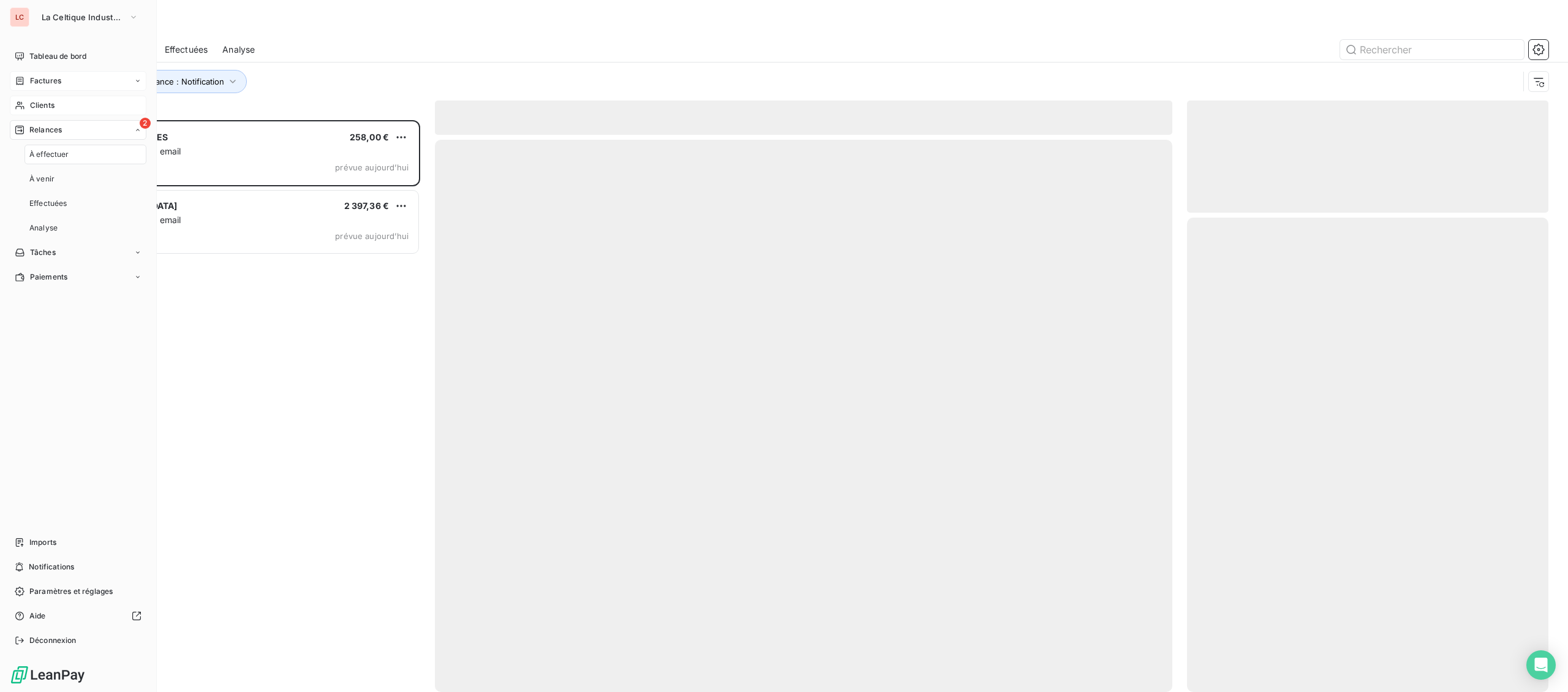
scroll to position [572, 360]
